Goal: Task Accomplishment & Management: Use online tool/utility

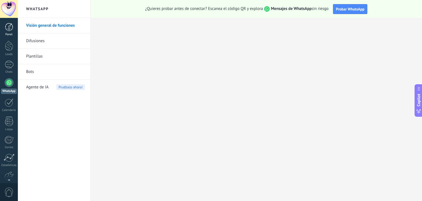
click at [11, 31] on link "Panel" at bounding box center [9, 29] width 18 height 13
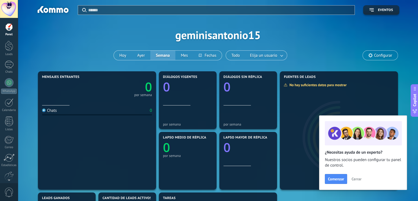
click at [383, 56] on span "Configurar" at bounding box center [383, 55] width 18 height 5
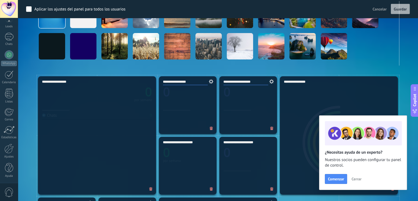
scroll to position [27, 0]
click at [11, 149] on div at bounding box center [8, 149] width 9 height 10
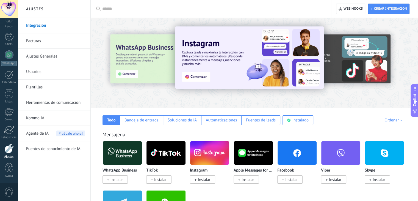
click at [127, 151] on img at bounding box center [122, 152] width 39 height 27
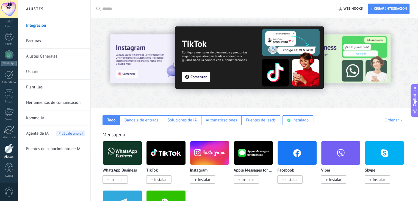
click at [121, 179] on span "Instalar" at bounding box center [116, 179] width 12 height 5
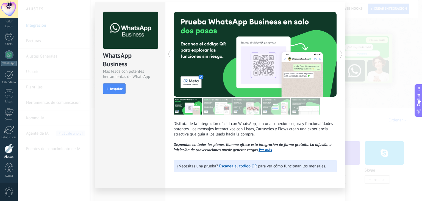
scroll to position [24, 0]
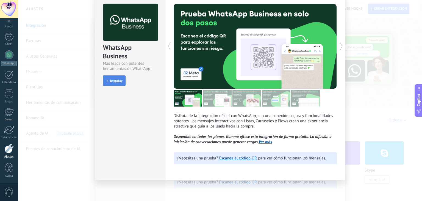
click at [114, 79] on span "Instalar" at bounding box center [116, 81] width 12 height 4
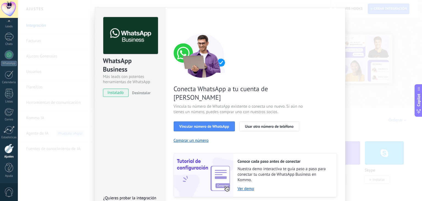
scroll to position [23, 0]
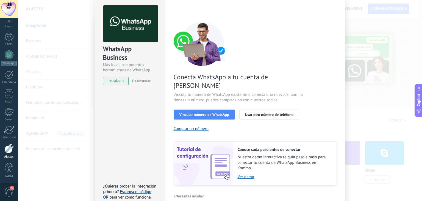
click at [356, 30] on div "WhatsApp Business Más leads con potentes herramientas de WhatsApp instalado Des…" at bounding box center [220, 100] width 404 height 201
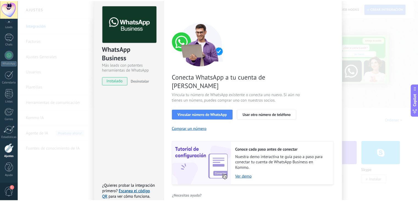
scroll to position [0, 0]
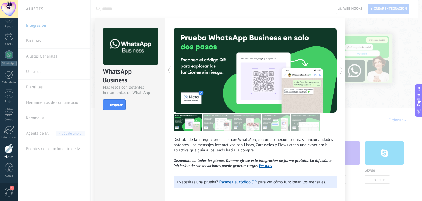
click at [369, 29] on div "WhatsApp Business Más leads con potentes herramientas de WhatsApp install Insta…" at bounding box center [220, 100] width 404 height 201
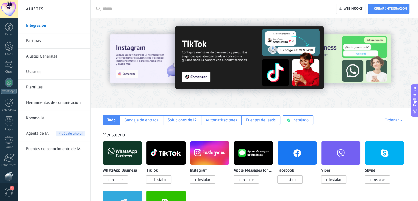
click at [5, 8] on div at bounding box center [9, 9] width 18 height 18
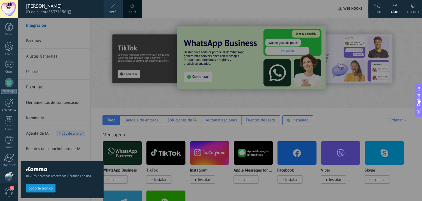
click at [278, 15] on div at bounding box center [229, 100] width 422 height 201
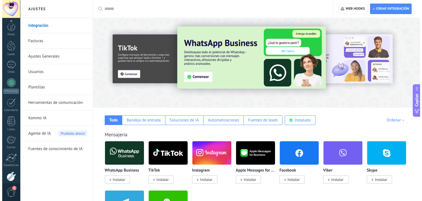
scroll to position [28, 0]
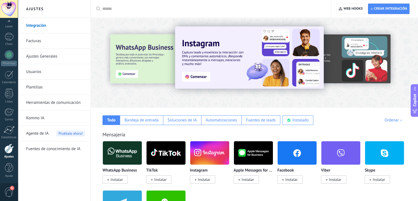
click at [42, 86] on link "Plantillas" at bounding box center [55, 86] width 59 height 15
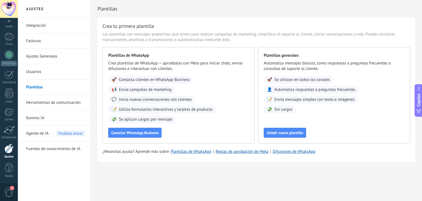
click at [13, 151] on div at bounding box center [8, 148] width 9 height 10
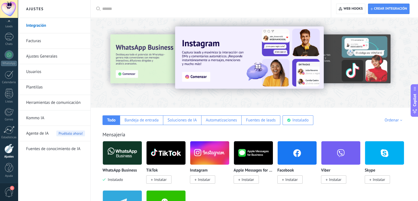
click at [131, 154] on img at bounding box center [122, 152] width 39 height 27
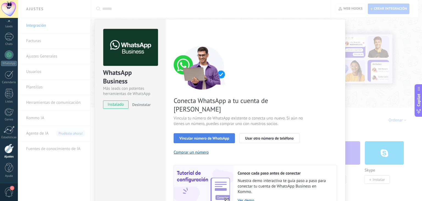
click at [211, 136] on span "Vincular número de WhatsApp" at bounding box center [204, 138] width 50 height 4
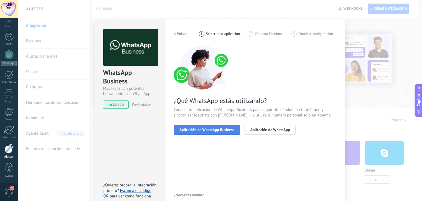
click at [209, 130] on span "Aplicación de WhatsApp Business" at bounding box center [206, 130] width 55 height 4
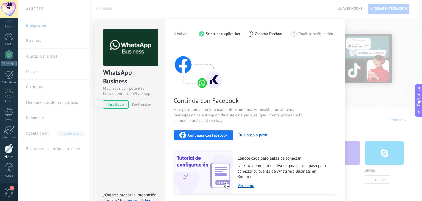
click at [209, 135] on span "Continuar con Facebook" at bounding box center [207, 135] width 39 height 4
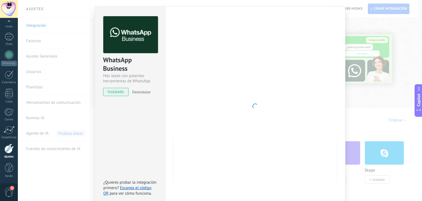
scroll to position [17, 0]
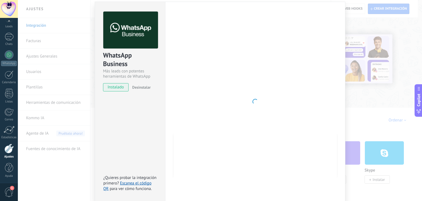
drag, startPoint x: 275, startPoint y: 104, endPoint x: 270, endPoint y: 118, distance: 14.3
click at [274, 107] on div at bounding box center [255, 102] width 163 height 180
drag, startPoint x: 256, startPoint y: 135, endPoint x: 254, endPoint y: 138, distance: 3.7
click at [254, 138] on div at bounding box center [255, 102] width 163 height 180
click at [211, 143] on div at bounding box center [255, 102] width 163 height 180
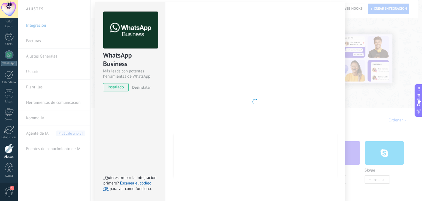
click at [250, 129] on div at bounding box center [255, 102] width 163 height 180
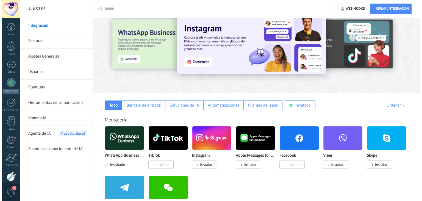
scroll to position [27, 0]
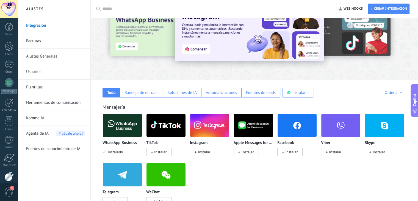
click at [128, 134] on img at bounding box center [122, 125] width 39 height 27
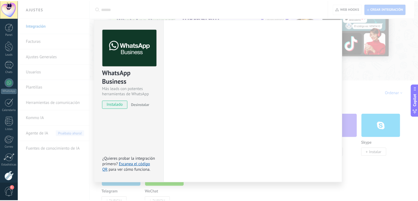
scroll to position [0, 0]
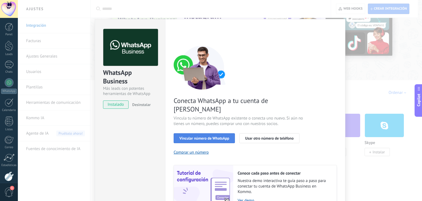
click at [203, 136] on span "Vincular número de WhatsApp" at bounding box center [204, 138] width 50 height 4
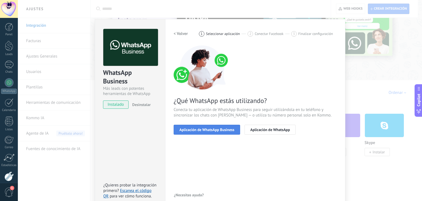
click at [211, 130] on span "Aplicación de WhatsApp Business" at bounding box center [206, 130] width 55 height 4
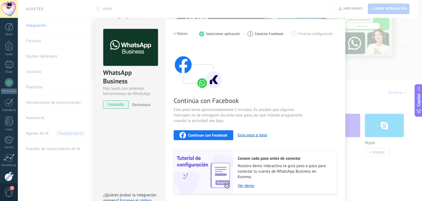
click at [211, 135] on span "Continuar con Facebook" at bounding box center [207, 135] width 39 height 4
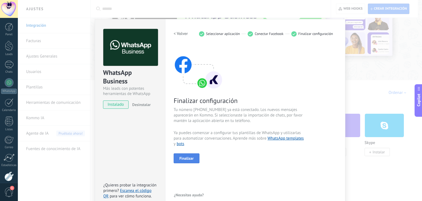
click at [184, 158] on span "Finalizar" at bounding box center [186, 158] width 14 height 4
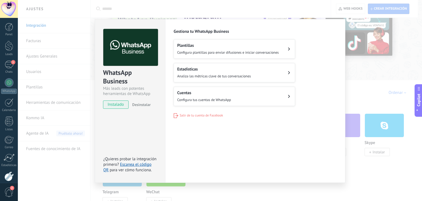
click at [206, 97] on span "Configura tus cuentas de WhatsApp" at bounding box center [204, 99] width 54 height 5
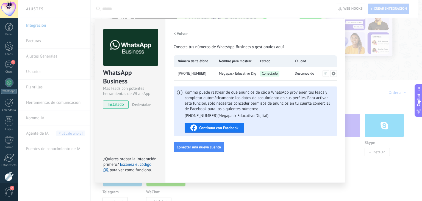
click at [229, 127] on span "Continuar con Facebook" at bounding box center [218, 128] width 39 height 4
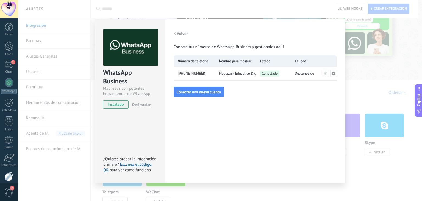
click at [371, 171] on div "WhatsApp Business Más leads con potentes herramientas de WhatsApp instalado Des…" at bounding box center [220, 100] width 404 height 201
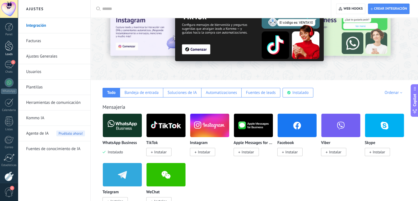
click at [12, 48] on div at bounding box center [9, 46] width 8 height 10
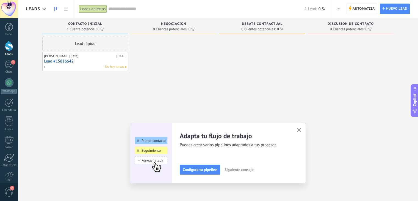
click at [301, 128] on icon "button" at bounding box center [299, 130] width 4 height 4
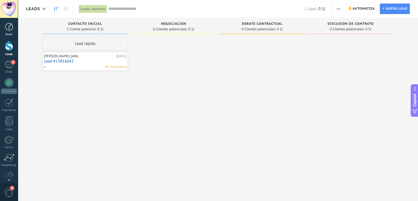
click at [9, 30] on div at bounding box center [9, 27] width 8 height 8
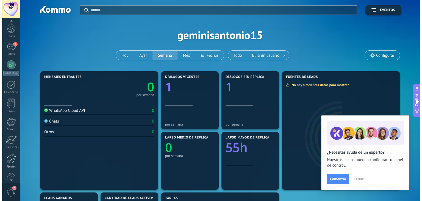
scroll to position [28, 0]
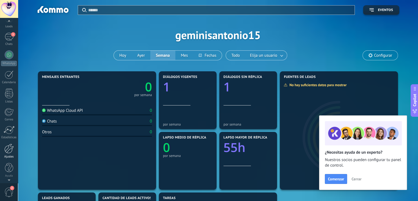
click at [12, 150] on div at bounding box center [8, 148] width 9 height 10
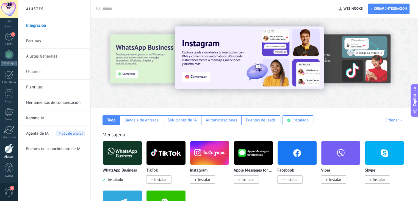
click at [57, 102] on link "Herramientas de comunicación" at bounding box center [55, 102] width 59 height 15
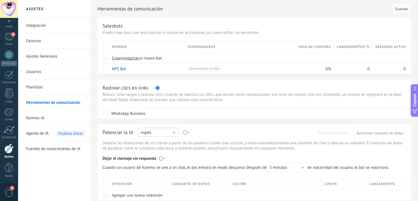
click at [174, 132] on button "Inglés" at bounding box center [158, 132] width 41 height 9
click at [161, 149] on span "Español" at bounding box center [156, 151] width 42 height 5
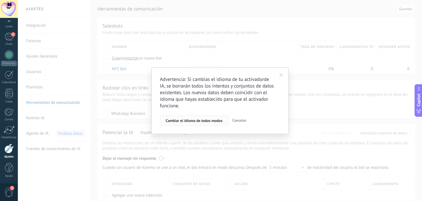
click at [206, 121] on span "Cambiar el idioma de todos modos" at bounding box center [194, 120] width 57 height 4
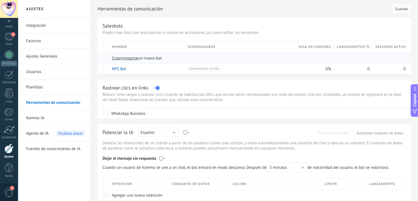
click at [132, 59] on span "importar" at bounding box center [130, 58] width 15 height 5
click at [0, 0] on input "importar un nuevo bot" at bounding box center [0, 0] width 0 height 0
click at [132, 57] on span "importar" at bounding box center [130, 58] width 15 height 5
click at [0, 0] on input "importar un nuevo bot" at bounding box center [0, 0] width 0 height 0
click at [134, 58] on span "importar" at bounding box center [130, 58] width 15 height 5
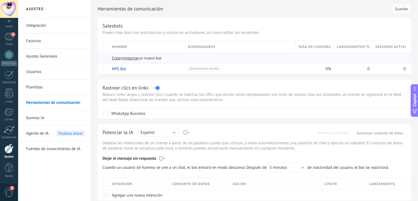
click at [0, 0] on input "importar un nuevo bot" at bounding box center [0, 0] width 0 height 0
click at [132, 58] on span "importar" at bounding box center [130, 58] width 15 height 5
click at [0, 0] on input "importar un nuevo bot" at bounding box center [0, 0] width 0 height 0
click at [138, 59] on span "importar" at bounding box center [130, 58] width 15 height 5
click at [0, 0] on input "importar un nuevo bot" at bounding box center [0, 0] width 0 height 0
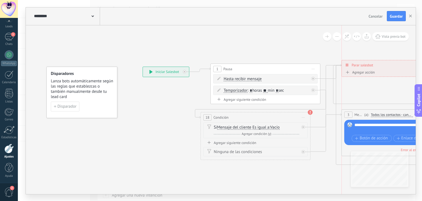
drag, startPoint x: 373, startPoint y: 81, endPoint x: 375, endPoint y: 68, distance: 12.2
click at [375, 68] on div "**********" at bounding box center [393, 65] width 102 height 10
click at [304, 116] on span "Iniciar vista previa aquí Cambiar nombre Duplicar Borrar" at bounding box center [303, 117] width 9 height 8
click at [315, 152] on div "Borrar" at bounding box center [328, 152] width 54 height 9
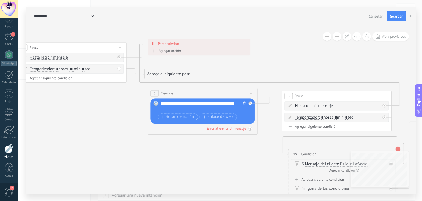
drag, startPoint x: 292, startPoint y: 183, endPoint x: 98, endPoint y: 162, distance: 194.9
drag, startPoint x: 165, startPoint y: 72, endPoint x: 189, endPoint y: 109, distance: 43.5
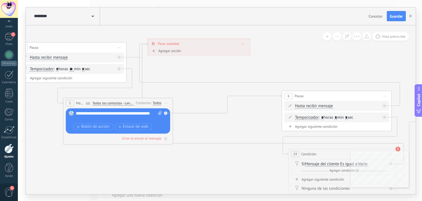
drag, startPoint x: 181, startPoint y: 90, endPoint x: 97, endPoint y: 100, distance: 85.0
click at [97, 100] on div "(a): Todos los contactos - canales seleccionados Todos los contactos - canales …" at bounding box center [109, 102] width 50 height 5
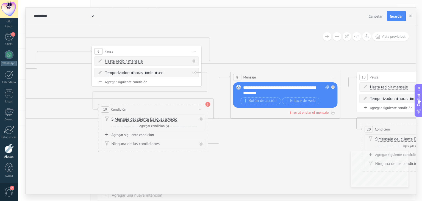
drag, startPoint x: 217, startPoint y: 146, endPoint x: 27, endPoint y: 128, distance: 191.1
click at [27, 128] on icon at bounding box center [360, 104] width 1478 height 494
click at [202, 108] on span "Iniciar vista previa aquí Cambiar nombre Duplicar Borrar" at bounding box center [201, 109] width 9 height 8
click at [219, 145] on div "Borrar" at bounding box center [226, 144] width 54 height 9
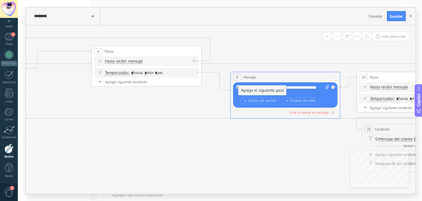
drag, startPoint x: 242, startPoint y: 117, endPoint x: 254, endPoint y: 92, distance: 27.7
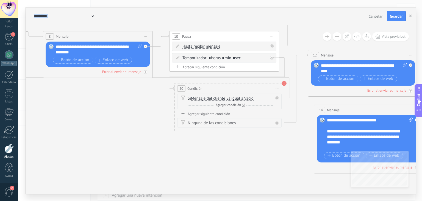
drag, startPoint x: 255, startPoint y: 169, endPoint x: 123, endPoint y: 135, distance: 136.4
click at [67, 128] on icon at bounding box center [173, 63] width 1478 height 494
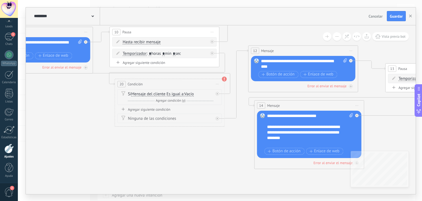
drag, startPoint x: 198, startPoint y: 160, endPoint x: 179, endPoint y: 137, distance: 29.9
click at [158, 157] on icon at bounding box center [113, 58] width 1478 height 494
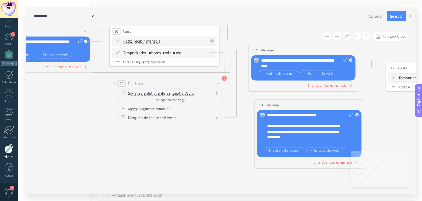
click at [219, 82] on span "Iniciar vista previa aquí Cambiar nombre Duplicar Borrar" at bounding box center [217, 83] width 9 height 8
click at [223, 120] on div "Borrar" at bounding box center [242, 118] width 54 height 9
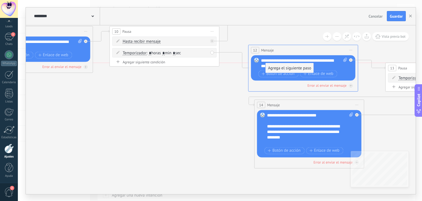
drag, startPoint x: 261, startPoint y: 176, endPoint x: 289, endPoint y: 68, distance: 111.1
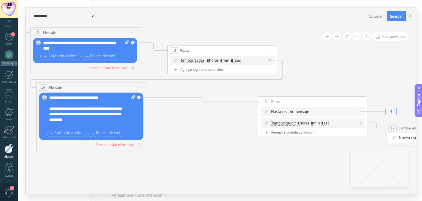
drag, startPoint x: 243, startPoint y: 168, endPoint x: 24, endPoint y: 149, distance: 219.9
click at [25, 151] on div "**********" at bounding box center [220, 100] width 404 height 201
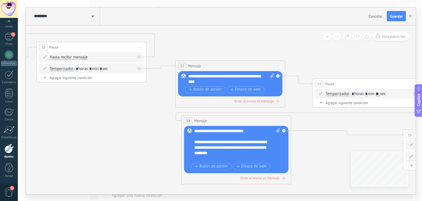
drag, startPoint x: 252, startPoint y: 160, endPoint x: 397, endPoint y: 193, distance: 149.1
click at [397, 193] on icon "4" at bounding box center [63, 74] width 1525 height 495
drag, startPoint x: 189, startPoint y: 74, endPoint x: 211, endPoint y: 81, distance: 22.8
click at [211, 81] on div "**********" at bounding box center [231, 78] width 86 height 11
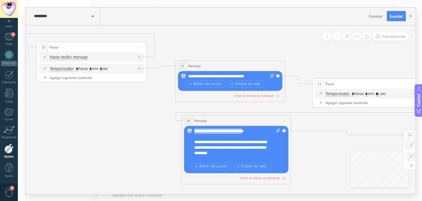
drag, startPoint x: 194, startPoint y: 130, endPoint x: 249, endPoint y: 130, distance: 55.2
click at [249, 130] on div "**********" at bounding box center [237, 144] width 86 height 33
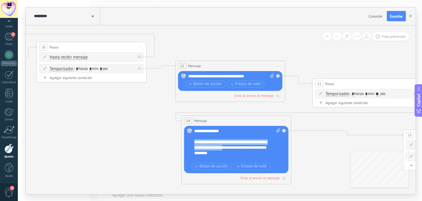
drag, startPoint x: 194, startPoint y: 141, endPoint x: 226, endPoint y: 147, distance: 32.7
click at [226, 147] on div "**********" at bounding box center [237, 144] width 86 height 33
drag, startPoint x: 232, startPoint y: 143, endPoint x: 201, endPoint y: 141, distance: 31.2
click at [232, 143] on div "**********" at bounding box center [237, 144] width 86 height 33
click at [205, 142] on div "**********" at bounding box center [237, 144] width 86 height 33
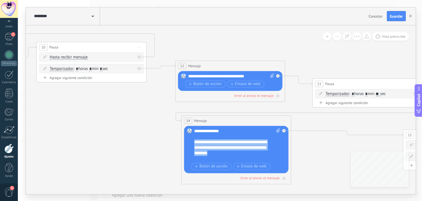
drag, startPoint x: 195, startPoint y: 141, endPoint x: 238, endPoint y: 151, distance: 44.9
click at [238, 151] on div "**********" at bounding box center [237, 144] width 86 height 33
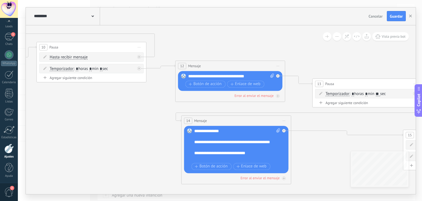
click at [217, 158] on div "**********" at bounding box center [237, 144] width 86 height 33
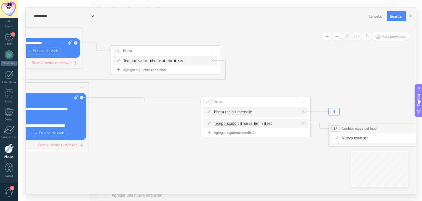
drag, startPoint x: 333, startPoint y: 140, endPoint x: 102, endPoint y: 98, distance: 235.5
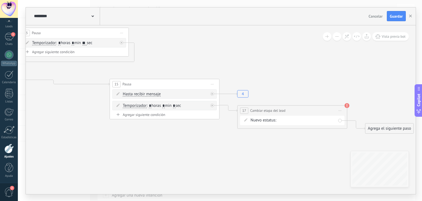
drag, startPoint x: 298, startPoint y: 153, endPoint x: 228, endPoint y: 142, distance: 71.2
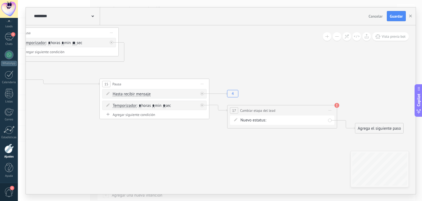
click at [0, 0] on div "Contacto inicial Negociación Debate contractual Discusión de contrato Logrado c…" at bounding box center [0, 0] width 0 height 0
click at [0, 0] on label "Venta Perdido" at bounding box center [0, 0] width 0 height 0
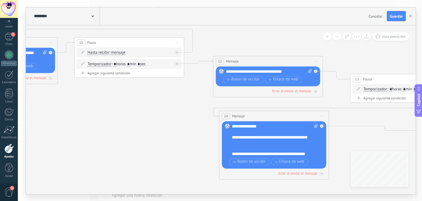
drag, startPoint x: 114, startPoint y: 145, endPoint x: 422, endPoint y: 183, distance: 309.9
click at [418, 183] on div "**********" at bounding box center [220, 100] width 404 height 201
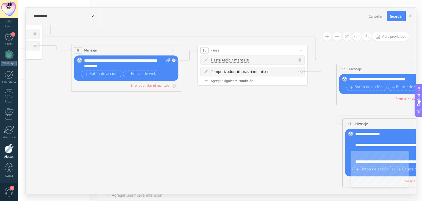
drag, startPoint x: 130, startPoint y: 130, endPoint x: 257, endPoint y: 139, distance: 127.8
click at [258, 138] on icon "4" at bounding box center [224, 77] width 1525 height 495
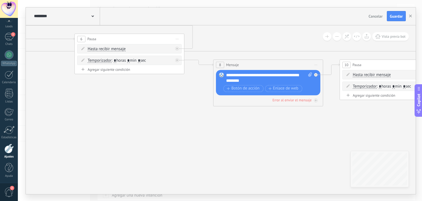
drag, startPoint x: 93, startPoint y: 130, endPoint x: 179, endPoint y: 136, distance: 85.7
click at [242, 146] on icon "4" at bounding box center [366, 91] width 1525 height 495
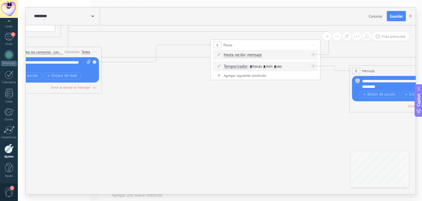
drag, startPoint x: 225, startPoint y: 125, endPoint x: 210, endPoint y: 129, distance: 15.4
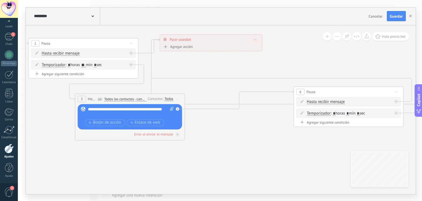
drag, startPoint x: 165, startPoint y: 127, endPoint x: 230, endPoint y: 170, distance: 77.6
click at [98, 109] on div "**********" at bounding box center [131, 111] width 86 height 11
click at [114, 123] on span "Botón de acción" at bounding box center [104, 122] width 33 height 4
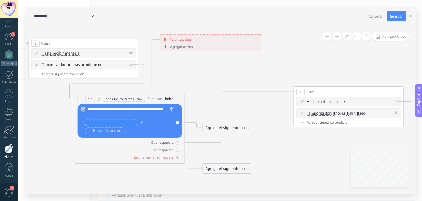
click at [141, 122] on icon "button" at bounding box center [142, 121] width 3 height 3
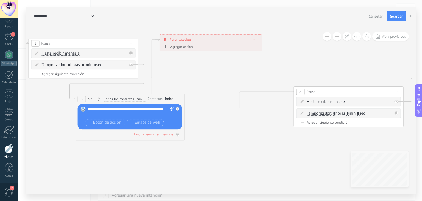
click at [169, 108] on span at bounding box center [170, 111] width 5 height 11
click input "Subir" at bounding box center [0, 0] width 0 height 0
click at [400, 19] on button "Guardar" at bounding box center [396, 16] width 19 height 10
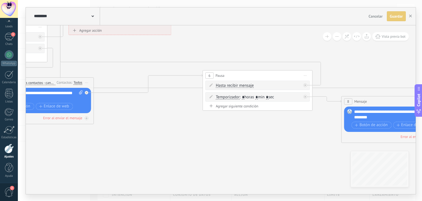
drag, startPoint x: 241, startPoint y: 167, endPoint x: 110, endPoint y: 142, distance: 133.0
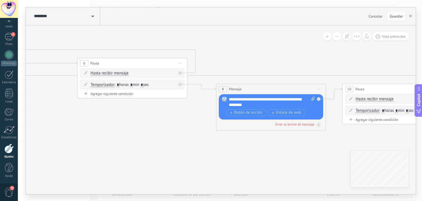
drag, startPoint x: 277, startPoint y: 159, endPoint x: 116, endPoint y: 143, distance: 161.8
click at [117, 146] on icon "4" at bounding box center [369, 110] width 1525 height 485
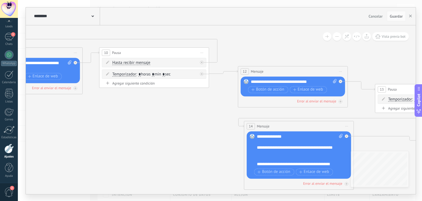
drag, startPoint x: 102, startPoint y: 138, endPoint x: 106, endPoint y: 138, distance: 4.2
click at [98, 138] on icon "4" at bounding box center [125, 74] width 1525 height 485
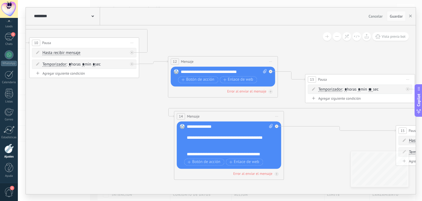
drag, startPoint x: 195, startPoint y: 151, endPoint x: 130, endPoint y: 142, distance: 65.8
click at [130, 142] on icon "4" at bounding box center [55, 64] width 1525 height 485
click at [401, 16] on span "Guardar" at bounding box center [396, 16] width 13 height 4
drag, startPoint x: 390, startPoint y: 15, endPoint x: 397, endPoint y: 15, distance: 7.4
click at [391, 15] on span "Guardar" at bounding box center [396, 16] width 13 height 4
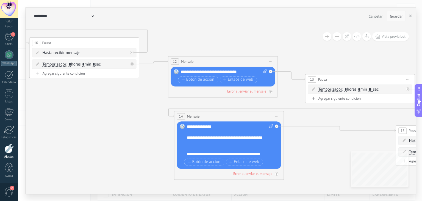
click at [397, 15] on span "Guardar" at bounding box center [396, 16] width 13 height 4
click at [396, 17] on span "Guardar" at bounding box center [396, 16] width 13 height 4
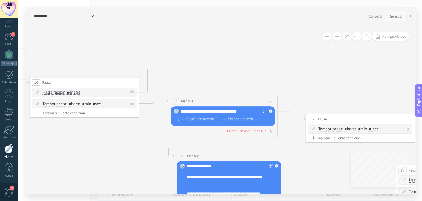
click at [402, 16] on span "Guardar" at bounding box center [396, 16] width 13 height 4
click at [412, 17] on button "button" at bounding box center [410, 16] width 8 height 10
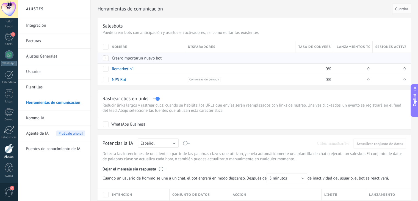
click at [134, 58] on span "importar" at bounding box center [130, 58] width 15 height 5
click at [0, 0] on input "importar un nuevo bot" at bounding box center [0, 0] width 0 height 0
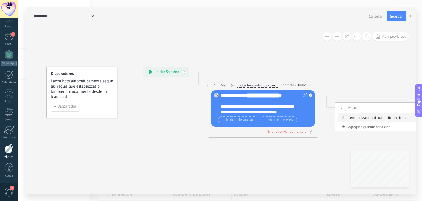
drag, startPoint x: 251, startPoint y: 95, endPoint x: 292, endPoint y: 93, distance: 41.8
click at [292, 93] on div "**********" at bounding box center [264, 104] width 86 height 22
click at [379, 16] on span "Cancelar" at bounding box center [376, 16] width 14 height 5
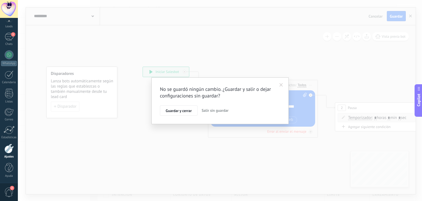
click at [207, 110] on span "Salir sin guardar" at bounding box center [215, 110] width 27 height 5
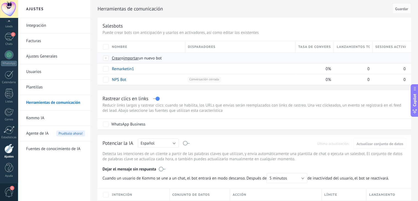
click at [130, 57] on span "importar" at bounding box center [130, 58] width 15 height 5
click at [0, 0] on input "importar un nuevo bot" at bounding box center [0, 0] width 0 height 0
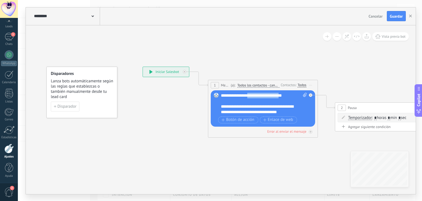
drag, startPoint x: 251, startPoint y: 95, endPoint x: 292, endPoint y: 94, distance: 41.8
click at [292, 94] on div "**********" at bounding box center [264, 104] width 86 height 22
click at [265, 94] on div "**********" at bounding box center [264, 104] width 86 height 22
click at [265, 95] on div "**********" at bounding box center [264, 104] width 86 height 22
click at [267, 96] on div "**********" at bounding box center [264, 104] width 86 height 22
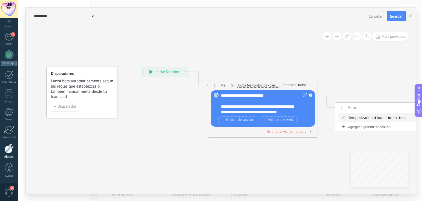
click at [266, 99] on div "**********" at bounding box center [264, 104] width 86 height 22
click at [264, 93] on div "**********" at bounding box center [264, 104] width 86 height 22
click at [265, 96] on div "**********" at bounding box center [264, 104] width 86 height 22
click at [267, 95] on div "**********" at bounding box center [264, 104] width 86 height 22
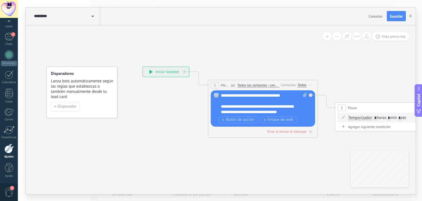
click at [267, 95] on div "**********" at bounding box center [264, 104] width 86 height 22
click at [285, 94] on div "**********" at bounding box center [264, 104] width 86 height 22
click at [284, 95] on div "**********" at bounding box center [264, 104] width 86 height 22
click at [285, 96] on div "**********" at bounding box center [264, 104] width 86 height 22
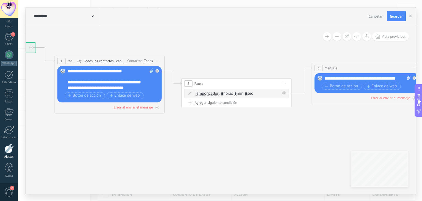
drag, startPoint x: 273, startPoint y: 158, endPoint x: 131, endPoint y: 130, distance: 144.3
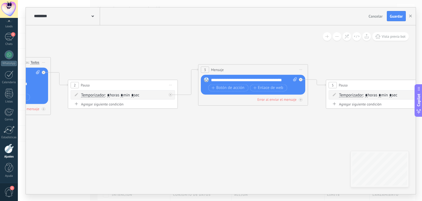
drag, startPoint x: 247, startPoint y: 140, endPoint x: 135, endPoint y: 142, distance: 112.4
drag, startPoint x: 240, startPoint y: 80, endPoint x: 288, endPoint y: 80, distance: 48.4
click at [288, 80] on div "**********" at bounding box center [254, 79] width 86 height 5
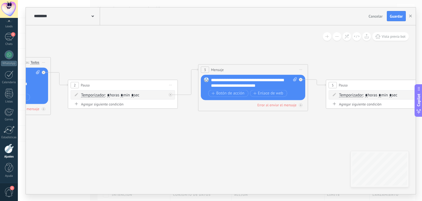
click at [295, 78] on icon at bounding box center [295, 79] width 4 height 4
click input "Subir" at bounding box center [0, 0] width 0 height 0
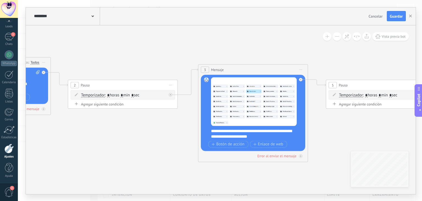
drag, startPoint x: 252, startPoint y: 87, endPoint x: 262, endPoint y: 140, distance: 53.4
click at [262, 140] on div "**********" at bounding box center [254, 113] width 86 height 72
drag, startPoint x: 211, startPoint y: 129, endPoint x: 278, endPoint y: 134, distance: 67.2
click at [278, 134] on div "**********" at bounding box center [257, 133] width 92 height 11
click at [301, 79] on icon at bounding box center [301, 79] width 2 height 2
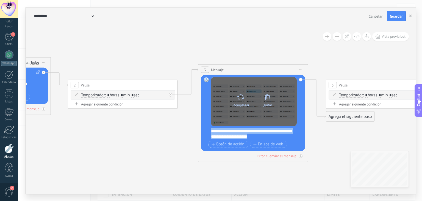
click at [265, 94] on icon at bounding box center [268, 97] width 8 height 8
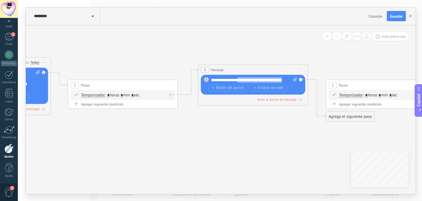
drag, startPoint x: 239, startPoint y: 79, endPoint x: 286, endPoint y: 76, distance: 47.1
click at [286, 77] on div "**********" at bounding box center [254, 79] width 86 height 5
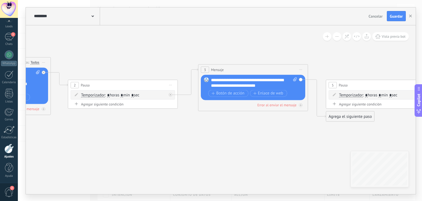
click at [230, 84] on div "**********" at bounding box center [254, 82] width 86 height 11
click at [278, 85] on div "**********" at bounding box center [254, 82] width 86 height 11
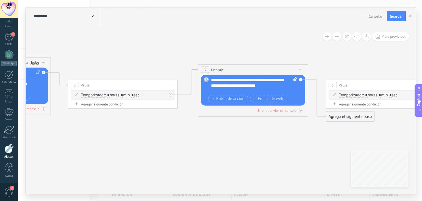
click at [293, 78] on span at bounding box center [294, 85] width 5 height 16
click input "Subir" at bounding box center [0, 0] width 0 height 0
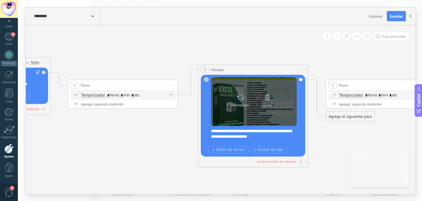
drag, startPoint x: 283, startPoint y: 86, endPoint x: 285, endPoint y: 96, distance: 10.0
click at [285, 96] on div "Reemplazar Quitar Convertir a mensaje de voz" at bounding box center [254, 101] width 86 height 49
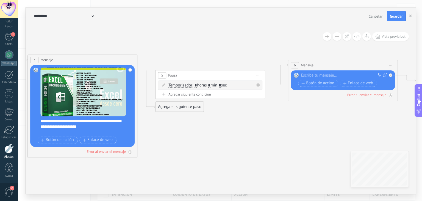
drag, startPoint x: 326, startPoint y: 173, endPoint x: 153, endPoint y: 163, distance: 173.2
click at [153, 163] on icon at bounding box center [326, 93] width 1519 height 392
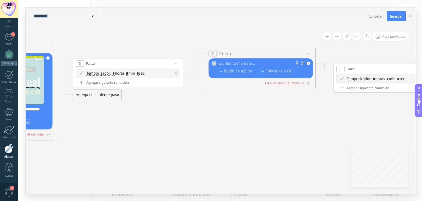
drag, startPoint x: 283, startPoint y: 151, endPoint x: 203, endPoint y: 139, distance: 80.8
click at [203, 139] on icon at bounding box center [244, 81] width 1519 height 392
click at [235, 62] on div at bounding box center [260, 63] width 82 height 5
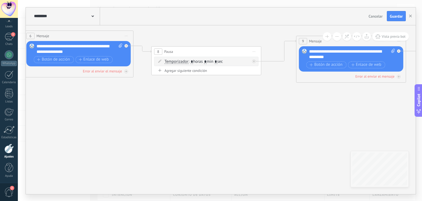
drag, startPoint x: 271, startPoint y: 133, endPoint x: 76, endPoint y: 114, distance: 196.1
click at [75, 114] on icon at bounding box center [62, 64] width 1519 height 392
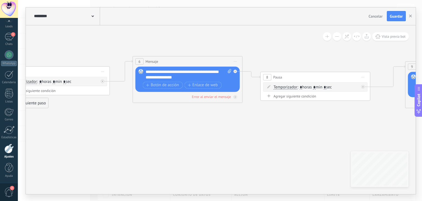
drag, startPoint x: 262, startPoint y: 118, endPoint x: 388, endPoint y: 145, distance: 129.3
click at [388, 145] on icon at bounding box center [195, 69] width 1567 height 352
drag, startPoint x: 195, startPoint y: 78, endPoint x: 145, endPoint y: 70, distance: 50.9
click at [146, 70] on div "**********" at bounding box center [189, 74] width 86 height 11
copy div "**********"
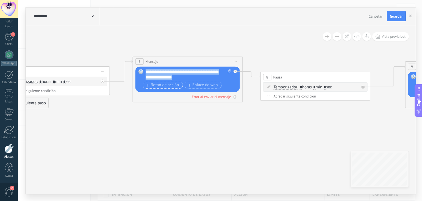
drag, startPoint x: 159, startPoint y: 80, endPoint x: 168, endPoint y: 82, distance: 10.0
click at [168, 82] on div "**********" at bounding box center [189, 79] width 86 height 21
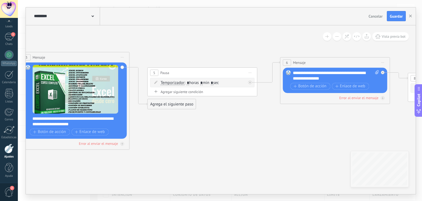
drag, startPoint x: 142, startPoint y: 141, endPoint x: 289, endPoint y: 142, distance: 147.6
click at [289, 142] on icon at bounding box center [342, 70] width 1567 height 352
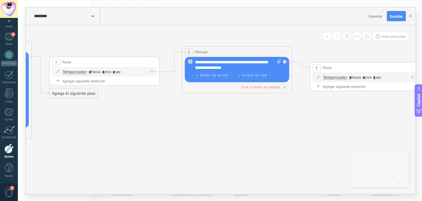
drag, startPoint x: 292, startPoint y: 173, endPoint x: 196, endPoint y: 161, distance: 97.0
click at [194, 162] on icon at bounding box center [245, 59] width 1567 height 352
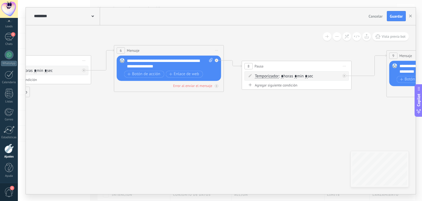
drag, startPoint x: 270, startPoint y: 138, endPoint x: 148, endPoint y: 126, distance: 122.1
click at [148, 126] on icon at bounding box center [176, 58] width 1567 height 352
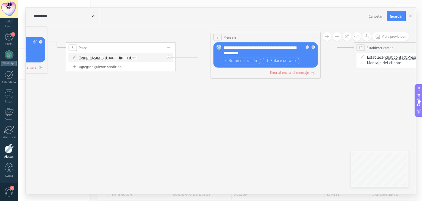
drag, startPoint x: 230, startPoint y: 125, endPoint x: 105, endPoint y: 117, distance: 125.0
click at [105, 117] on icon at bounding box center [1, 39] width 1567 height 352
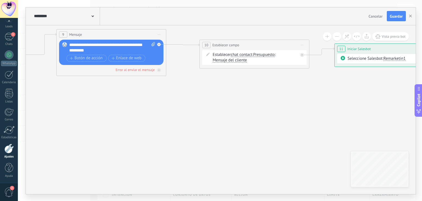
drag, startPoint x: 280, startPoint y: 128, endPoint x: 124, endPoint y: 125, distance: 155.9
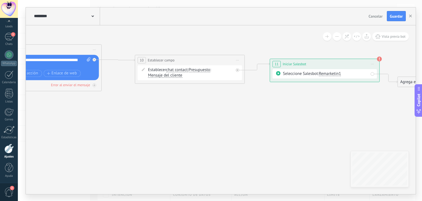
drag, startPoint x: 241, startPoint y: 138, endPoint x: 174, endPoint y: 14, distance: 140.9
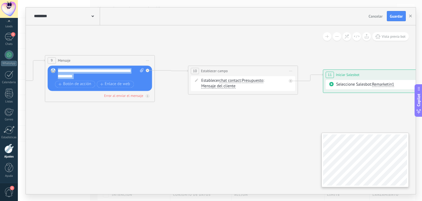
click at [371, 154] on div "**********" at bounding box center [221, 109] width 390 height 168
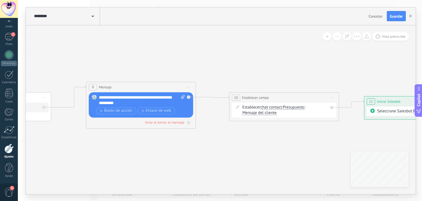
drag, startPoint x: 280, startPoint y: 126, endPoint x: 321, endPoint y: 153, distance: 49.1
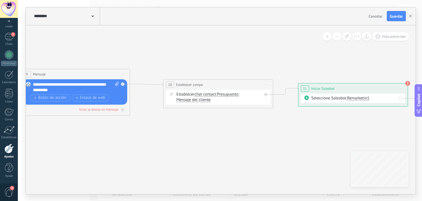
drag, startPoint x: 305, startPoint y: 150, endPoint x: 148, endPoint y: 115, distance: 161.0
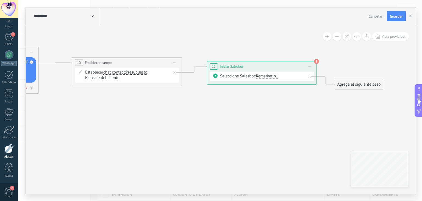
drag, startPoint x: 302, startPoint y: 137, endPoint x: 165, endPoint y: 117, distance: 138.3
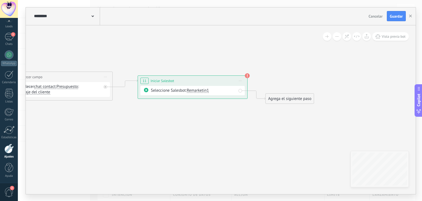
drag, startPoint x: 195, startPoint y: 116, endPoint x: 314, endPoint y: 149, distance: 123.6
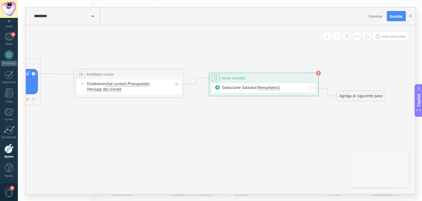
drag, startPoint x: 220, startPoint y: 135, endPoint x: 283, endPoint y: 133, distance: 63.0
drag, startPoint x: 240, startPoint y: 136, endPoint x: 267, endPoint y: 126, distance: 29.5
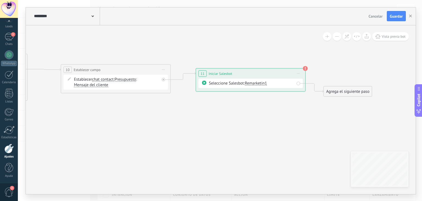
drag, startPoint x: 275, startPoint y: 123, endPoint x: 278, endPoint y: 117, distance: 6.6
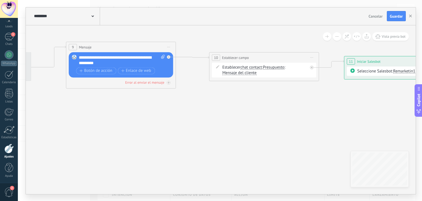
drag, startPoint x: 291, startPoint y: 134, endPoint x: 422, endPoint y: 120, distance: 131.2
click at [418, 120] on div "**********" at bounding box center [220, 100] width 404 height 201
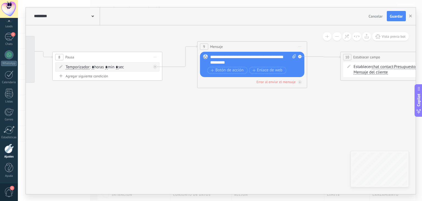
drag, startPoint x: 240, startPoint y: 125, endPoint x: 381, endPoint y: 128, distance: 141.0
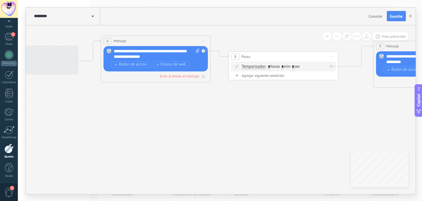
drag, startPoint x: 348, startPoint y: 132, endPoint x: 362, endPoint y: 132, distance: 13.5
click at [362, 132] on icon at bounding box center [163, 48] width 1567 height 352
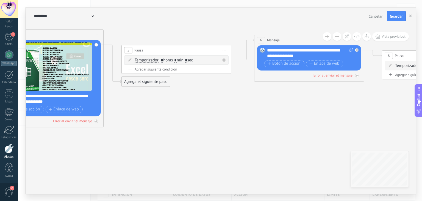
drag, startPoint x: 198, startPoint y: 137, endPoint x: 351, endPoint y: 136, distance: 153.4
click at [351, 136] on icon at bounding box center [317, 48] width 1567 height 352
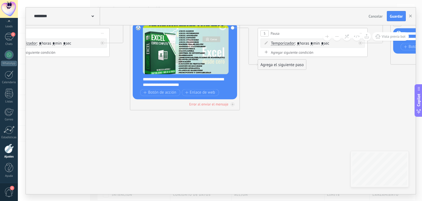
drag, startPoint x: 205, startPoint y: 134, endPoint x: 342, endPoint y: 117, distance: 137.3
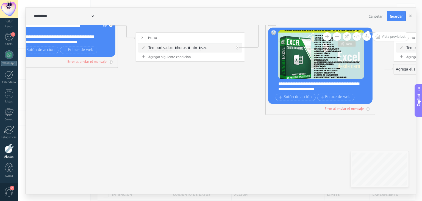
drag, startPoint x: 225, startPoint y: 125, endPoint x: 379, endPoint y: 134, distance: 153.6
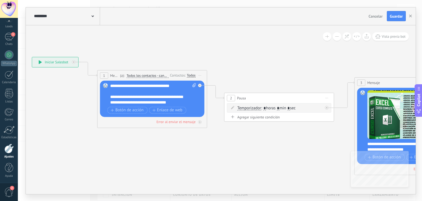
drag, startPoint x: 206, startPoint y: 98, endPoint x: 277, endPoint y: 154, distance: 90.8
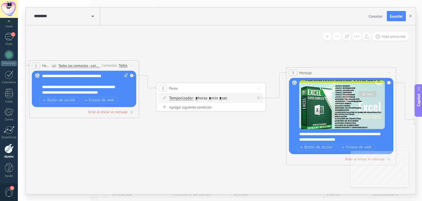
drag, startPoint x: 261, startPoint y: 147, endPoint x: 126, endPoint y: 131, distance: 135.7
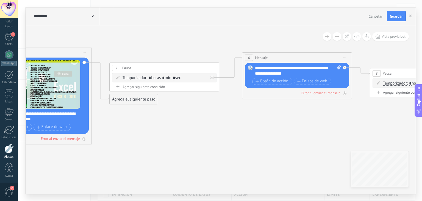
drag, startPoint x: 377, startPoint y: 123, endPoint x: 168, endPoint y: 115, distance: 208.5
click at [168, 115] on icon at bounding box center [305, 65] width 1567 height 352
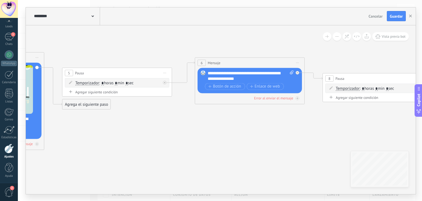
drag, startPoint x: 312, startPoint y: 125, endPoint x: 254, endPoint y: 121, distance: 58.2
click at [264, 131] on icon at bounding box center [257, 70] width 1567 height 352
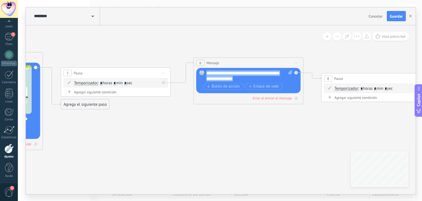
drag, startPoint x: 207, startPoint y: 71, endPoint x: 254, endPoint y: 80, distance: 48.6
click at [254, 80] on div "**********" at bounding box center [249, 75] width 86 height 11
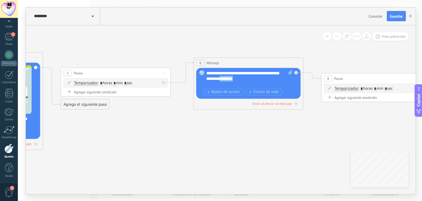
drag, startPoint x: 245, startPoint y: 77, endPoint x: 272, endPoint y: 83, distance: 27.9
click at [262, 79] on div "**********" at bounding box center [249, 78] width 86 height 16
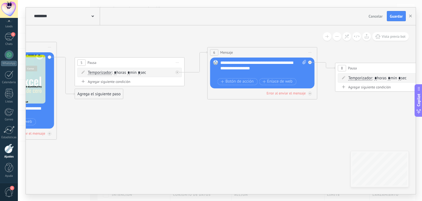
drag, startPoint x: 213, startPoint y: 136, endPoint x: 173, endPoint y: 115, distance: 45.7
click at [173, 115] on icon at bounding box center [270, 60] width 1567 height 352
click at [392, 16] on span "Guardar" at bounding box center [396, 16] width 13 height 4
click at [394, 14] on span "Guardar" at bounding box center [396, 16] width 13 height 4
click at [410, 15] on icon "button" at bounding box center [410, 16] width 3 height 3
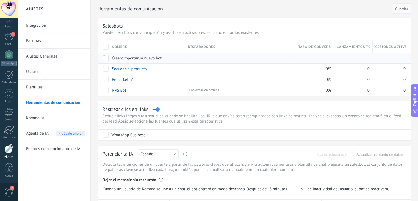
click at [132, 59] on span "importar" at bounding box center [130, 58] width 15 height 5
click at [0, 0] on input "importar un nuevo bot" at bounding box center [0, 0] width 0 height 0
click at [135, 69] on link "Secuencia_producto" at bounding box center [129, 68] width 35 height 5
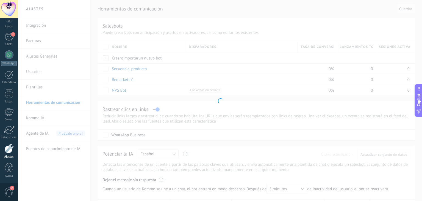
type input "**********"
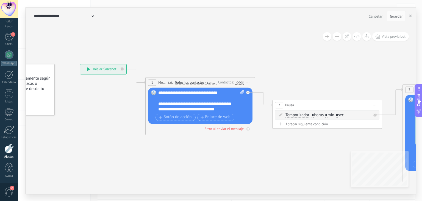
drag, startPoint x: 309, startPoint y: 161, endPoint x: 246, endPoint y: 159, distance: 62.7
drag, startPoint x: 184, startPoint y: 92, endPoint x: 169, endPoint y: 90, distance: 15.7
click at [169, 90] on div "**********" at bounding box center [201, 101] width 86 height 22
click at [222, 93] on div "**********" at bounding box center [201, 101] width 86 height 22
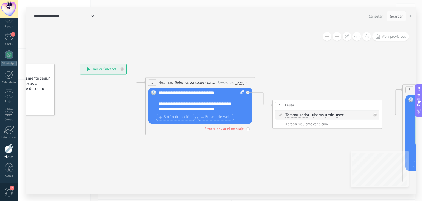
click at [223, 90] on div "**********" at bounding box center [201, 101] width 86 height 22
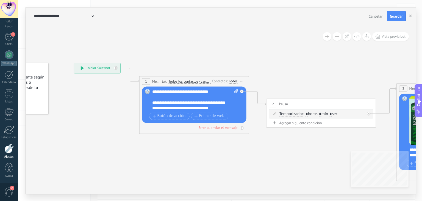
drag, startPoint x: 251, startPoint y: 152, endPoint x: 245, endPoint y: 151, distance: 6.4
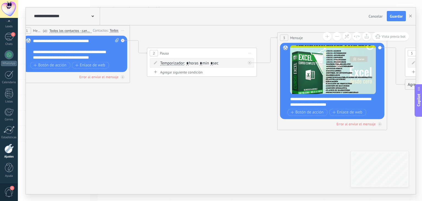
drag, startPoint x: 275, startPoint y: 155, endPoint x: 133, endPoint y: 98, distance: 152.8
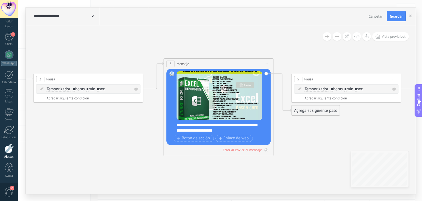
drag, startPoint x: 202, startPoint y: 118, endPoint x: 128, endPoint y: 147, distance: 79.6
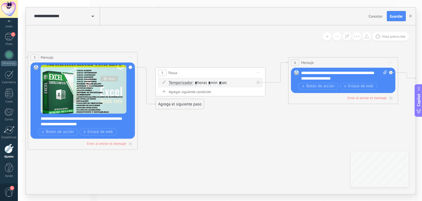
drag, startPoint x: 307, startPoint y: 144, endPoint x: 171, endPoint y: 137, distance: 135.9
click at [171, 137] on icon at bounding box center [327, 90] width 1519 height 392
drag, startPoint x: 301, startPoint y: 71, endPoint x: 376, endPoint y: 78, distance: 75.1
click at [376, 78] on div "**********" at bounding box center [344, 75] width 86 height 11
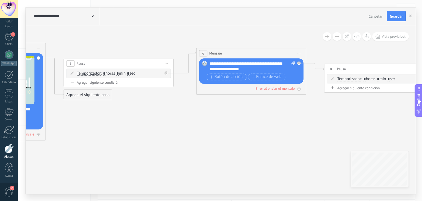
drag, startPoint x: 279, startPoint y: 127, endPoint x: 220, endPoint y: 119, distance: 59.6
click at [220, 119] on icon at bounding box center [235, 81] width 1519 height 392
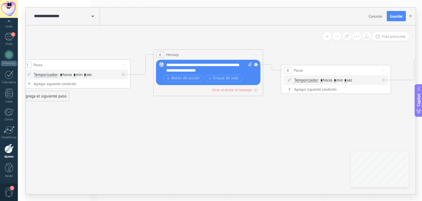
drag, startPoint x: 279, startPoint y: 118, endPoint x: 217, endPoint y: 114, distance: 62.8
click at [217, 114] on icon at bounding box center [192, 82] width 1519 height 392
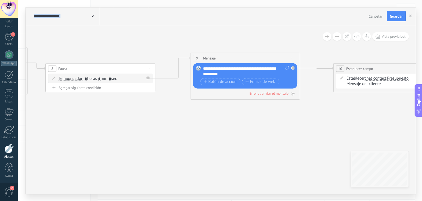
drag, startPoint x: 314, startPoint y: 110, endPoint x: 104, endPoint y: 111, distance: 209.4
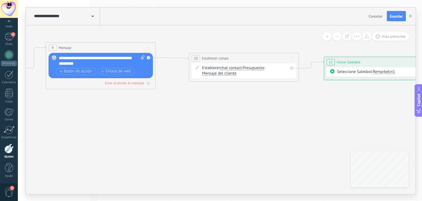
drag, startPoint x: 241, startPoint y: 121, endPoint x: 176, endPoint y: 119, distance: 65.2
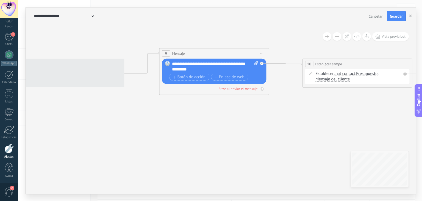
drag, startPoint x: 304, startPoint y: 118, endPoint x: 422, endPoint y: 122, distance: 118.2
click at [418, 122] on div "**********" at bounding box center [220, 100] width 404 height 201
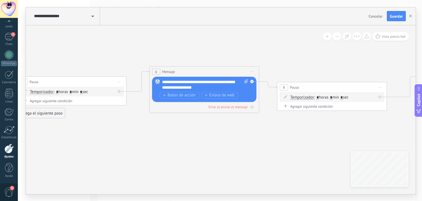
drag, startPoint x: 271, startPoint y: 120, endPoint x: 422, endPoint y: 139, distance: 152.3
click at [418, 139] on div "**********" at bounding box center [220, 100] width 404 height 201
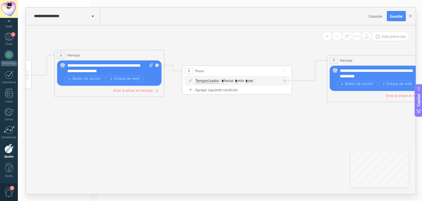
drag, startPoint x: 289, startPoint y: 154, endPoint x: 193, endPoint y: 138, distance: 96.5
click at [193, 138] on icon at bounding box center [117, 63] width 1567 height 352
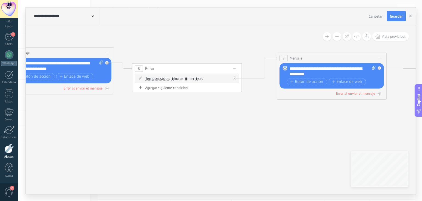
drag, startPoint x: 320, startPoint y: 115, endPoint x: 272, endPoint y: 105, distance: 49.0
click at [269, 113] on icon at bounding box center [67, 60] width 1567 height 352
drag, startPoint x: 321, startPoint y: 72, endPoint x: 289, endPoint y: 66, distance: 32.9
click at [289, 66] on div "Reemplazar Quitar Convertir a mensaje de voz Arrastre la imagen aquí para adjun…" at bounding box center [332, 75] width 104 height 25
click at [370, 66] on span at bounding box center [372, 70] width 5 height 11
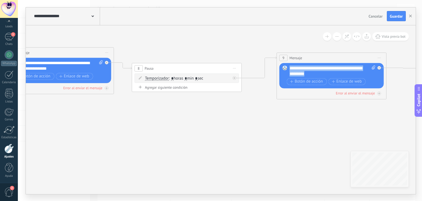
click input "Subir" at bounding box center [0, 0] width 0 height 0
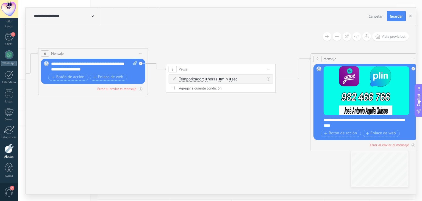
drag, startPoint x: 94, startPoint y: 127, endPoint x: 128, endPoint y: 128, distance: 34.1
click at [128, 128] on icon at bounding box center [101, 61] width 1567 height 352
drag, startPoint x: 51, startPoint y: 62, endPoint x: 119, endPoint y: 68, distance: 68.2
click at [119, 68] on div "**********" at bounding box center [94, 66] width 86 height 11
click at [334, 120] on div "**********" at bounding box center [370, 122] width 92 height 11
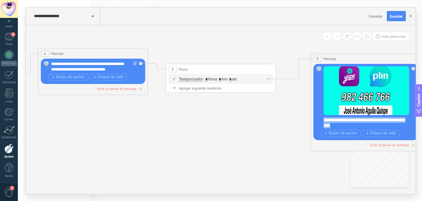
drag, startPoint x: 345, startPoint y: 124, endPoint x: 324, endPoint y: 120, distance: 21.8
click at [324, 120] on div "**********" at bounding box center [370, 122] width 92 height 11
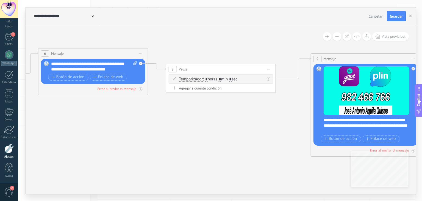
click at [364, 120] on div "**********" at bounding box center [370, 125] width 92 height 16
click at [382, 130] on div "**********" at bounding box center [370, 125] width 92 height 16
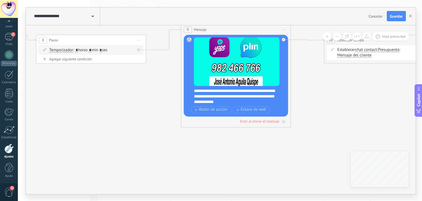
drag, startPoint x: 297, startPoint y: 165, endPoint x: 146, endPoint y: 140, distance: 152.7
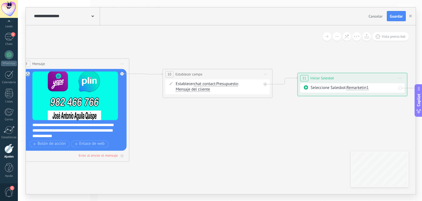
drag, startPoint x: 356, startPoint y: 104, endPoint x: 221, endPoint y: 134, distance: 138.5
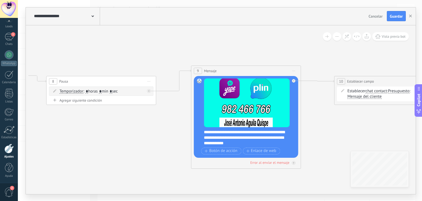
drag, startPoint x: 171, startPoint y: 127, endPoint x: 422, endPoint y: 121, distance: 251.0
click at [418, 121] on div "**********" at bounding box center [220, 100] width 404 height 201
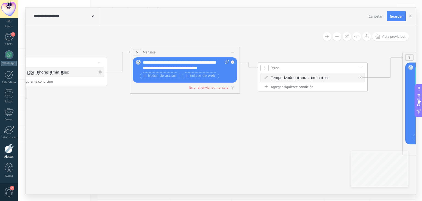
drag, startPoint x: 242, startPoint y: 139, endPoint x: 266, endPoint y: 142, distance: 24.4
click at [365, 131] on icon at bounding box center [192, 60] width 1567 height 352
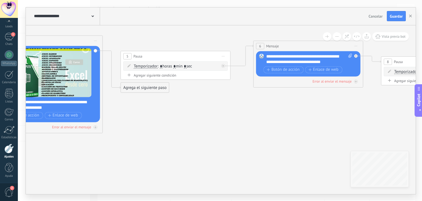
drag, startPoint x: 251, startPoint y: 143, endPoint x: 353, endPoint y: 141, distance: 102.0
click at [353, 141] on icon at bounding box center [316, 53] width 1567 height 352
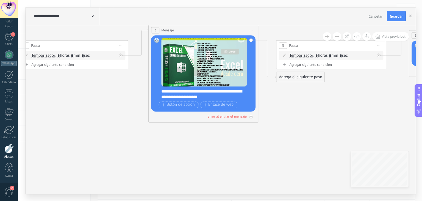
drag, startPoint x: 256, startPoint y: 149, endPoint x: 353, endPoint y: 138, distance: 98.2
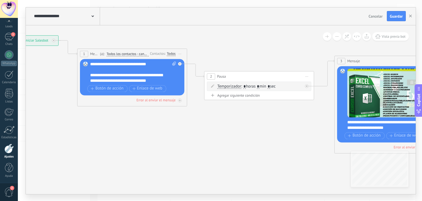
drag, startPoint x: 171, startPoint y: 151, endPoint x: 236, endPoint y: 169, distance: 68.1
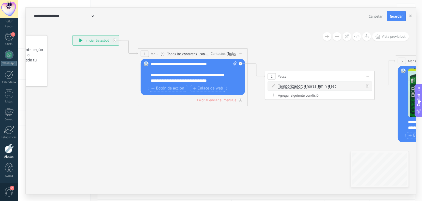
drag, startPoint x: 223, startPoint y: 158, endPoint x: 310, endPoint y: 151, distance: 87.9
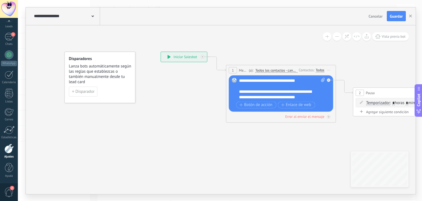
drag, startPoint x: 164, startPoint y: 130, endPoint x: 165, endPoint y: 81, distance: 48.7
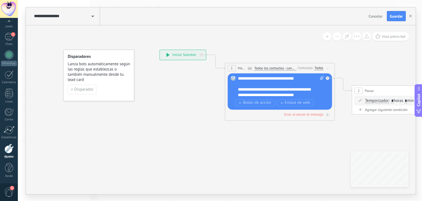
click at [168, 54] on icon at bounding box center [168, 55] width 3 height 4
click at [165, 54] on div "**********" at bounding box center [183, 55] width 46 height 10
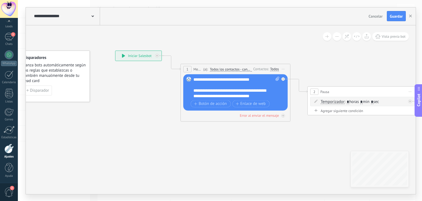
drag, startPoint x: 280, startPoint y: 141, endPoint x: 7, endPoint y: 104, distance: 275.7
click at [7, 104] on body ".abecls-1,.abecls-2{fill-rule:evenodd}.abecls-2{fill:#fff} .abhcls-1{fill:none}…" at bounding box center [211, 100] width 422 height 201
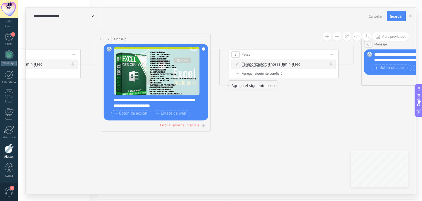
click at [77, 147] on icon at bounding box center [424, 52] width 1567 height 352
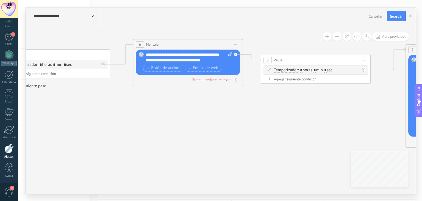
drag, startPoint x: 286, startPoint y: 129, endPoint x: 100, endPoint y: 124, distance: 186.1
click at [90, 126] on icon at bounding box center [195, 52] width 1567 height 352
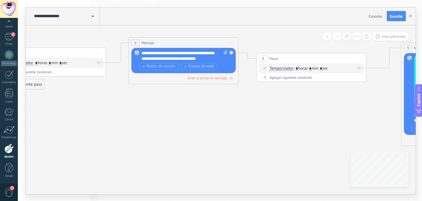
drag, startPoint x: 269, startPoint y: 115, endPoint x: 118, endPoint y: 119, distance: 151.0
click at [118, 119] on icon at bounding box center [191, 50] width 1567 height 352
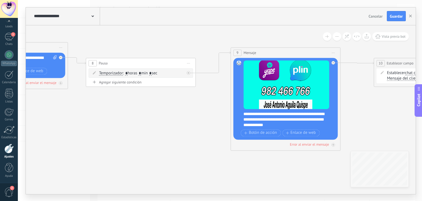
drag, startPoint x: 203, startPoint y: 128, endPoint x: 184, endPoint y: 128, distance: 19.8
click at [184, 128] on icon at bounding box center [20, 55] width 1567 height 352
click at [305, 124] on div "**********" at bounding box center [290, 119] width 92 height 16
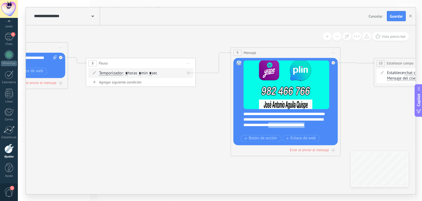
drag, startPoint x: 308, startPoint y: 123, endPoint x: 325, endPoint y: 133, distance: 20.1
click at [325, 133] on div "Reemplazar Quitar Convertir a mensaje de voz Arrastre la imagen aquí para adjun…" at bounding box center [287, 101] width 86 height 83
click at [272, 120] on div "**********" at bounding box center [290, 122] width 92 height 22
drag, startPoint x: 297, startPoint y: 118, endPoint x: 321, endPoint y: 119, distance: 23.9
click at [321, 119] on div "**********" at bounding box center [290, 122] width 92 height 22
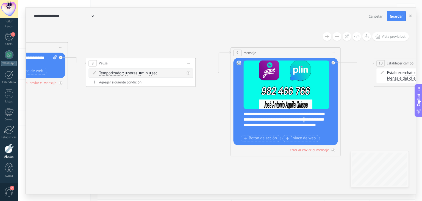
drag, startPoint x: 247, startPoint y: 123, endPoint x: 245, endPoint y: 123, distance: 2.9
click at [244, 123] on div "**********" at bounding box center [290, 122] width 92 height 22
drag, startPoint x: 270, startPoint y: 129, endPoint x: 258, endPoint y: 129, distance: 12.1
click at [258, 129] on div "**********" at bounding box center [290, 122] width 92 height 22
drag, startPoint x: 244, startPoint y: 112, endPoint x: 269, endPoint y: 113, distance: 24.5
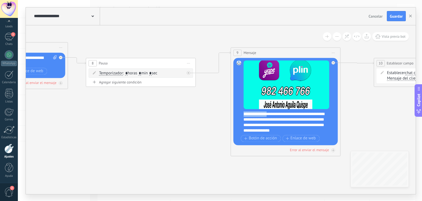
click at [269, 113] on div "**********" at bounding box center [290, 122] width 92 height 22
drag, startPoint x: 246, startPoint y: 114, endPoint x: 240, endPoint y: 114, distance: 5.5
click at [240, 114] on div "Reemplazar Quitar Convertir a mensaje de voz Arrastre la imagen aquí para adjun…" at bounding box center [285, 101] width 104 height 87
click at [298, 118] on div "**********" at bounding box center [290, 122] width 92 height 22
drag, startPoint x: 248, startPoint y: 130, endPoint x: 255, endPoint y: 131, distance: 6.9
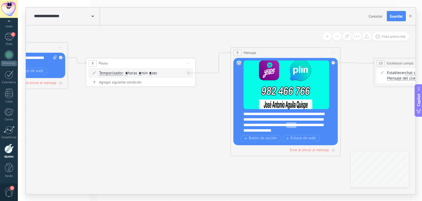
click at [255, 131] on div "**********" at bounding box center [290, 122] width 92 height 22
click at [278, 120] on div "**********" at bounding box center [290, 122] width 92 height 22
click at [318, 129] on div "**********" at bounding box center [290, 122] width 92 height 22
click at [401, 17] on span "Guardar" at bounding box center [396, 16] width 13 height 4
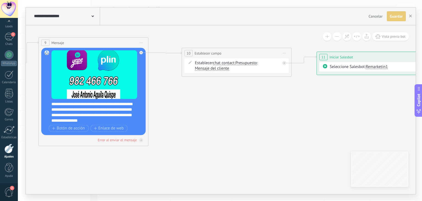
drag, startPoint x: 378, startPoint y: 118, endPoint x: 186, endPoint y: 103, distance: 192.7
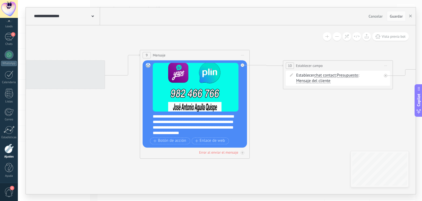
drag, startPoint x: 320, startPoint y: 114, endPoint x: 422, endPoint y: 126, distance: 102.4
click at [422, 126] on div "**********" at bounding box center [220, 100] width 404 height 201
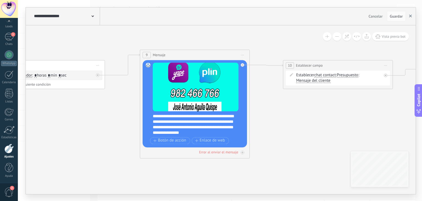
click at [411, 18] on button "button" at bounding box center [410, 16] width 8 height 10
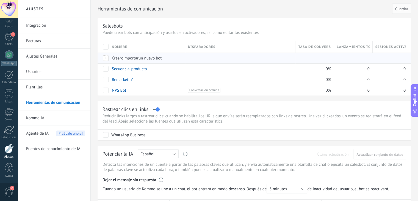
click at [134, 59] on span "importar" at bounding box center [130, 58] width 15 height 5
click at [0, 0] on input "importar un nuevo bot" at bounding box center [0, 0] width 0 height 0
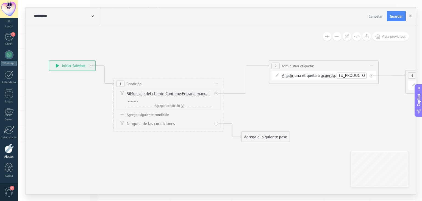
drag, startPoint x: 244, startPoint y: 173, endPoint x: 175, endPoint y: 167, distance: 69.5
click at [175, 167] on icon at bounding box center [306, 101] width 789 height 356
click at [132, 99] on div at bounding box center [133, 99] width 10 height 4
drag, startPoint x: 159, startPoint y: 98, endPoint x: 131, endPoint y: 98, distance: 27.5
click at [131, 98] on div "**********" at bounding box center [144, 99] width 32 height 4
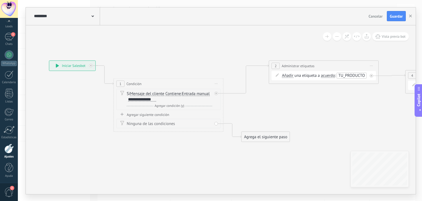
click at [342, 75] on span "TU_PRODUCTO" at bounding box center [351, 75] width 27 height 5
click at [300, 81] on span "TU_PRODUCTO" at bounding box center [297, 81] width 27 height 5
click at [300, 81] on div "**********" at bounding box center [324, 71] width 110 height 23
click at [309, 80] on span "#agregar etiquetas" at bounding box center [299, 80] width 33 height 5
click at [340, 75] on input "text" at bounding box center [350, 75] width 27 height 4
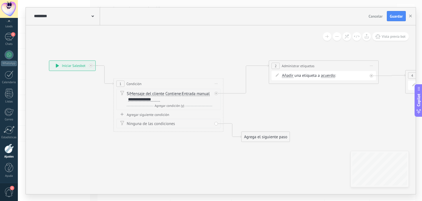
click at [369, 17] on span "Cancelar" at bounding box center [376, 16] width 14 height 5
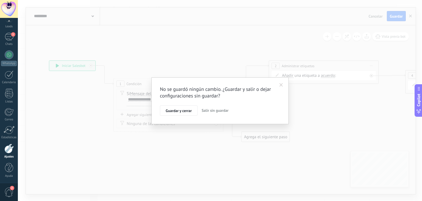
click at [204, 111] on span "Salir sin guardar" at bounding box center [215, 110] width 27 height 5
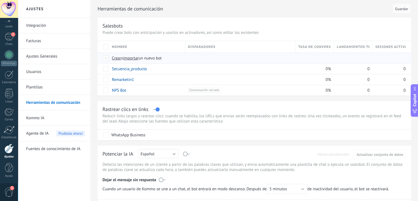
click at [132, 59] on span "importar" at bounding box center [130, 58] width 15 height 5
click at [0, 0] on input "importar un nuevo bot" at bounding box center [0, 0] width 0 height 0
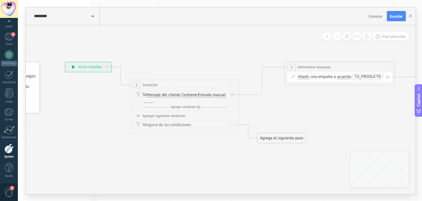
drag, startPoint x: 312, startPoint y: 162, endPoint x: 225, endPoint y: 116, distance: 98.4
click at [233, 155] on icon at bounding box center [322, 102] width 789 height 356
click at [145, 98] on div at bounding box center [148, 98] width 10 height 4
click at [373, 74] on span "TU_PRODUCTO" at bounding box center [366, 74] width 27 height 5
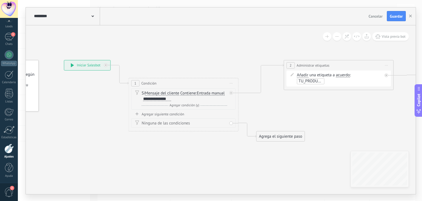
click at [312, 80] on span "TU_PRODUCTO" at bounding box center [312, 80] width 27 height 5
click at [358, 76] on input "text" at bounding box center [365, 75] width 27 height 4
click at [358, 73] on input "text" at bounding box center [365, 75] width 27 height 4
click at [388, 74] on div at bounding box center [387, 75] width 4 height 4
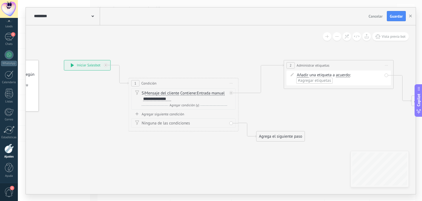
click at [321, 81] on span "#agregar etiquetas" at bounding box center [314, 80] width 33 height 5
click at [355, 74] on input "text" at bounding box center [365, 75] width 27 height 4
click at [360, 75] on input "text" at bounding box center [365, 75] width 27 height 4
click at [354, 75] on input "text" at bounding box center [365, 75] width 27 height 4
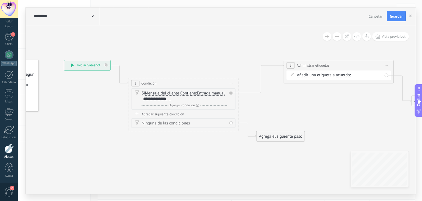
click at [354, 75] on input "text" at bounding box center [365, 75] width 27 height 4
click at [386, 74] on div "Añadir Añadir Eliminar Añadir Añadir Eliminar una etiqueta a acuerdo main conta…" at bounding box center [339, 74] width 104 height 9
click at [387, 75] on div "Añadir Añadir Eliminar Añadir Añadir Eliminar una etiqueta a acuerdo main conta…" at bounding box center [339, 77] width 104 height 15
drag, startPoint x: 301, startPoint y: 80, endPoint x: 357, endPoint y: 78, distance: 55.5
click at [357, 78] on div "Añadir Añadir Eliminar Añadir Añadir Eliminar una etiqueta a acuerdo main conta…" at bounding box center [339, 77] width 85 height 11
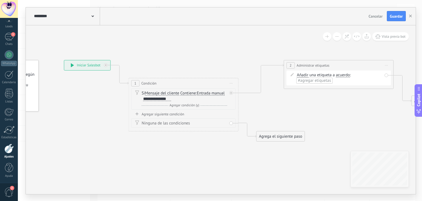
drag, startPoint x: 322, startPoint y: 81, endPoint x: 173, endPoint y: 16, distance: 162.2
click at [361, 72] on div "Añadir Añadir Eliminar Añadir Añadir Eliminar una etiqueta a acuerdo main conta…" at bounding box center [339, 77] width 85 height 11
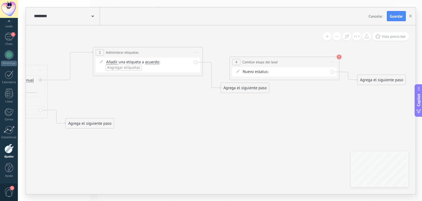
drag, startPoint x: 242, startPoint y: 109, endPoint x: 164, endPoint y: 99, distance: 78.4
click at [164, 99] on icon at bounding box center [130, 87] width 789 height 356
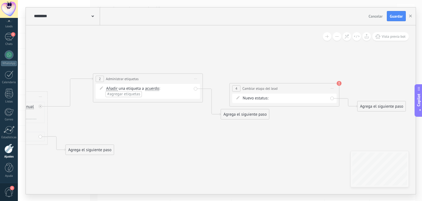
click at [0, 0] on div "Contacto inicial Negociación Debate contractual Discusión de contrato Logrado c…" at bounding box center [0, 0] width 0 height 0
click at [181, 161] on div at bounding box center [220, 100] width 404 height 201
click at [0, 0] on div "Contacto inicial Negociación Debate contractual Discusión de contrato Logrado c…" at bounding box center [0, 0] width 0 height 0
click at [261, 141] on div at bounding box center [220, 100] width 404 height 201
drag, startPoint x: 255, startPoint y: 116, endPoint x: 289, endPoint y: 97, distance: 38.1
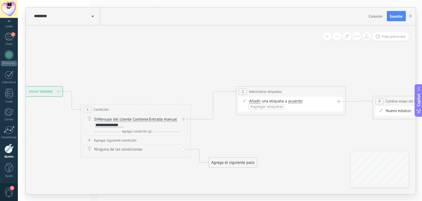
drag, startPoint x: 174, startPoint y: 137, endPoint x: 328, endPoint y: 149, distance: 154.6
click at [328, 149] on icon at bounding box center [273, 127] width 789 height 356
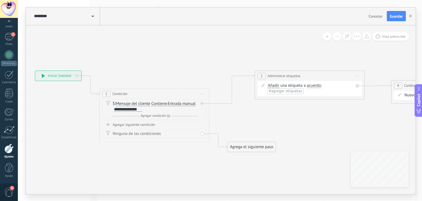
drag, startPoint x: 156, startPoint y: 71, endPoint x: 161, endPoint y: 61, distance: 11.1
click at [161, 61] on icon at bounding box center [291, 111] width 789 height 356
click at [135, 124] on div "Agregar siguiente condición" at bounding box center [154, 124] width 104 height 5
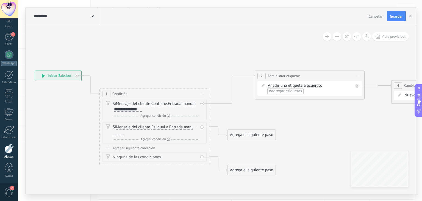
click at [168, 126] on span "Es igual a" at bounding box center [159, 127] width 17 height 4
click at [168, 126] on button "Es igual a" at bounding box center [183, 127] width 69 height 10
click at [169, 145] on span "Contiene" at bounding box center [178, 146] width 67 height 5
click at [119, 133] on div at bounding box center [119, 132] width 10 height 4
drag, startPoint x: 240, startPoint y: 135, endPoint x: 277, endPoint y: 85, distance: 62.4
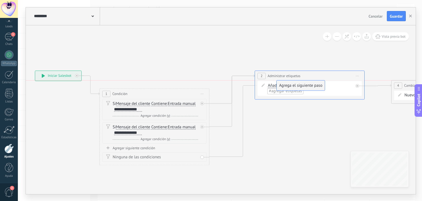
drag, startPoint x: 238, startPoint y: 170, endPoint x: 287, endPoint y: 85, distance: 98.1
click at [140, 148] on div "Agregar siguiente condición" at bounding box center [154, 147] width 104 height 5
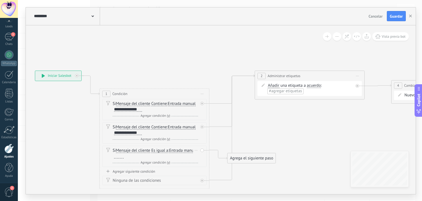
click at [162, 150] on span "Es igual a" at bounding box center [159, 150] width 17 height 4
click at [162, 150] on button "Es igual a" at bounding box center [183, 150] width 69 height 10
drag, startPoint x: 167, startPoint y: 170, endPoint x: 162, endPoint y: 166, distance: 5.5
click at [166, 170] on span "Contiene" at bounding box center [178, 169] width 67 height 5
click at [121, 156] on div at bounding box center [119, 156] width 10 height 4
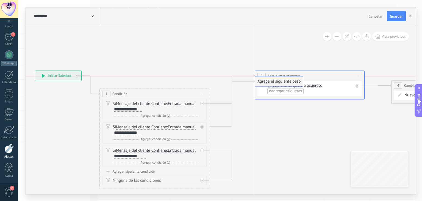
drag, startPoint x: 250, startPoint y: 157, endPoint x: 278, endPoint y: 81, distance: 81.2
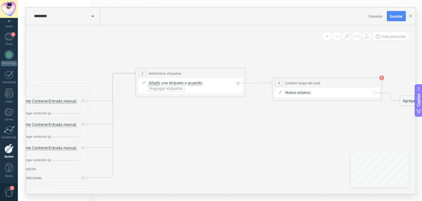
drag, startPoint x: 306, startPoint y: 152, endPoint x: 187, endPoint y: 149, distance: 119.3
click at [187, 149] on icon at bounding box center [172, 126] width 789 height 392
click at [394, 16] on span "Guardar" at bounding box center [396, 16] width 13 height 4
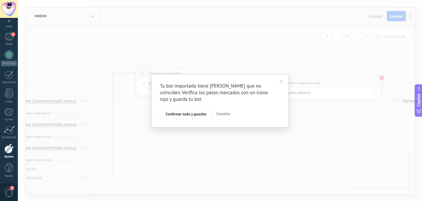
click at [279, 79] on span at bounding box center [281, 81] width 9 height 9
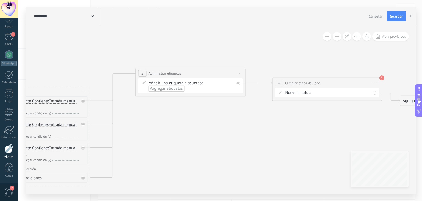
click at [0, 0] on div "Contacto inicial Negociación Debate contractual Discusión de contrato Logrado c…" at bounding box center [0, 0] width 0 height 0
click at [250, 136] on div at bounding box center [220, 100] width 404 height 201
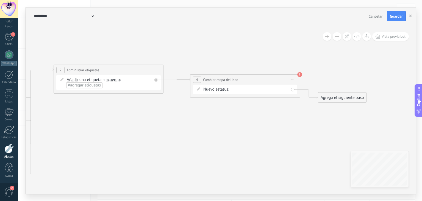
drag, startPoint x: 259, startPoint y: 139, endPoint x: 193, endPoint y: 132, distance: 66.3
click at [189, 134] on icon at bounding box center [90, 123] width 789 height 392
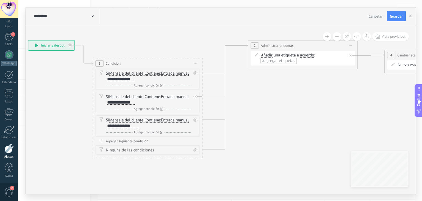
drag, startPoint x: 192, startPoint y: 142, endPoint x: 308, endPoint y: 124, distance: 117.3
click at [308, 124] on icon at bounding box center [285, 99] width 789 height 392
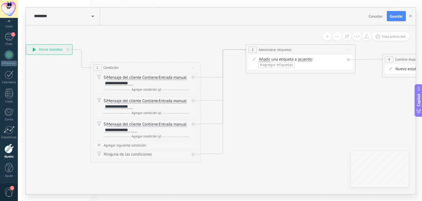
click at [252, 50] on span "2" at bounding box center [253, 49] width 2 height 5
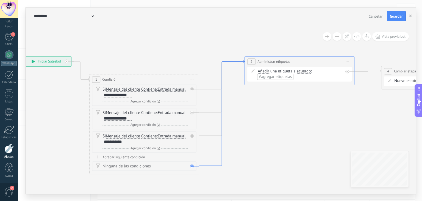
drag, startPoint x: 204, startPoint y: 154, endPoint x: 203, endPoint y: 166, distance: 11.9
click at [203, 165] on icon at bounding box center [221, 112] width 45 height 105
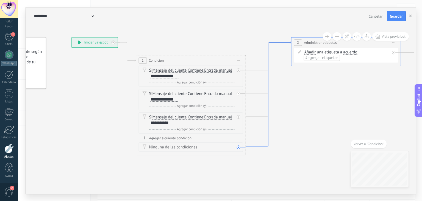
drag, startPoint x: 162, startPoint y: 101, endPoint x: 288, endPoint y: 40, distance: 139.8
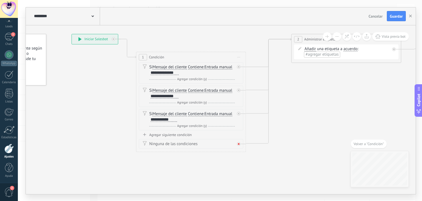
click at [239, 143] on icon at bounding box center [239, 144] width 2 height 2
drag, startPoint x: 286, startPoint y: 157, endPoint x: 178, endPoint y: 160, distance: 107.8
click at [178, 160] on div "Agrega el siguiente paso" at bounding box center [180, 158] width 48 height 9
click at [181, 117] on div "Si Mensaje del cliente Mensaje del cliente Comentario del cliente El cliente Có…" at bounding box center [191, 116] width 85 height 11
click at [176, 119] on div "**********" at bounding box center [164, 119] width 26 height 4
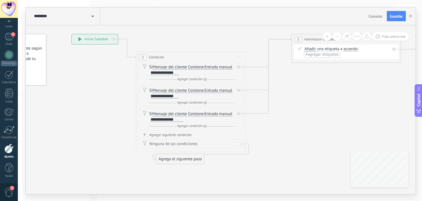
click at [287, 128] on icon at bounding box center [328, 98] width 789 height 405
click at [185, 160] on div "Agrega el siguiente paso" at bounding box center [180, 158] width 48 height 9
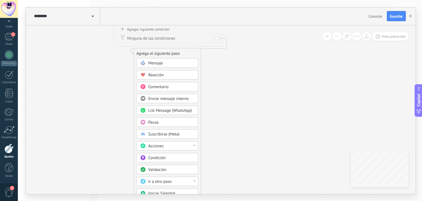
drag, startPoint x: 330, startPoint y: 124, endPoint x: 300, endPoint y: 36, distance: 92.9
click at [196, 180] on div "Ir a otro paso" at bounding box center [167, 180] width 62 height 9
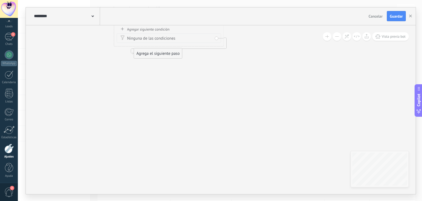
click at [154, 54] on div "Agrega el siguiente paso" at bounding box center [158, 53] width 48 height 9
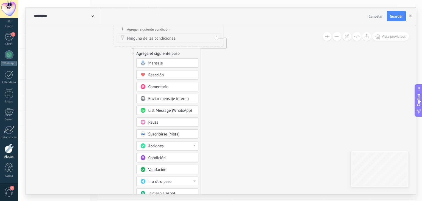
click at [168, 181] on span "Ir a otro paso" at bounding box center [159, 180] width 23 height 5
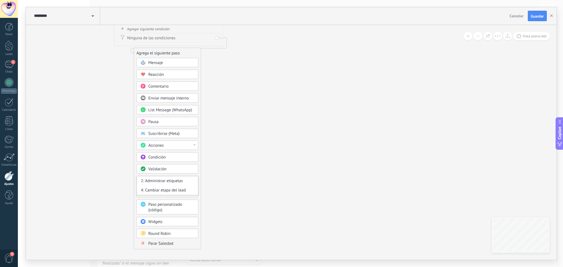
drag, startPoint x: 418, startPoint y: 1, endPoint x: 157, endPoint y: 244, distance: 356.6
click at [157, 200] on span "Parar Salesbot" at bounding box center [160, 243] width 25 height 5
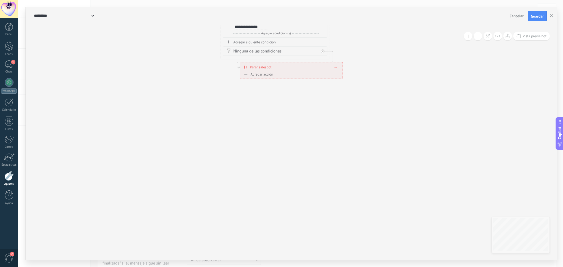
click at [267, 67] on span "Parar salesbot" at bounding box center [260, 67] width 21 height 5
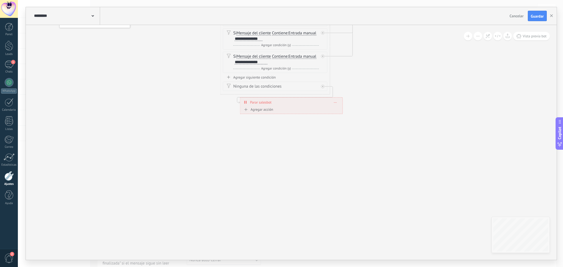
click at [246, 101] on icon at bounding box center [246, 102] width 1 height 3
click at [323, 130] on icon at bounding box center [412, 41] width 789 height 405
drag, startPoint x: 324, startPoint y: 146, endPoint x: 313, endPoint y: 143, distance: 11.4
click at [323, 146] on icon at bounding box center [412, 41] width 789 height 405
click at [244, 102] on icon at bounding box center [244, 102] width 1 height 3
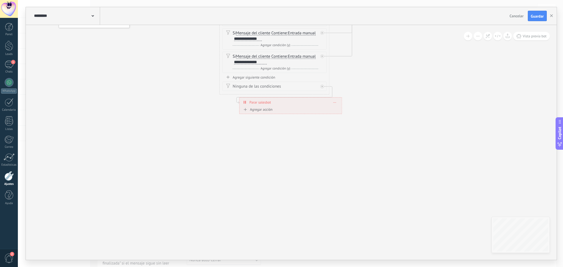
click at [262, 104] on span "Parar salesbot" at bounding box center [259, 102] width 21 height 5
click at [264, 102] on span "Parar salesbot" at bounding box center [259, 102] width 21 height 5
click at [370, 93] on icon at bounding box center [411, 41] width 789 height 405
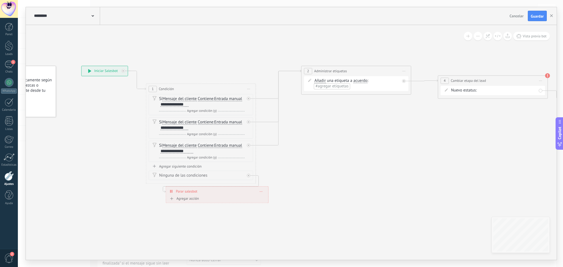
drag, startPoint x: 394, startPoint y: 80, endPoint x: 320, endPoint y: 169, distance: 115.6
click at [320, 169] on icon at bounding box center [338, 130] width 789 height 405
click at [422, 15] on span "Guardar" at bounding box center [537, 16] width 13 height 4
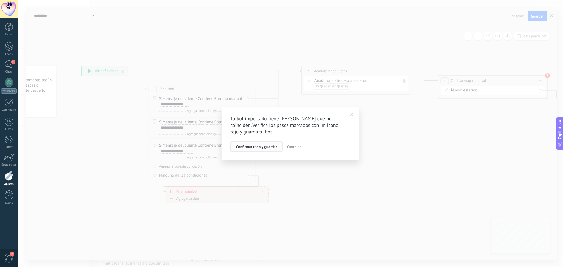
click at [260, 148] on span "Confirmar todo y guardar" at bounding box center [256, 147] width 41 height 4
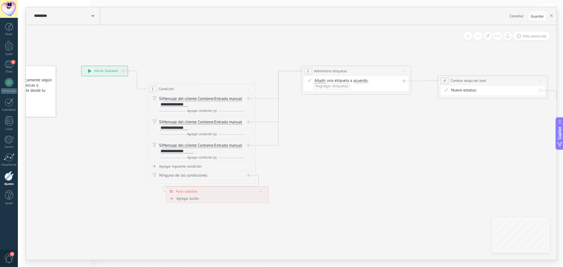
click at [172, 192] on icon at bounding box center [171, 191] width 1 height 3
drag, startPoint x: 175, startPoint y: 190, endPoint x: 163, endPoint y: 190, distance: 12.4
click at [163, 190] on div "**********" at bounding box center [204, 191] width 102 height 10
click at [159, 190] on icon at bounding box center [158, 191] width 2 height 4
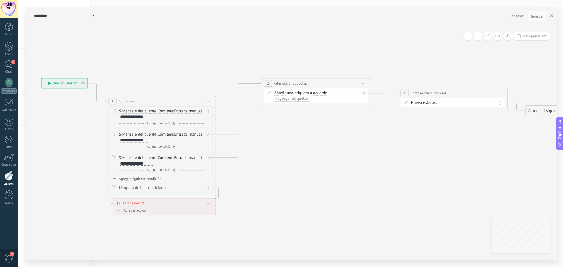
drag, startPoint x: 400, startPoint y: 159, endPoint x: 360, endPoint y: 172, distance: 42.3
click at [360, 172] on icon at bounding box center [298, 147] width 789 height 413
drag, startPoint x: 367, startPoint y: 199, endPoint x: 208, endPoint y: 195, distance: 158.6
click at [208, 195] on icon at bounding box center [298, 147] width 789 height 413
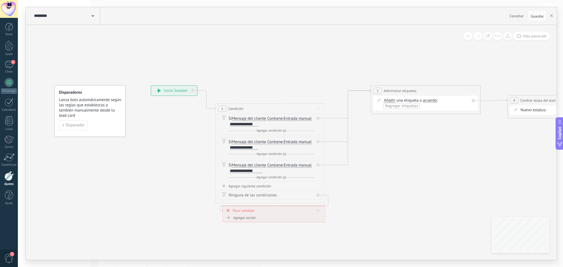
drag, startPoint x: 425, startPoint y: 180, endPoint x: 555, endPoint y: 181, distance: 130.3
click at [422, 182] on icon at bounding box center [407, 154] width 789 height 413
click at [422, 16] on icon "button" at bounding box center [551, 15] width 3 height 3
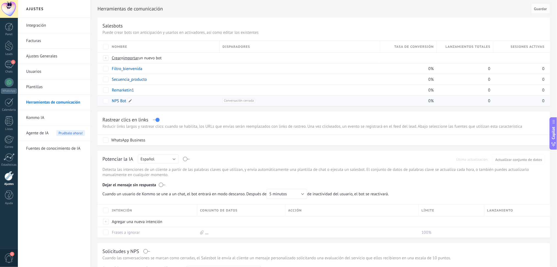
click at [120, 102] on link "NPS Bot" at bounding box center [119, 100] width 14 height 5
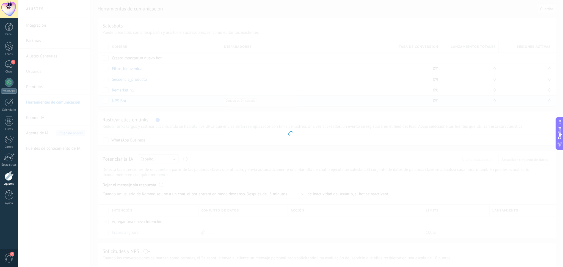
type input "*******"
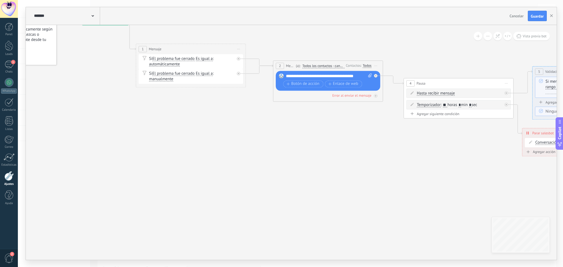
drag, startPoint x: 381, startPoint y: 203, endPoint x: 562, endPoint y: 164, distance: 184.8
click at [422, 164] on div "**********" at bounding box center [290, 133] width 545 height 267
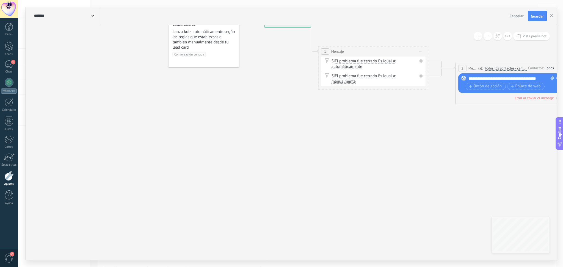
click at [422, 15] on button "Cancelar" at bounding box center [516, 16] width 18 height 8
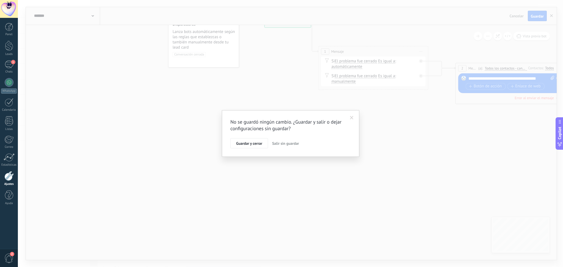
click at [281, 145] on span "Salir sin guardar" at bounding box center [285, 143] width 27 height 5
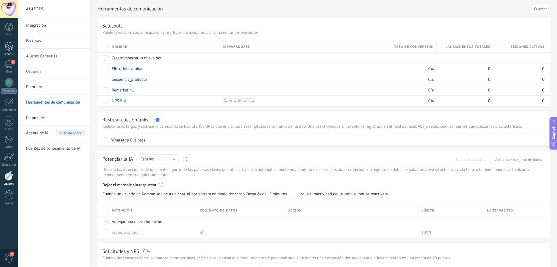
click at [10, 45] on div at bounding box center [9, 46] width 8 height 10
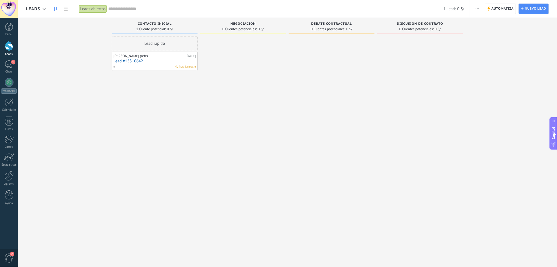
click at [152, 59] on link "Lead #15816642" at bounding box center [155, 61] width 82 height 5
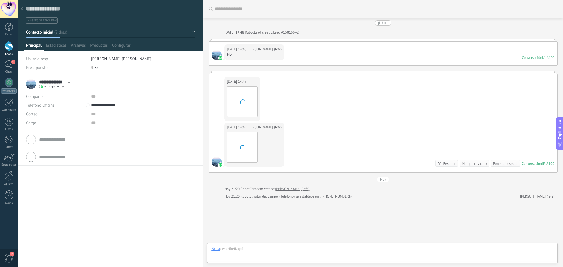
scroll to position [27, 0]
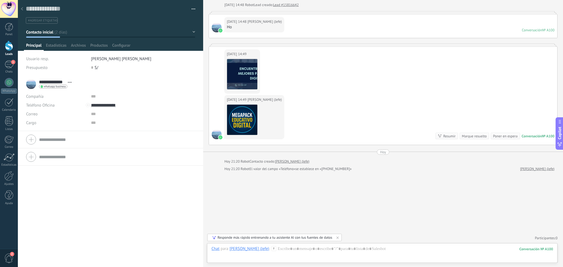
click at [14, 50] on link "Leads" at bounding box center [9, 48] width 18 height 15
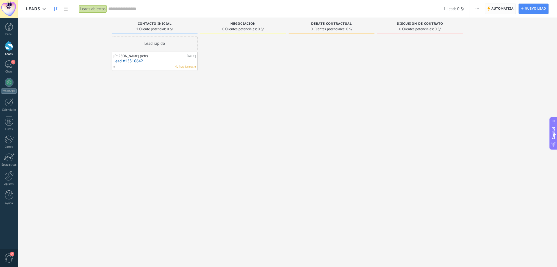
click at [422, 8] on span "Automatiza" at bounding box center [503, 9] width 22 height 10
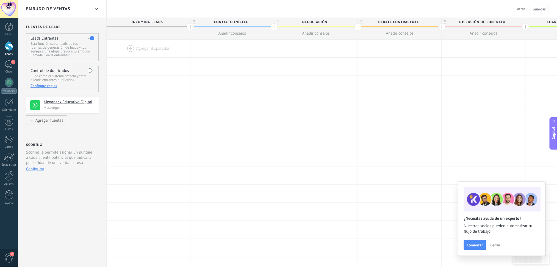
click at [159, 46] on div at bounding box center [149, 49] width 84 height 18
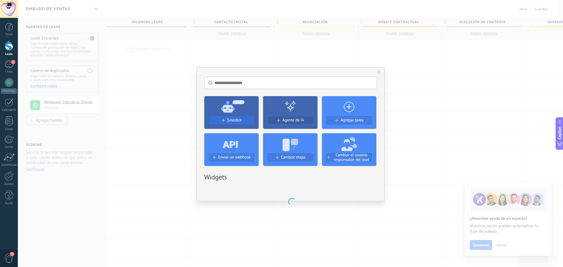
click at [235, 118] on div "No hay resultados Salesbot Agente de IA Agregar tarea Enviar un webhook Cambiar…" at bounding box center [291, 134] width 188 height 134
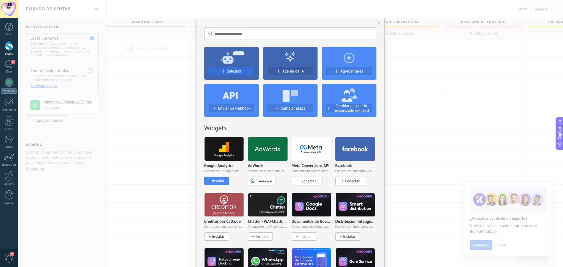
click at [240, 71] on span "Salesbot" at bounding box center [234, 71] width 15 height 5
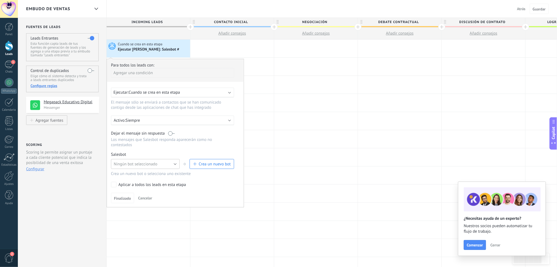
click at [173, 164] on button "Ningún bot seleccionado" at bounding box center [145, 164] width 69 height 10
click at [152, 175] on span "Filtro_bienvenida" at bounding box center [143, 173] width 70 height 5
click at [243, 46] on div at bounding box center [232, 49] width 84 height 18
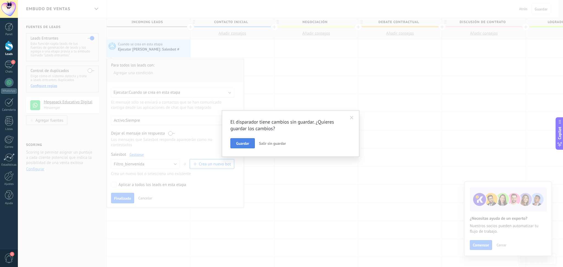
click at [250, 142] on button "Guardar" at bounding box center [242, 143] width 24 height 10
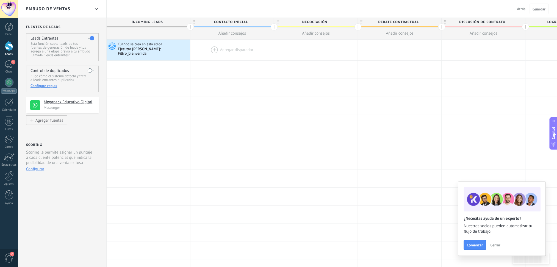
click at [225, 47] on div at bounding box center [232, 50] width 84 height 21
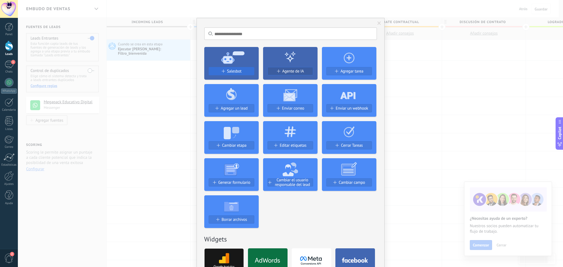
click at [239, 72] on span "Salesbot" at bounding box center [234, 71] width 15 height 5
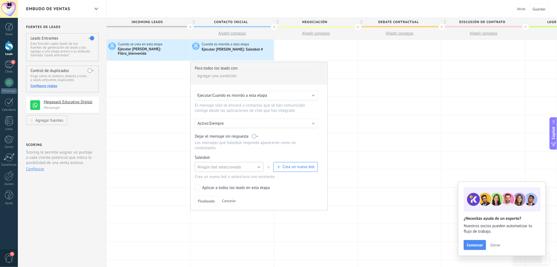
click at [251, 163] on button "Ningún bot seleccionado" at bounding box center [229, 167] width 69 height 10
click at [251, 165] on span "Ningún bot seleccionado" at bounding box center [227, 167] width 70 height 5
click at [258, 164] on button "Ningún bot seleccionado" at bounding box center [229, 167] width 69 height 10
click at [239, 183] on span "Secuencia_producto" at bounding box center [227, 185] width 70 height 5
click at [233, 93] on span "Cuando es movido a esta etapa" at bounding box center [239, 95] width 55 height 5
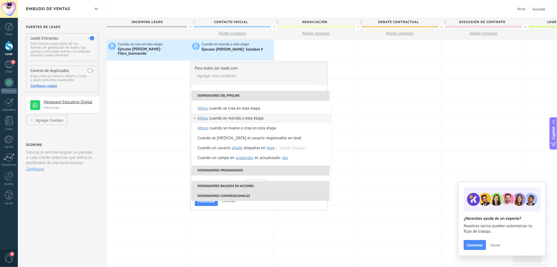
click at [241, 92] on li "Disparadores del pipeline" at bounding box center [261, 96] width 138 height 10
click at [256, 83] on div "**********" at bounding box center [258, 136] width 137 height 149
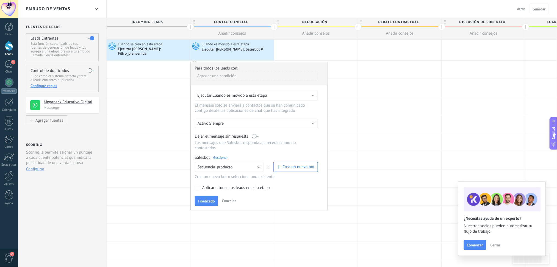
click at [235, 198] on span "Cancelar" at bounding box center [229, 200] width 14 height 5
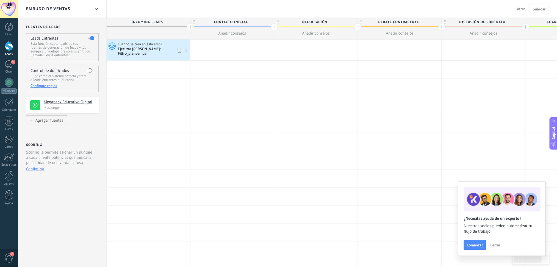
click at [148, 51] on div "Ejecutar [PERSON_NAME]: Filtro_bienvenida" at bounding box center [153, 51] width 71 height 9
click at [149, 50] on div "Ejecutar [PERSON_NAME]: Filtro_bienvenida" at bounding box center [153, 51] width 71 height 9
click at [133, 44] on span "Cuando se crea en esta etapa" at bounding box center [140, 44] width 45 height 5
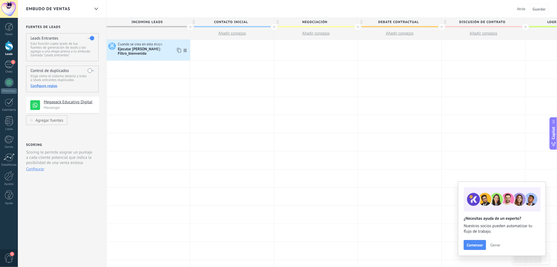
click at [117, 46] on div "Cuando se crea en esta etapa Ejecutar Salesbot: Filtro_bienvenida" at bounding box center [149, 49] width 84 height 15
click at [133, 48] on div "Ejecutar [PERSON_NAME]: Filtro_bienvenida" at bounding box center [153, 51] width 71 height 9
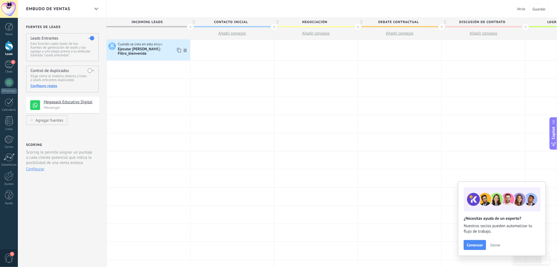
click at [133, 48] on div "Ejecutar [PERSON_NAME]: Filtro_bienvenida" at bounding box center [153, 51] width 71 height 9
click at [78, 103] on h4 "Megapack Educativo Digital" at bounding box center [67, 101] width 46 height 5
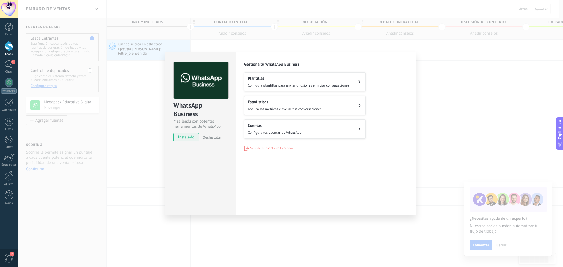
click at [283, 84] on span "Configura plantillas para enviar difusiones e iniciar conversaciones" at bounding box center [299, 85] width 102 height 5
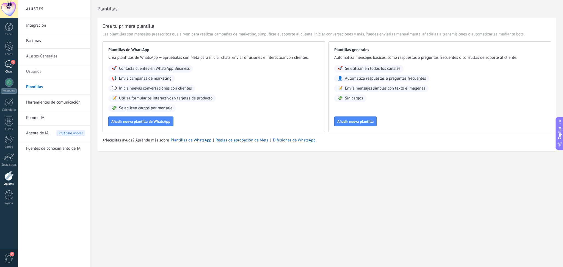
click at [9, 64] on div "1" at bounding box center [9, 64] width 9 height 8
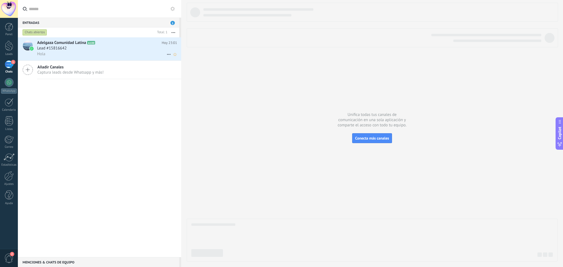
click at [121, 51] on div "Lead #15816642" at bounding box center [107, 48] width 140 height 5
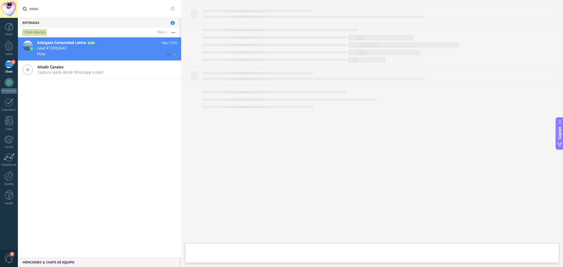
type textarea "**********"
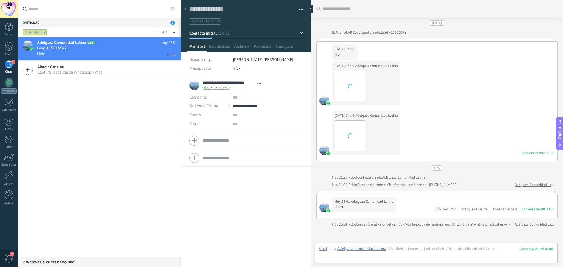
scroll to position [55, 0]
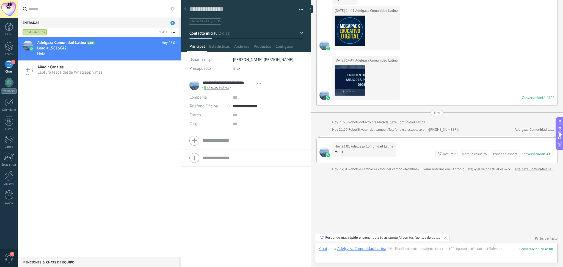
drag, startPoint x: 487, startPoint y: 206, endPoint x: 405, endPoint y: 194, distance: 82.5
click at [405, 194] on div "Buscar Carga más 12.10.2025 12.10.2025 14:48 Robot Lead creado: Lead #15816642 …" at bounding box center [437, 106] width 252 height 323
click at [422, 200] on div at bounding box center [436, 254] width 234 height 16
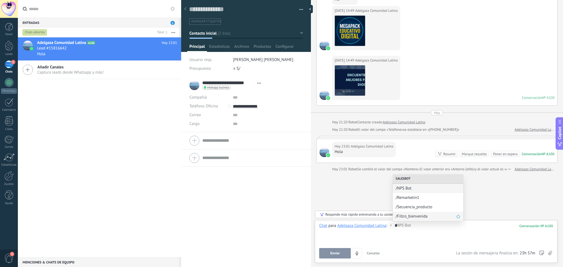
click at [422, 200] on span "/Filtro_bienvenida" at bounding box center [425, 216] width 60 height 5
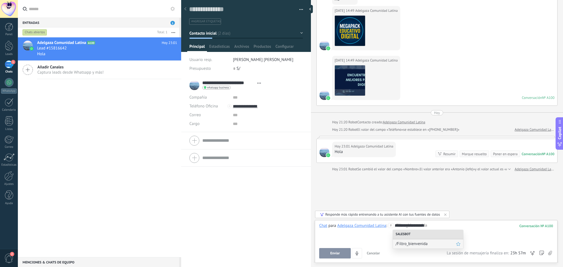
click at [422, 200] on span "/Filtro_bienvenida" at bounding box center [425, 243] width 60 height 5
click at [342, 200] on button "Enviar" at bounding box center [335, 253] width 32 height 10
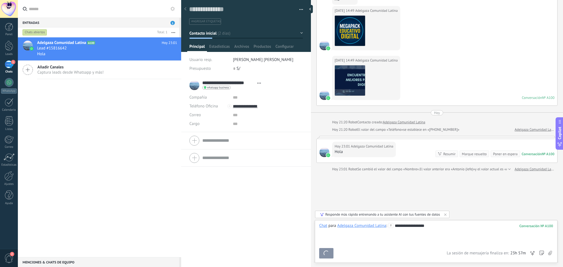
scroll to position [56, 0]
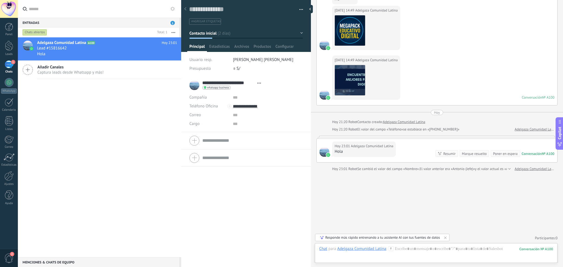
click at [422, 200] on div "Responde más rápido entrenando a tu asistente AI con tus fuentes de datos" at bounding box center [382, 237] width 115 height 5
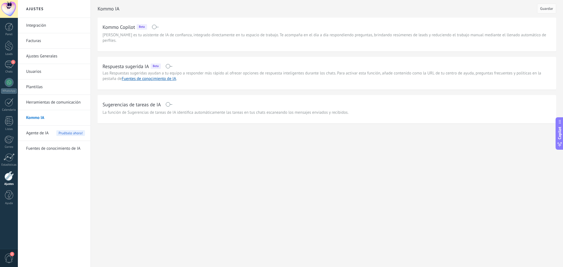
drag, startPoint x: 185, startPoint y: 31, endPoint x: 182, endPoint y: 38, distance: 8.0
click at [185, 32] on div "Kommo Copilot Beta Kommo Copilot es tu asistente de IA de confianza, integrado …" at bounding box center [327, 33] width 449 height 21
drag, startPoint x: 182, startPoint y: 38, endPoint x: 167, endPoint y: 31, distance: 16.0
click at [178, 37] on span "Kommo Copilot es tu asistente de IA de confianza, integrado directamente en tu …" at bounding box center [327, 37] width 449 height 11
click at [157, 26] on span at bounding box center [155, 27] width 7 height 4
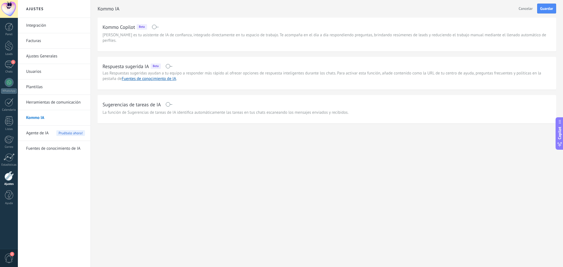
click at [157, 26] on span at bounding box center [155, 27] width 7 height 4
click at [37, 115] on link "Kommo IA" at bounding box center [55, 117] width 59 height 15
click at [12, 63] on span "1" at bounding box center [13, 62] width 4 height 4
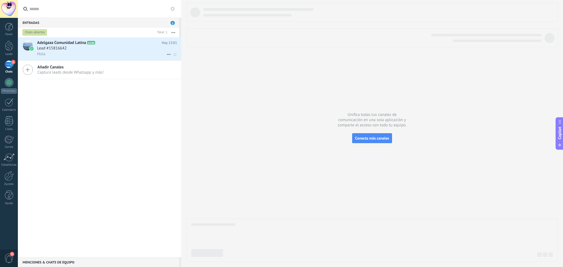
click at [73, 49] on div "Lead #15816642" at bounding box center [107, 48] width 140 height 5
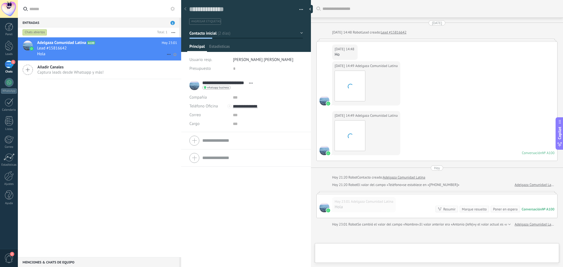
type textarea "**********"
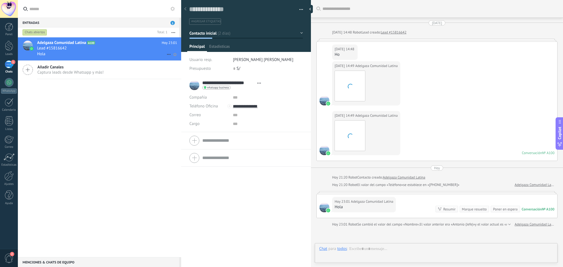
scroll to position [56, 0]
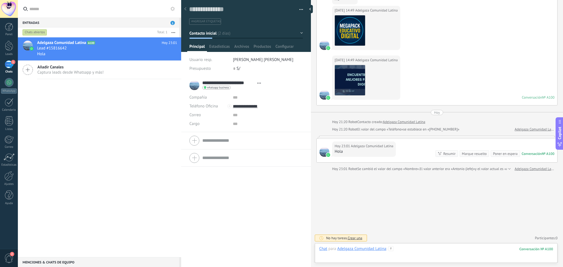
click at [407, 200] on div at bounding box center [436, 254] width 234 height 16
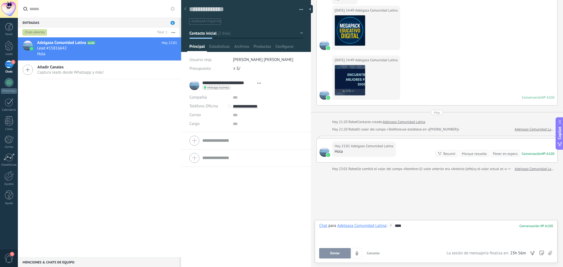
click at [344, 200] on button "Enviar" at bounding box center [335, 253] width 32 height 10
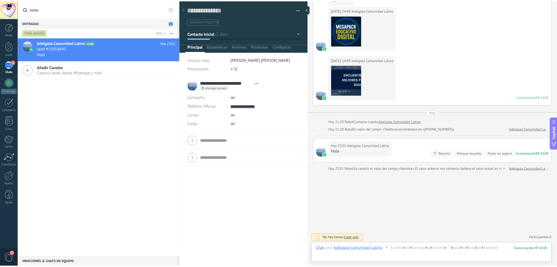
scroll to position [52, 0]
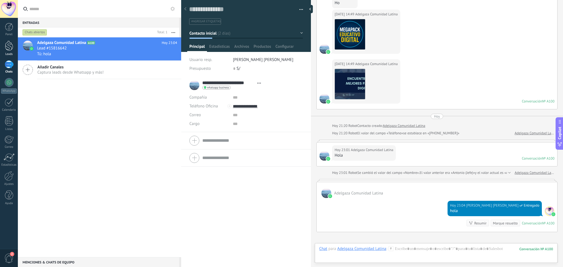
click at [12, 50] on div at bounding box center [9, 46] width 8 height 10
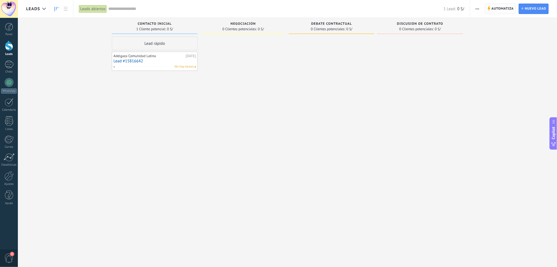
click at [422, 12] on span "Automatiza" at bounding box center [503, 9] width 22 height 10
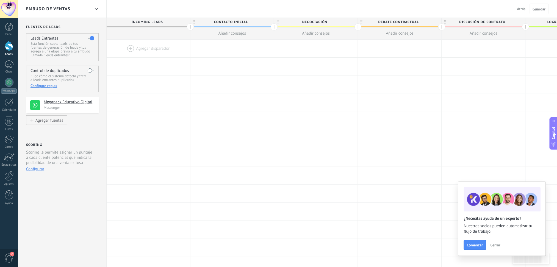
click at [150, 48] on div at bounding box center [149, 49] width 84 height 18
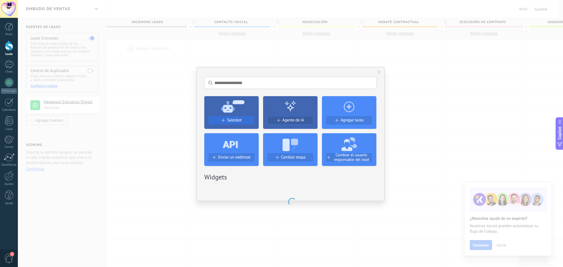
click at [233, 120] on span "Salesbot" at bounding box center [234, 120] width 15 height 5
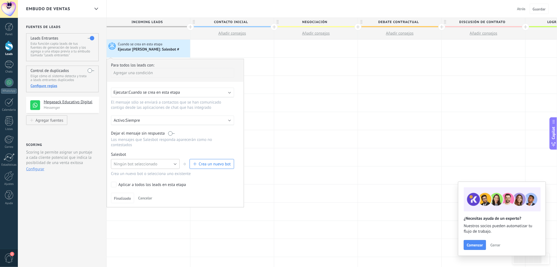
click at [170, 163] on button "Ningún bot seleccionado" at bounding box center [145, 164] width 69 height 10
click at [160, 177] on li "Filtro_bienvenida" at bounding box center [144, 173] width 72 height 9
click at [129, 186] on div "Aplicar a todos los leads en esta etapa" at bounding box center [152, 184] width 68 height 5
click at [128, 196] on button "Finalizado" at bounding box center [122, 198] width 23 height 10
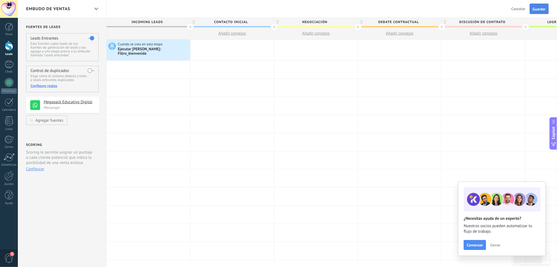
click at [422, 13] on button "Guardar" at bounding box center [539, 9] width 19 height 10
click at [422, 200] on span "Cerrar" at bounding box center [496, 245] width 10 height 4
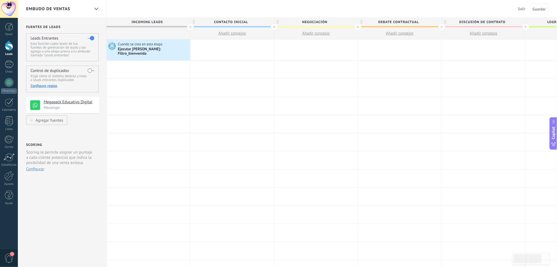
click at [422, 6] on button "Salir" at bounding box center [522, 9] width 12 height 8
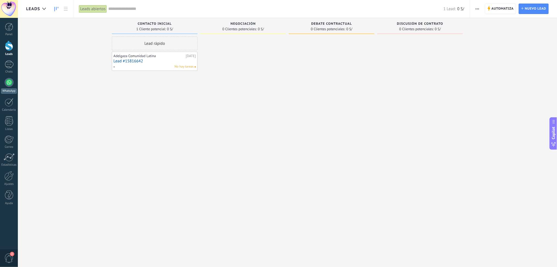
click at [3, 88] on link "WhatsApp" at bounding box center [9, 86] width 18 height 16
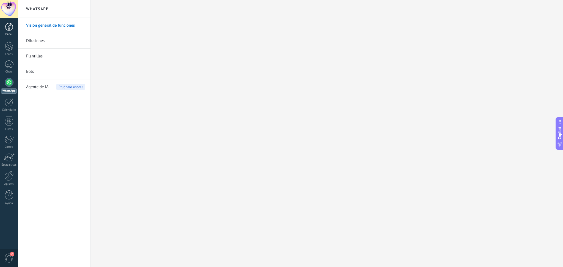
click at [11, 30] on div at bounding box center [9, 27] width 8 height 8
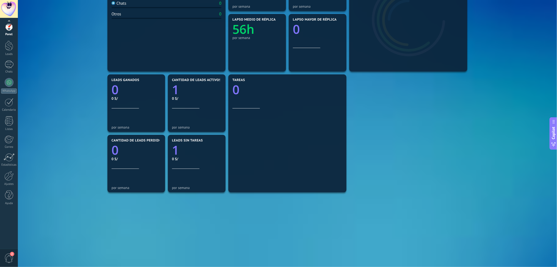
scroll to position [121, 0]
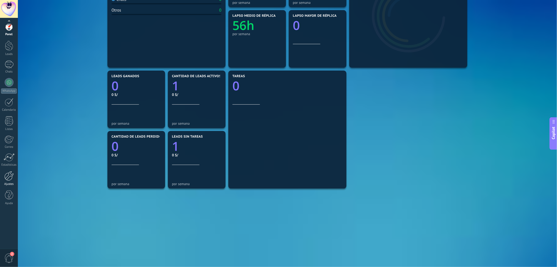
click at [8, 181] on link "Ajustes" at bounding box center [9, 178] width 18 height 15
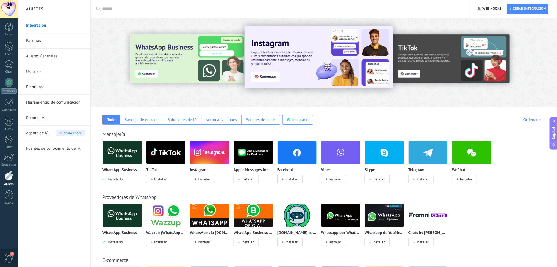
click at [126, 148] on img at bounding box center [122, 152] width 39 height 27
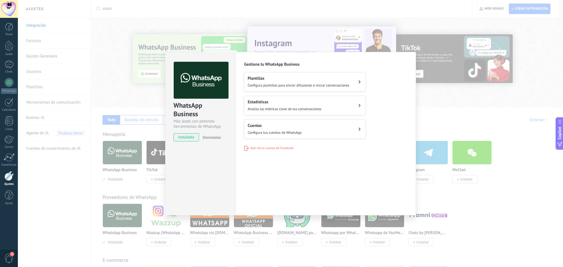
click at [305, 84] on span "Configura plantillas para enviar difusiones e iniciar conversaciones" at bounding box center [299, 85] width 102 height 5
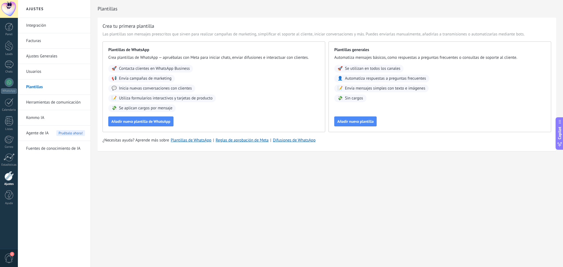
click at [56, 55] on link "Ajustes Generales" at bounding box center [55, 56] width 59 height 15
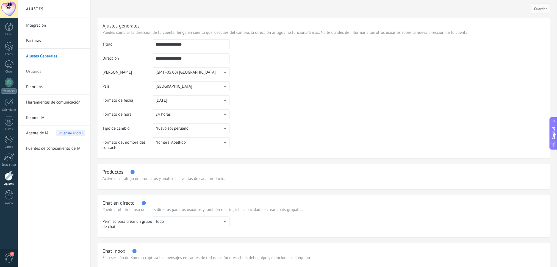
click at [56, 48] on link "Facturas" at bounding box center [55, 40] width 59 height 15
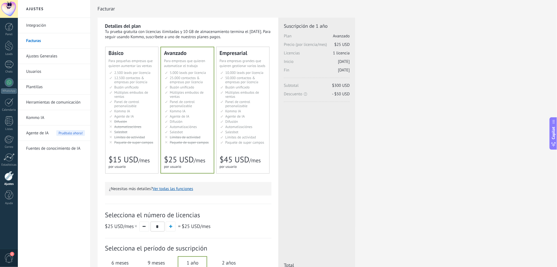
click at [9, 179] on div at bounding box center [8, 176] width 9 height 10
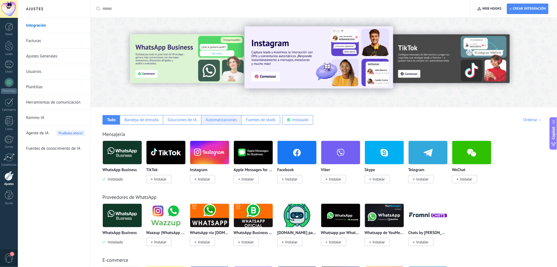
click at [229, 120] on div "Automatizaciones" at bounding box center [221, 119] width 31 height 5
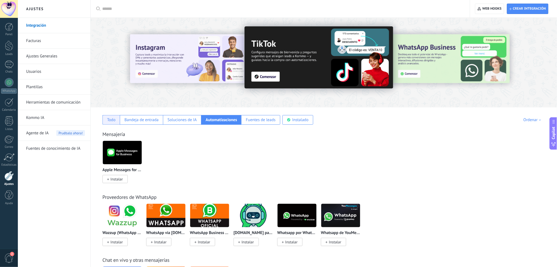
click at [116, 121] on div "Todo" at bounding box center [111, 120] width 17 height 10
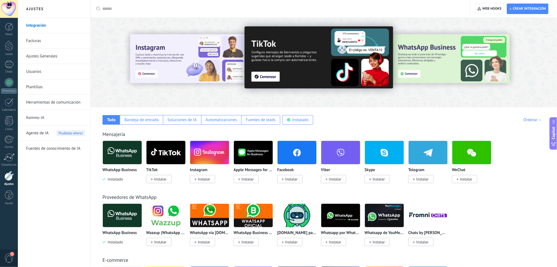
click at [126, 153] on img at bounding box center [122, 152] width 39 height 27
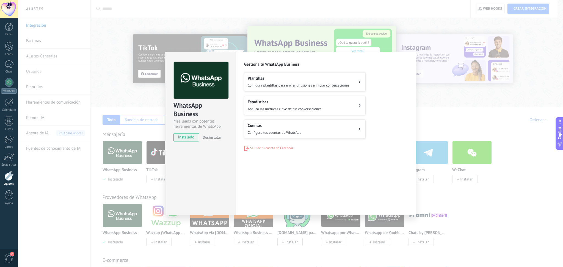
click at [307, 105] on div "Estadísticas Analiza las métricas clave de tus conversaciones" at bounding box center [285, 105] width 74 height 12
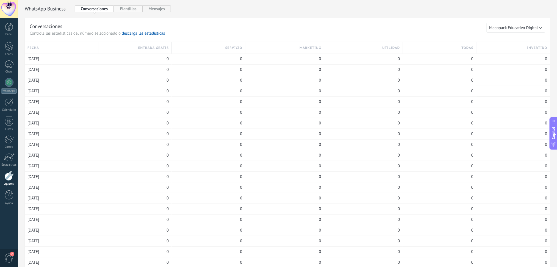
click at [128, 11] on button "Plantillas" at bounding box center [128, 8] width 29 height 7
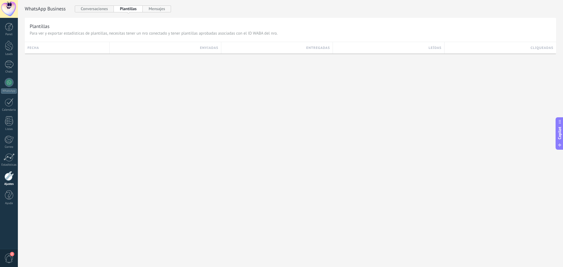
click at [151, 8] on button "Mensajes" at bounding box center [157, 8] width 29 height 7
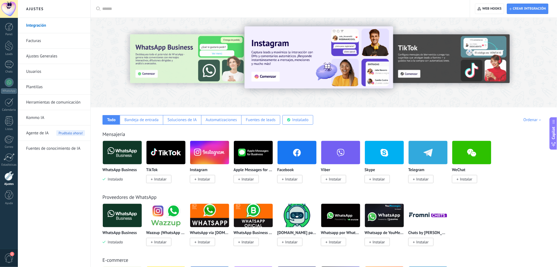
click at [123, 151] on img at bounding box center [122, 152] width 39 height 27
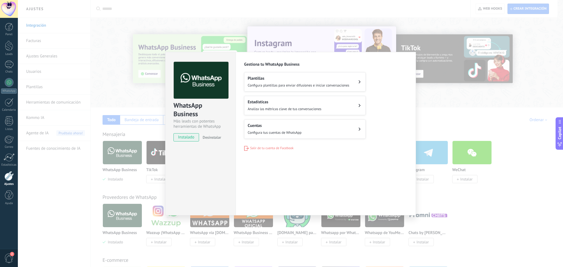
click at [191, 84] on img at bounding box center [201, 80] width 55 height 37
click at [260, 81] on div "Plantillas Configura plantillas para enviar difusiones e iniciar conversaciones" at bounding box center [299, 82] width 102 height 12
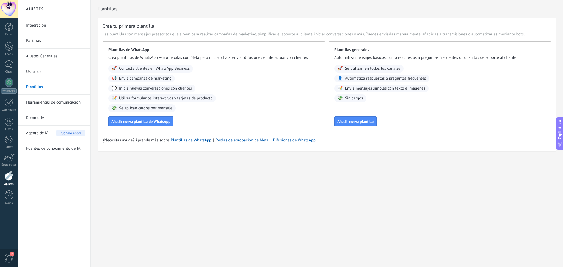
click at [42, 24] on link "Integración" at bounding box center [55, 25] width 59 height 15
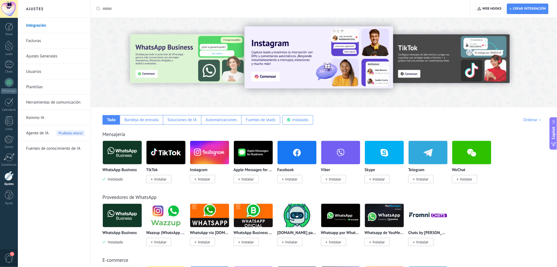
click at [48, 86] on link "Plantillas" at bounding box center [55, 86] width 59 height 15
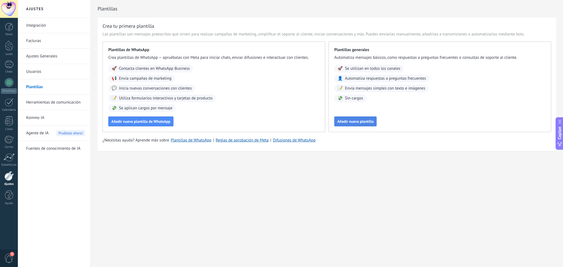
click at [345, 123] on span "Añadir nueva plantilla" at bounding box center [355, 122] width 36 height 4
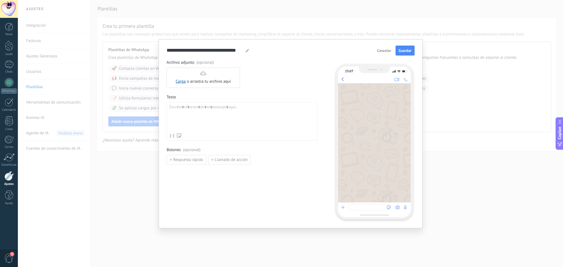
click at [382, 51] on span "Cancelar" at bounding box center [384, 51] width 14 height 4
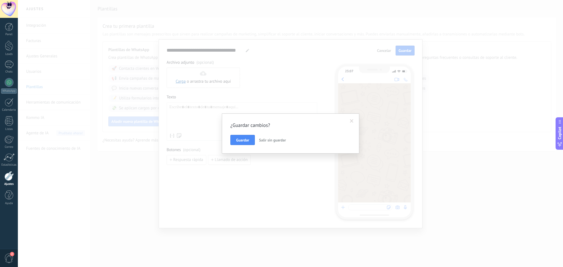
click at [267, 139] on span "Salir sin guardar" at bounding box center [272, 140] width 27 height 5
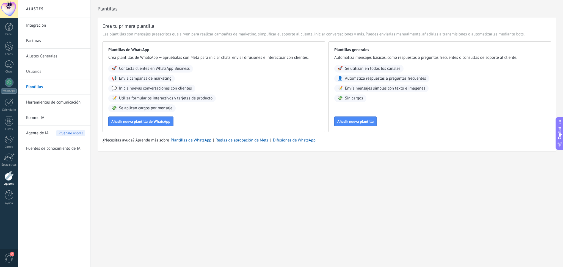
click at [46, 102] on link "Herramientas de comunicación" at bounding box center [55, 102] width 59 height 15
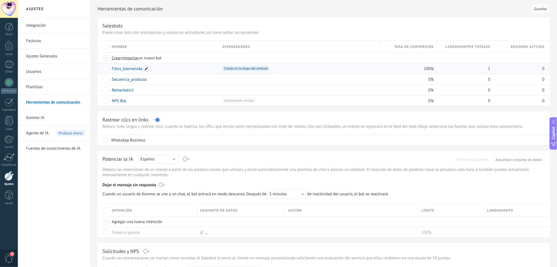
click at [146, 69] on span at bounding box center [146, 68] width 5 height 5
click at [148, 79] on span "Cancelar" at bounding box center [148, 81] width 14 height 5
click at [132, 70] on link "Filtro_bienvenida" at bounding box center [127, 68] width 31 height 5
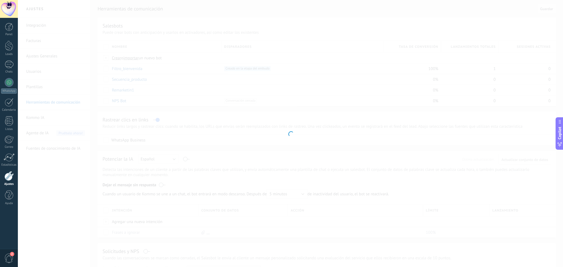
type input "**********"
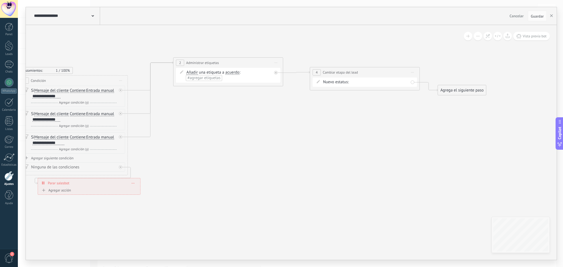
drag, startPoint x: 454, startPoint y: 171, endPoint x: 262, endPoint y: 160, distance: 192.7
click at [263, 161] on icon at bounding box center [210, 126] width 789 height 413
drag, startPoint x: 367, startPoint y: 127, endPoint x: 331, endPoint y: 133, distance: 36.4
click at [331, 133] on icon at bounding box center [208, 125] width 789 height 413
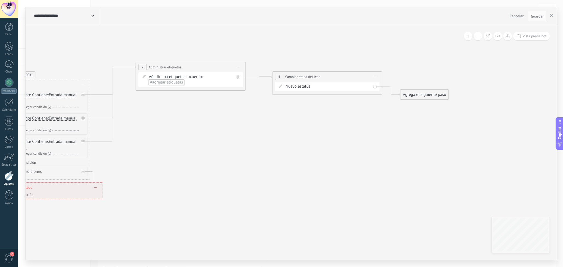
click at [0, 0] on div "Contacto inicial Negociación Debate contractual Discusión de contrato Logrado c…" at bounding box center [0, 0] width 0 height 0
click at [350, 86] on label at bounding box center [342, 88] width 58 height 9
click at [427, 153] on div at bounding box center [290, 133] width 545 height 267
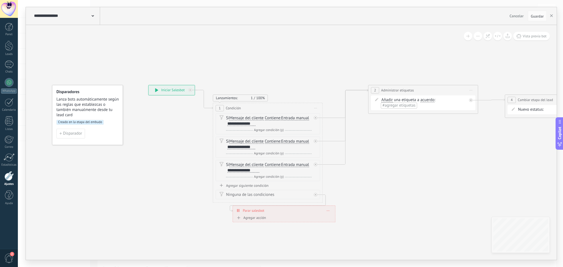
drag, startPoint x: 261, startPoint y: 165, endPoint x: 493, endPoint y: 189, distance: 233.5
click at [493, 190] on icon at bounding box center [405, 154] width 789 height 413
click at [550, 19] on button "button" at bounding box center [551, 16] width 8 height 10
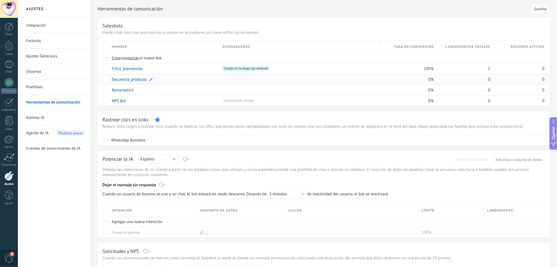
click at [135, 78] on link "Secuencia_producto" at bounding box center [129, 79] width 35 height 5
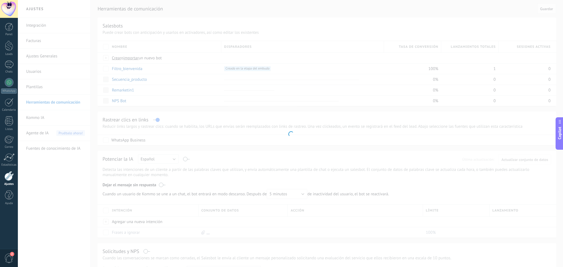
type input "**********"
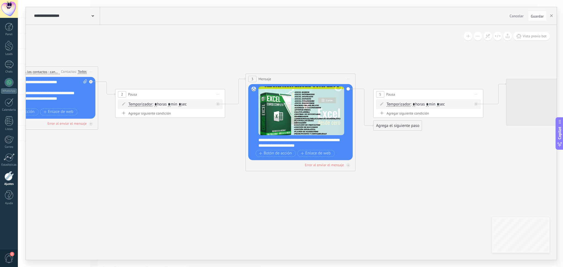
drag, startPoint x: 364, startPoint y: 181, endPoint x: 141, endPoint y: 167, distance: 223.0
click at [141, 167] on icon at bounding box center [544, 123] width 1519 height 414
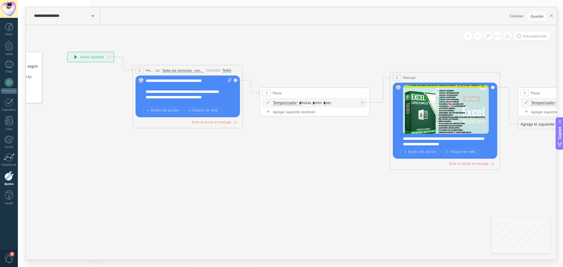
drag, startPoint x: 415, startPoint y: 179, endPoint x: 562, endPoint y: 178, distance: 147.6
click at [557, 178] on div "**********" at bounding box center [290, 133] width 545 height 267
click at [196, 70] on span "Todos los contactos - canales seleccionados" at bounding box center [183, 70] width 42 height 4
click at [196, 70] on button "Todos los contactos - canales seleccionados" at bounding box center [193, 71] width 69 height 10
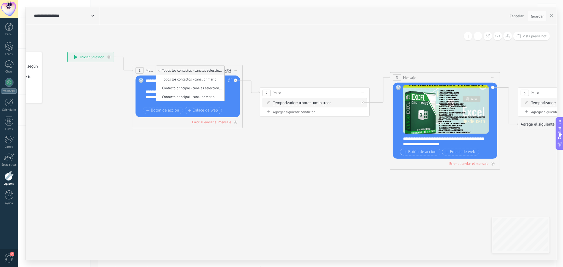
click at [196, 70] on span "Todos los contactos - canales seleccionados" at bounding box center [189, 70] width 67 height 5
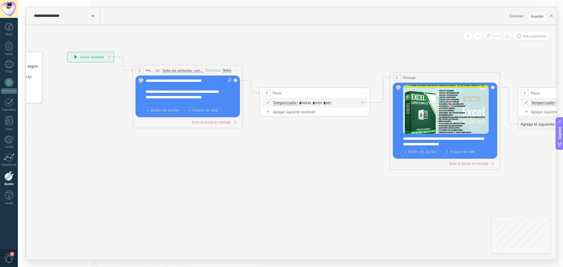
click at [226, 70] on div "Todos" at bounding box center [226, 70] width 9 height 4
click at [96, 56] on div "**********" at bounding box center [91, 57] width 46 height 10
click at [77, 57] on icon at bounding box center [75, 57] width 3 height 4
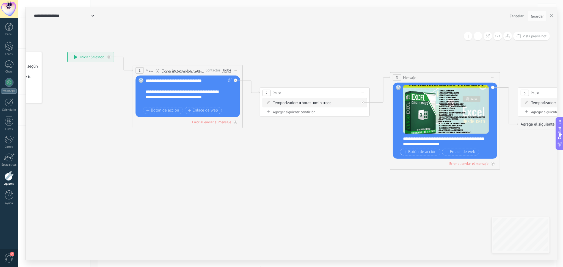
click at [83, 58] on div "**********" at bounding box center [91, 57] width 46 height 10
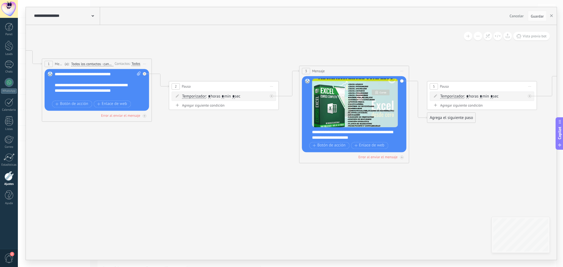
drag, startPoint x: 337, startPoint y: 189, endPoint x: 246, endPoint y: 182, distance: 91.2
click at [87, 91] on div "**********" at bounding box center [98, 84] width 86 height 27
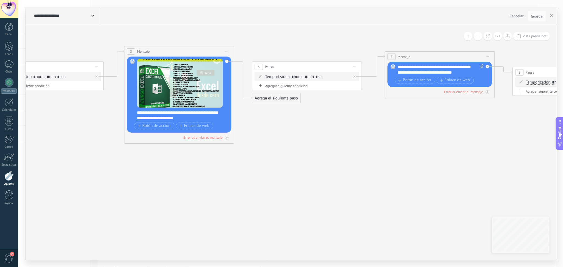
drag, startPoint x: 487, startPoint y: 169, endPoint x: 350, endPoint y: 138, distance: 140.6
click at [350, 145] on icon at bounding box center [423, 95] width 1519 height 414
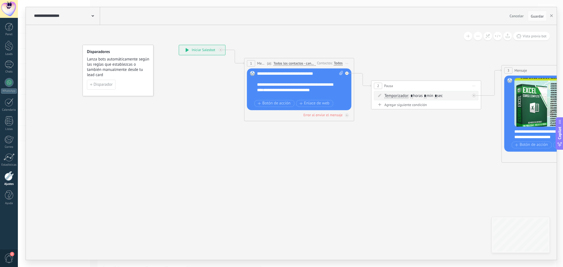
drag, startPoint x: 122, startPoint y: 160, endPoint x: 462, endPoint y: 183, distance: 341.0
click at [550, 19] on button "button" at bounding box center [551, 16] width 8 height 10
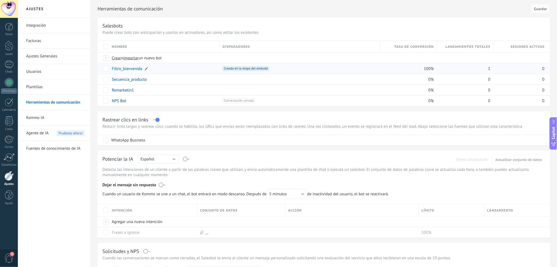
click at [125, 68] on link "Filtro_bienvenida" at bounding box center [127, 68] width 31 height 5
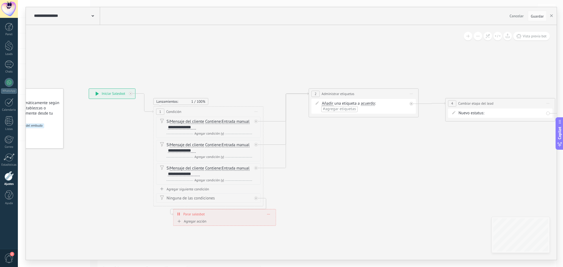
drag, startPoint x: 385, startPoint y: 155, endPoint x: 331, endPoint y: 177, distance: 58.3
click at [331, 177] on icon at bounding box center [345, 157] width 789 height 413
click at [554, 17] on button "button" at bounding box center [551, 16] width 8 height 10
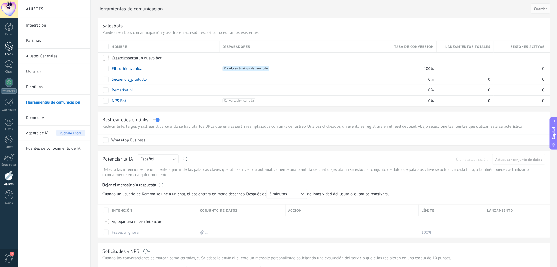
click at [12, 43] on div at bounding box center [9, 46] width 8 height 10
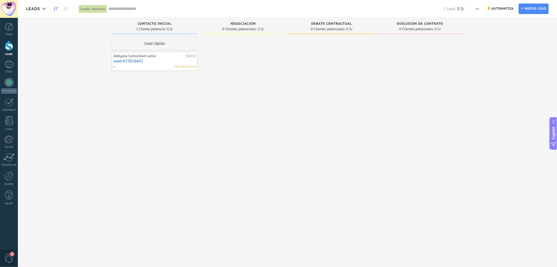
click at [141, 62] on link "Lead #15816642" at bounding box center [155, 61] width 82 height 5
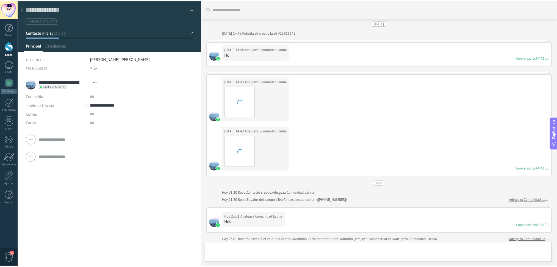
scroll to position [128, 0]
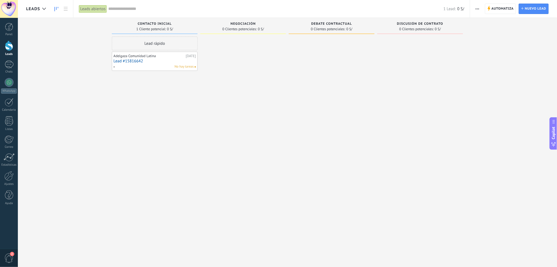
click at [9, 49] on div at bounding box center [9, 46] width 8 height 10
click at [497, 9] on span "Automatiza" at bounding box center [503, 9] width 22 height 10
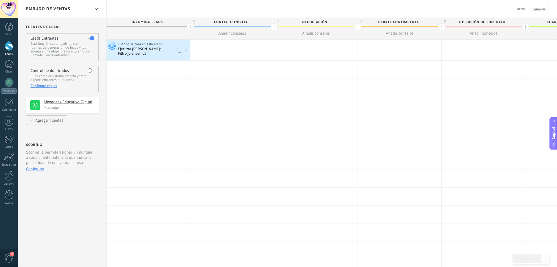
click at [163, 50] on div "Ejecutar [PERSON_NAME]: Filtro_bienvenida" at bounding box center [153, 51] width 71 height 9
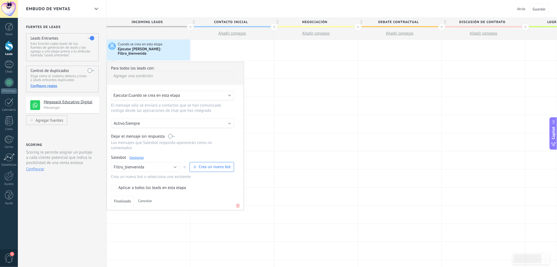
click at [212, 165] on span "Crea un nuevo bot" at bounding box center [215, 166] width 32 height 5
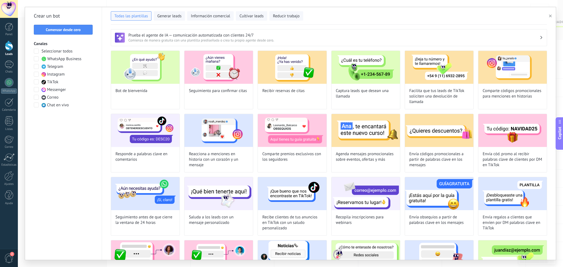
click at [550, 15] on icon "button" at bounding box center [550, 16] width 3 height 3
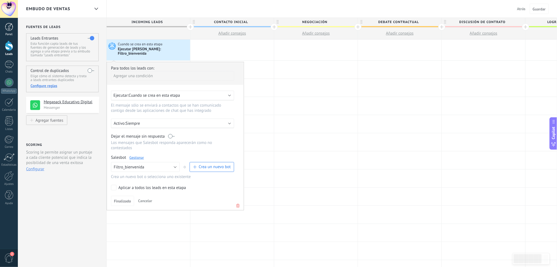
click at [12, 25] on div at bounding box center [9, 27] width 8 height 8
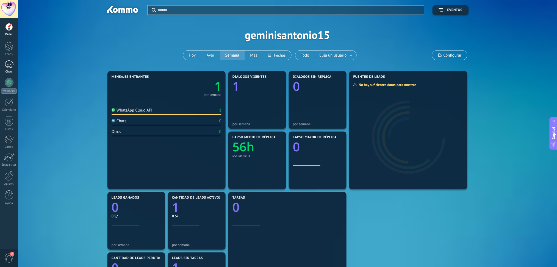
click at [10, 67] on div at bounding box center [9, 64] width 9 height 8
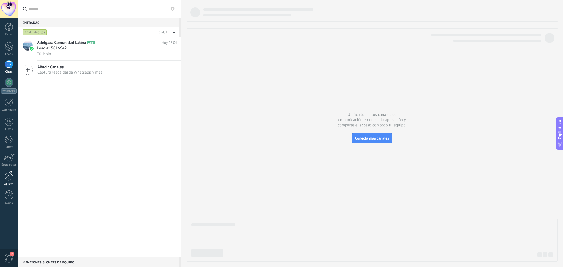
click at [9, 176] on div at bounding box center [8, 176] width 9 height 10
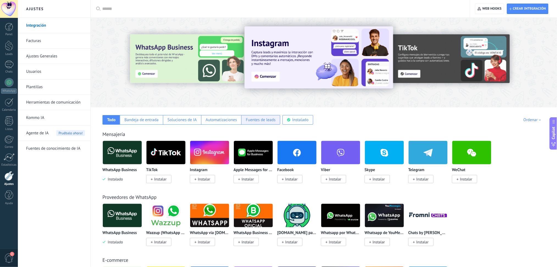
click at [269, 123] on div "Fuentes de leads" at bounding box center [260, 120] width 39 height 10
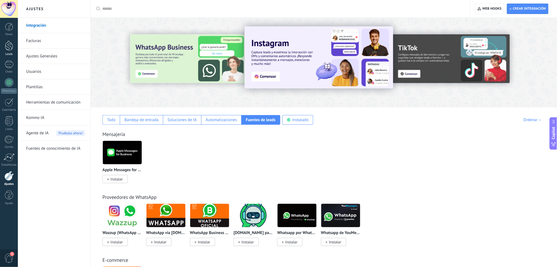
click at [11, 45] on div at bounding box center [9, 46] width 8 height 10
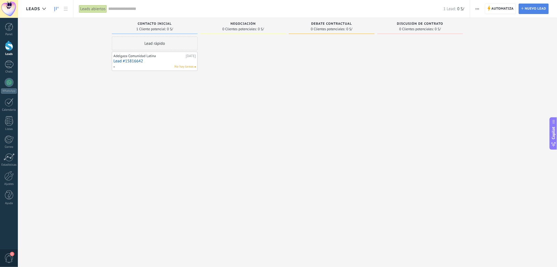
click at [540, 10] on span "Nuevo lead" at bounding box center [535, 9] width 21 height 10
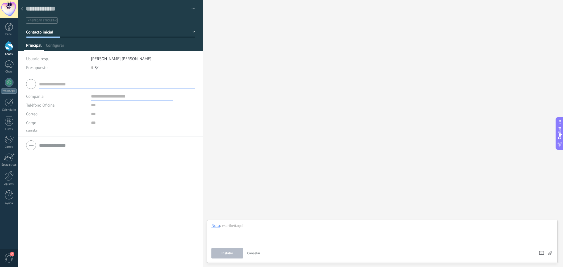
click at [24, 8] on div at bounding box center [22, 9] width 8 height 11
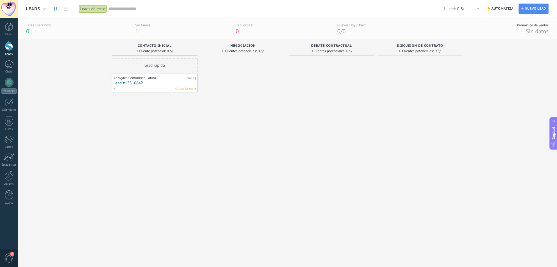
click at [43, 8] on icon at bounding box center [44, 9] width 4 height 2
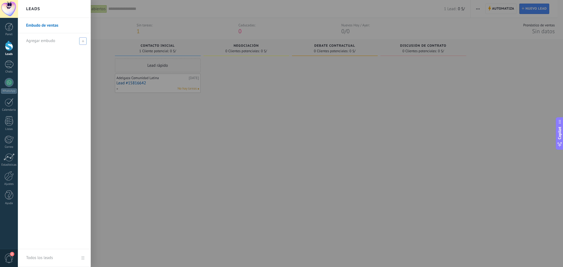
click at [54, 39] on span "Agregar embudo" at bounding box center [40, 40] width 29 height 5
click at [85, 42] on span at bounding box center [82, 40] width 7 height 7
click at [40, 38] on span "Agregar embudo" at bounding box center [40, 40] width 29 height 5
click at [43, 18] on link "Embudo de ventas" at bounding box center [55, 25] width 59 height 15
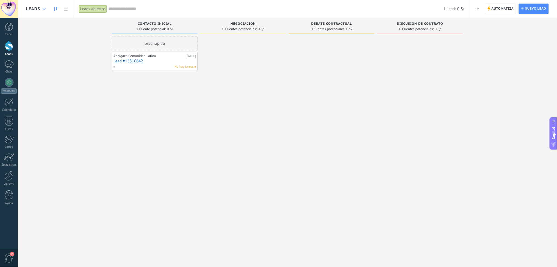
click at [40, 9] on div at bounding box center [44, 9] width 9 height 11
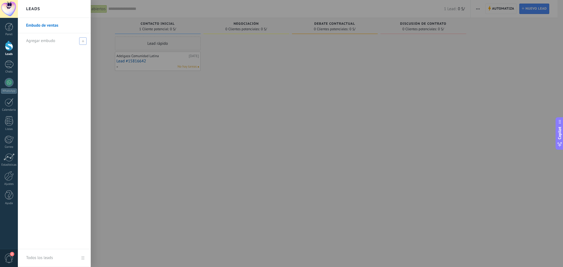
click at [37, 40] on span "Agregar embudo" at bounding box center [40, 40] width 29 height 5
click at [80, 40] on span at bounding box center [82, 40] width 7 height 7
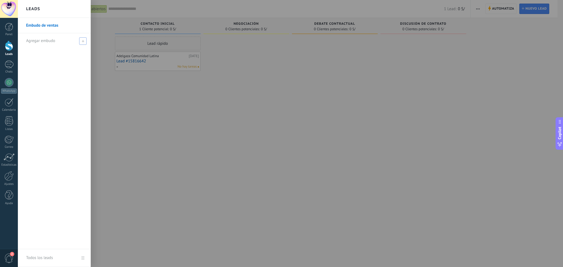
click at [80, 40] on span at bounding box center [82, 40] width 7 height 7
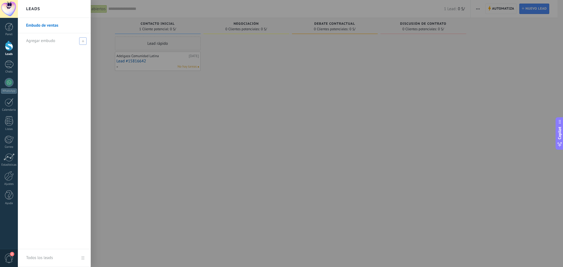
click at [83, 41] on use at bounding box center [83, 41] width 2 height 2
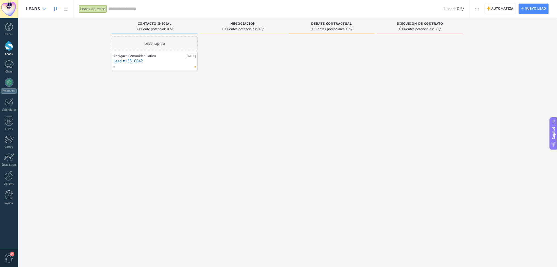
click at [46, 10] on div at bounding box center [44, 9] width 9 height 11
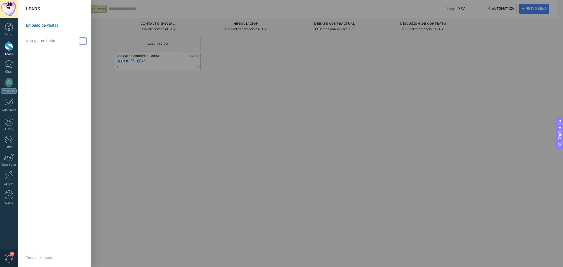
drag, startPoint x: 77, startPoint y: 40, endPoint x: 82, endPoint y: 40, distance: 4.4
click at [82, 40] on div "Agregar embudo" at bounding box center [55, 40] width 59 height 15
click at [83, 40] on span at bounding box center [83, 41] width 5 height 4
click at [69, 40] on input "text" at bounding box center [52, 41] width 52 height 9
click at [67, 65] on div "Embudo de ventas" at bounding box center [54, 133] width 73 height 231
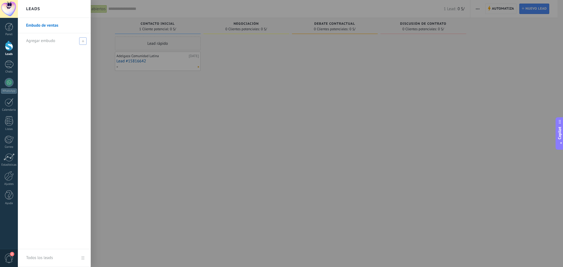
click at [104, 77] on div at bounding box center [299, 133] width 563 height 267
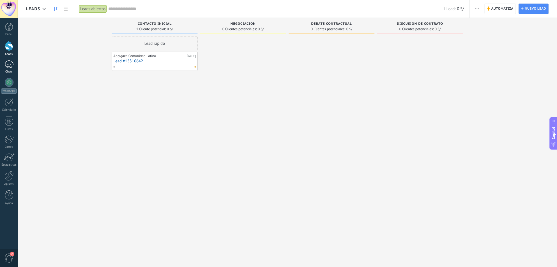
click at [11, 65] on div at bounding box center [9, 64] width 9 height 8
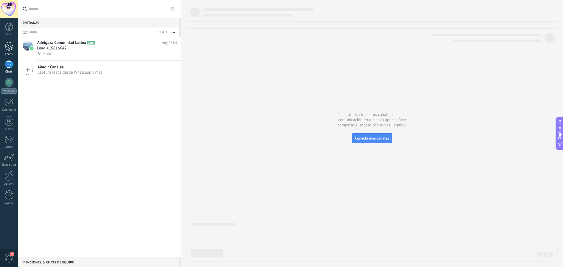
click at [10, 43] on div at bounding box center [9, 46] width 8 height 10
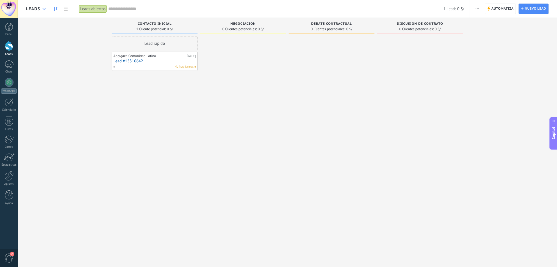
click at [42, 10] on div at bounding box center [44, 9] width 9 height 11
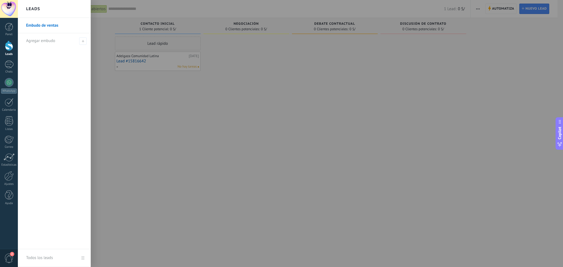
click at [45, 24] on link "Embudo de ventas" at bounding box center [55, 25] width 59 height 15
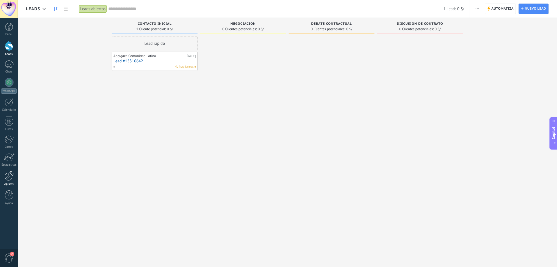
click at [7, 181] on link "Ajustes" at bounding box center [9, 178] width 18 height 15
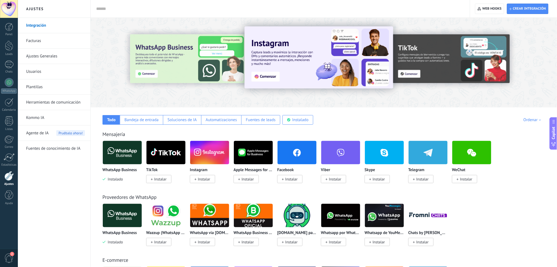
click at [59, 85] on link "Plantillas" at bounding box center [55, 86] width 59 height 15
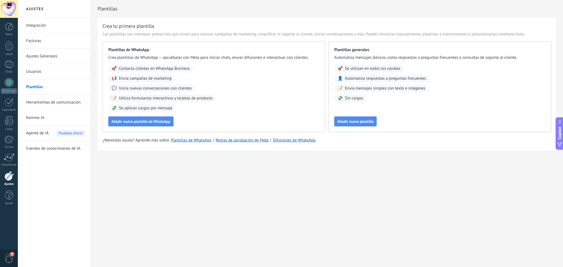
click at [60, 118] on link "Kommo IA" at bounding box center [55, 117] width 59 height 15
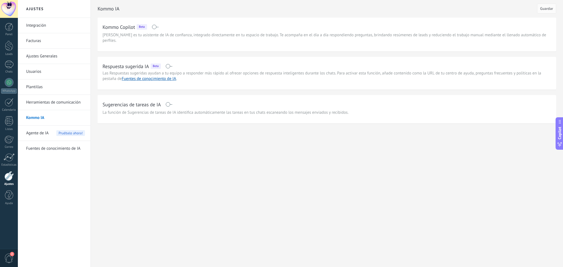
click at [53, 62] on link "Ajustes Generales" at bounding box center [55, 56] width 59 height 15
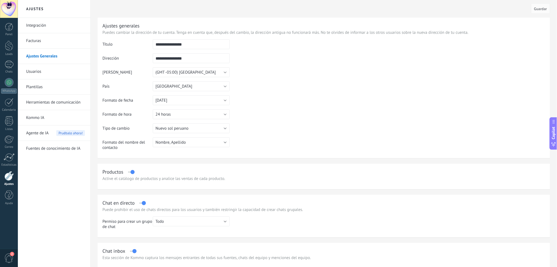
click at [55, 46] on link "Facturas" at bounding box center [55, 40] width 59 height 15
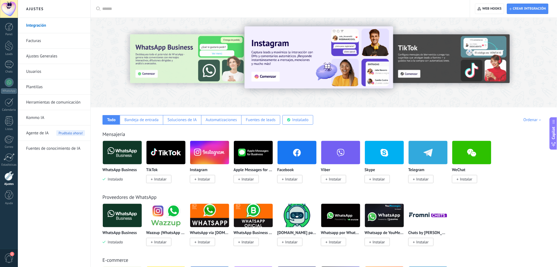
click at [56, 105] on link "Herramientas de comunicación" at bounding box center [55, 102] width 59 height 15
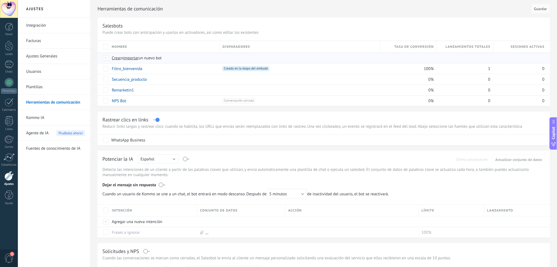
click at [116, 58] on span "Crear" at bounding box center [116, 58] width 9 height 5
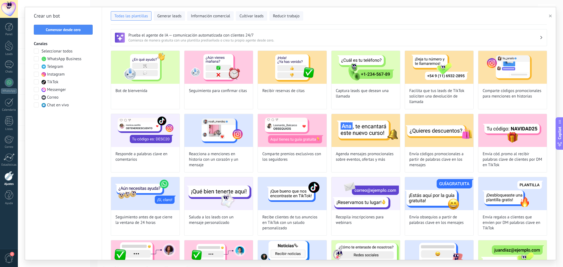
click at [37, 59] on span at bounding box center [36, 58] width 5 height 5
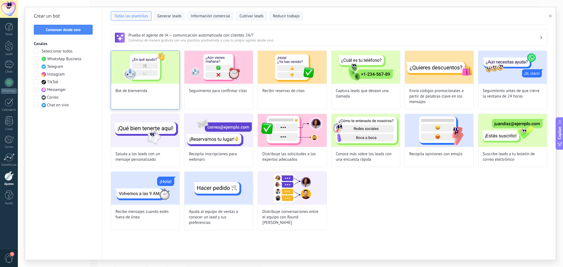
click at [140, 68] on img at bounding box center [145, 67] width 68 height 33
type input "**********"
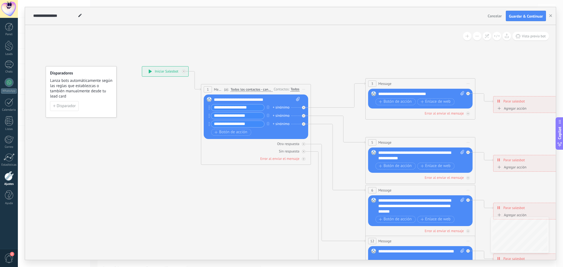
click at [498, 17] on span "Cancelar" at bounding box center [495, 15] width 14 height 5
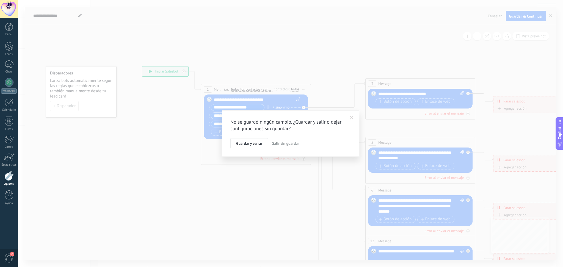
click at [282, 146] on span "Salir sin guardar" at bounding box center [285, 143] width 27 height 5
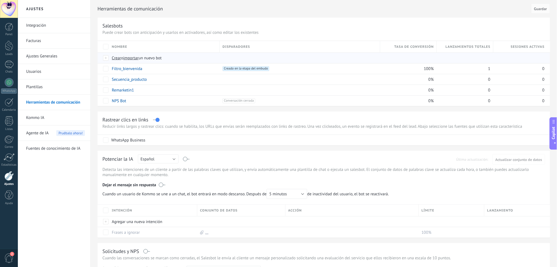
click at [116, 57] on span "Crear" at bounding box center [116, 58] width 9 height 5
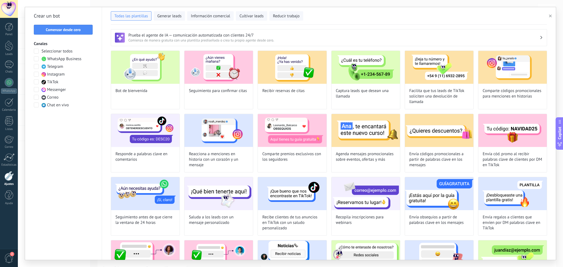
click at [37, 59] on span at bounding box center [36, 58] width 5 height 5
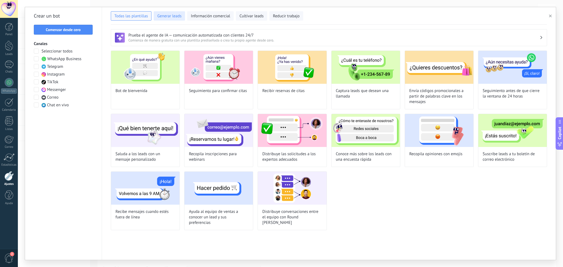
click at [177, 16] on span "Generar leads" at bounding box center [169, 15] width 24 height 5
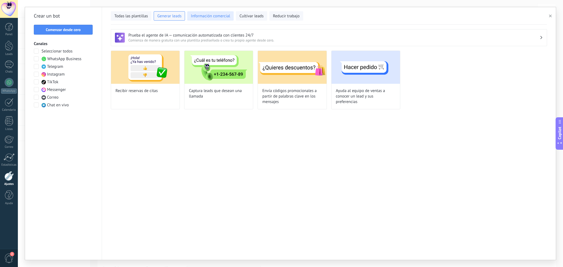
click at [202, 17] on span "Información comercial" at bounding box center [210, 15] width 39 height 5
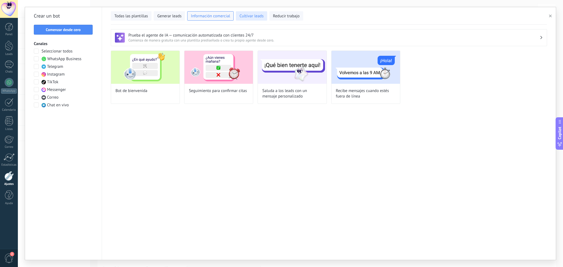
click at [241, 18] on span "Cultivar leads" at bounding box center [251, 15] width 24 height 5
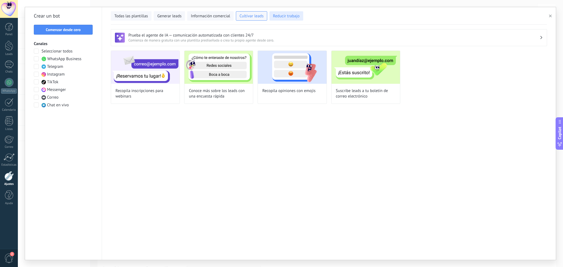
click at [280, 17] on span "Reducir trabajo" at bounding box center [286, 15] width 27 height 5
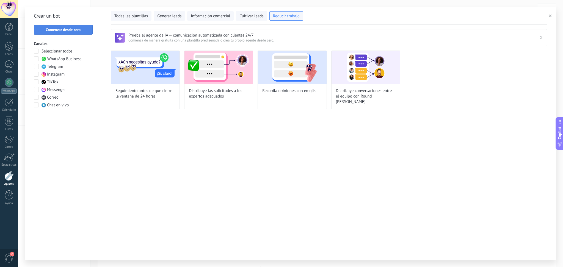
click at [77, 28] on span "Comenzar desde cero" at bounding box center [63, 30] width 35 height 4
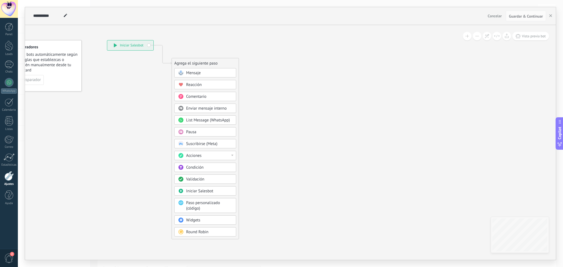
drag, startPoint x: 141, startPoint y: 125, endPoint x: 135, endPoint y: 120, distance: 8.0
click at [135, 120] on icon at bounding box center [153, 140] width 369 height 475
click at [9, 48] on div at bounding box center [9, 46] width 8 height 10
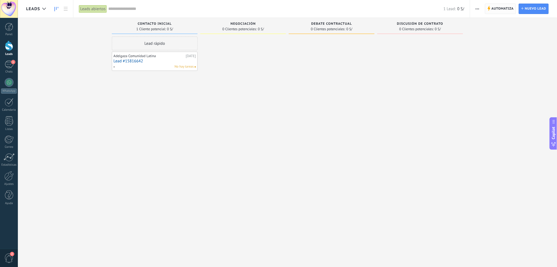
click at [507, 10] on span "Automatiza" at bounding box center [503, 9] width 22 height 10
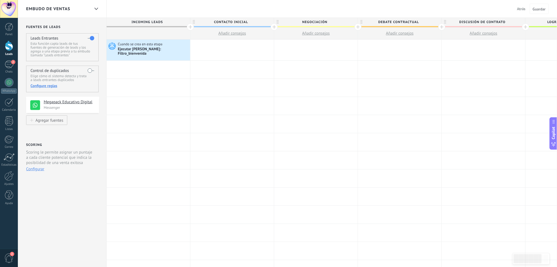
click at [522, 9] on span "Atrás" at bounding box center [521, 8] width 9 height 5
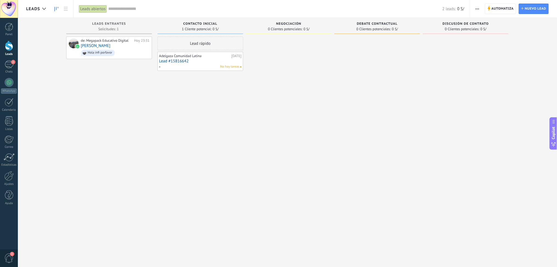
click at [475, 10] on button "button" at bounding box center [478, 9] width 8 height 10
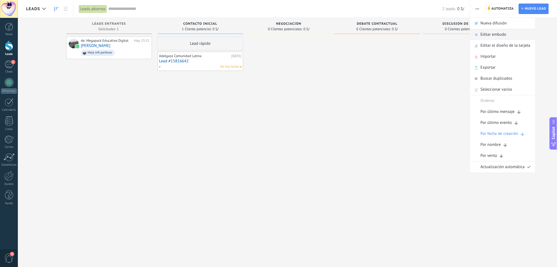
click at [491, 34] on span "Editar embudo" at bounding box center [494, 34] width 26 height 11
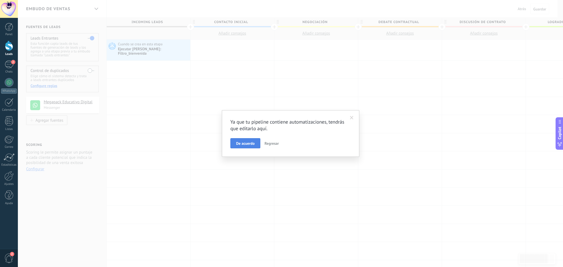
click at [244, 143] on span "De acuerdo" at bounding box center [245, 144] width 18 height 4
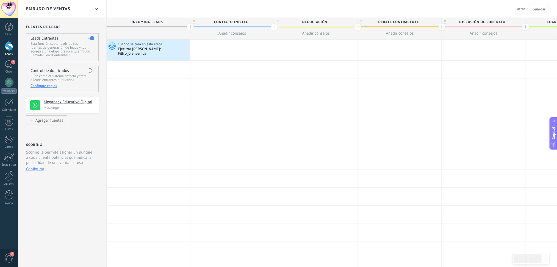
click at [156, 22] on span "Incoming leads" at bounding box center [147, 22] width 81 height 9
click at [156, 21] on span "Incoming leads" at bounding box center [147, 22] width 81 height 9
click at [520, 8] on span "Atrás" at bounding box center [521, 8] width 9 height 5
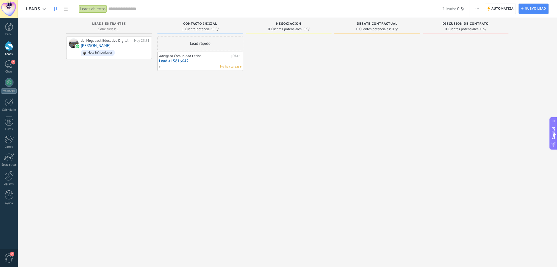
click at [476, 6] on span "button" at bounding box center [478, 9] width 4 height 10
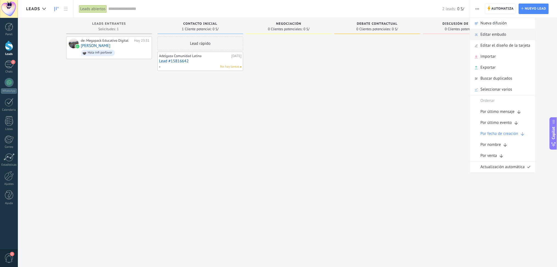
click at [484, 34] on span "Editar embudo" at bounding box center [494, 34] width 26 height 11
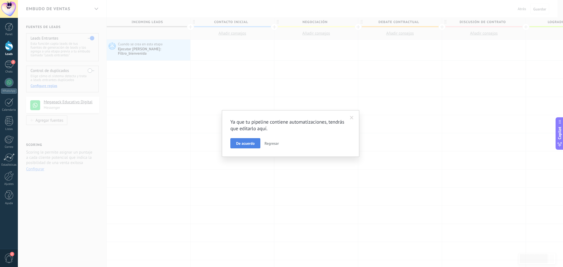
click at [251, 143] on span "De acuerdo" at bounding box center [245, 144] width 18 height 4
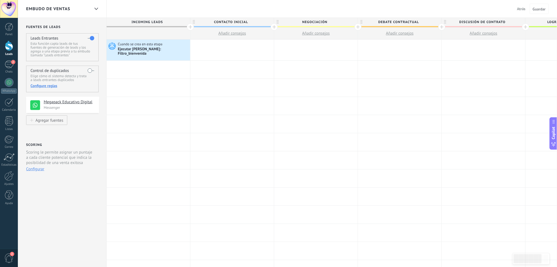
click at [141, 20] on span "Incoming leads" at bounding box center [147, 22] width 81 height 9
click at [240, 24] on span "Contacto inicial" at bounding box center [230, 22] width 81 height 9
click at [241, 21] on input "**********" at bounding box center [231, 22] width 73 height 8
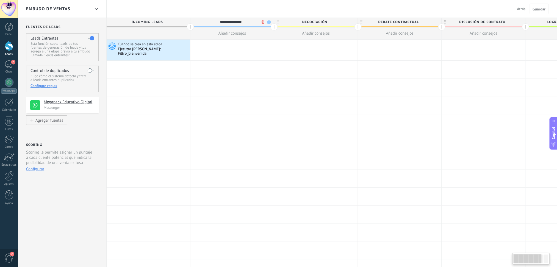
click at [241, 21] on input "**********" at bounding box center [231, 22] width 73 height 8
click at [157, 19] on span "Incoming leads" at bounding box center [147, 22] width 81 height 9
click at [157, 21] on span "Incoming leads" at bounding box center [147, 22] width 81 height 9
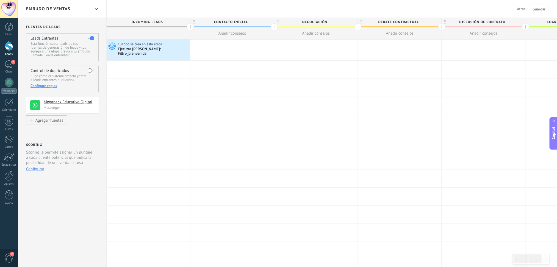
click at [157, 21] on span "Incoming leads" at bounding box center [147, 22] width 81 height 9
click at [226, 20] on span "Contacto inicial" at bounding box center [230, 22] width 81 height 9
click at [226, 20] on input "**********" at bounding box center [231, 22] width 73 height 8
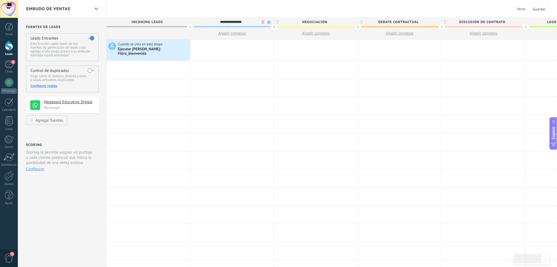
drag, startPoint x: 253, startPoint y: 22, endPoint x: 203, endPoint y: 19, distance: 50.1
click at [203, 19] on input "**********" at bounding box center [231, 22] width 73 height 8
click at [221, 20] on span "Contacto inicial" at bounding box center [230, 22] width 81 height 9
click at [221, 20] on input "**********" at bounding box center [231, 22] width 73 height 8
type input "**********"
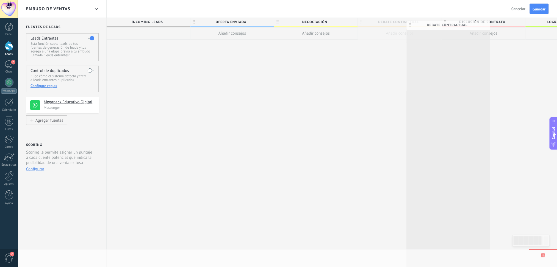
drag, startPoint x: 378, startPoint y: 21, endPoint x: 427, endPoint y: 24, distance: 48.5
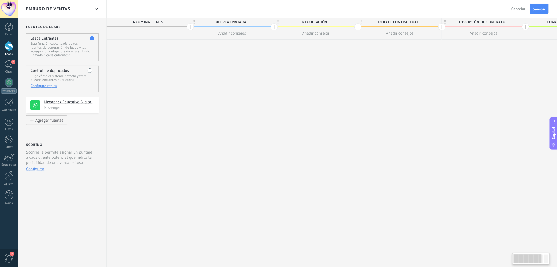
click at [388, 22] on span "Debate contractual" at bounding box center [398, 22] width 81 height 9
click at [388, 22] on input "**********" at bounding box center [398, 22] width 73 height 8
type input "**********"
click at [465, 21] on span "Discusión de contrato" at bounding box center [482, 22] width 81 height 9
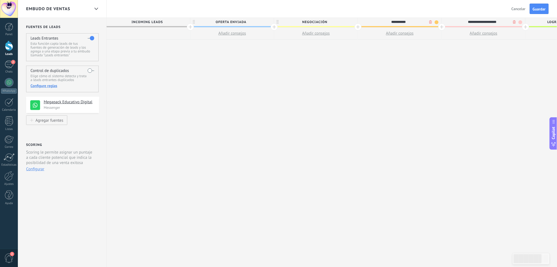
click at [465, 21] on input "**********" at bounding box center [482, 22] width 73 height 8
type input "**********"
click at [433, 72] on div "**********" at bounding box center [400, 143] width 587 height 250
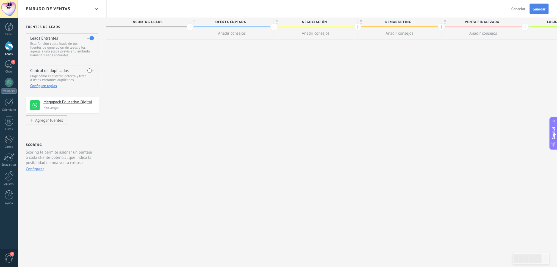
click at [540, 6] on button "Guardar" at bounding box center [539, 9] width 19 height 10
drag, startPoint x: 314, startPoint y: 102, endPoint x: 361, endPoint y: 106, distance: 46.6
click at [361, 106] on div "**********" at bounding box center [400, 143] width 587 height 250
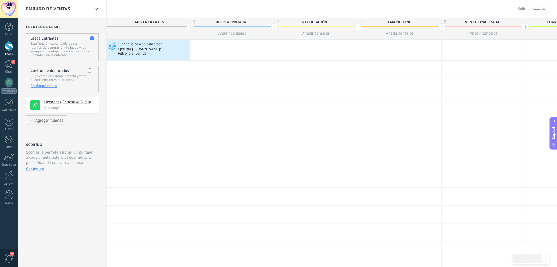
click at [540, 9] on span "Guardar" at bounding box center [539, 9] width 13 height 4
click at [522, 9] on span "Salir" at bounding box center [521, 8] width 7 height 5
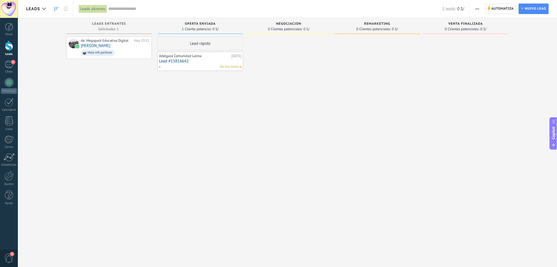
click at [504, 8] on span "Automatiza" at bounding box center [503, 9] width 22 height 10
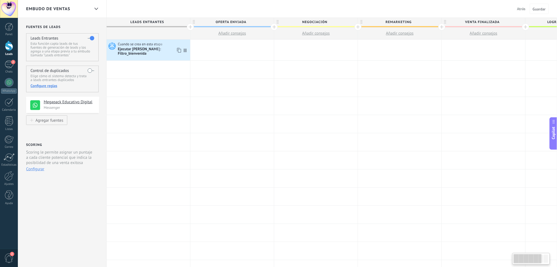
click at [152, 48] on div "Ejecutar [PERSON_NAME]: Filtro_bienvenida" at bounding box center [153, 51] width 71 height 9
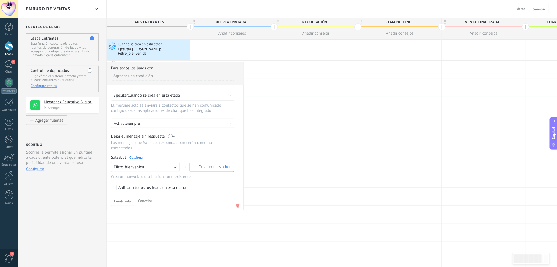
click at [143, 121] on p "Siempre" at bounding box center [174, 123] width 96 height 5
click at [143, 120] on li "Siempre" at bounding box center [183, 123] width 151 height 10
click at [161, 93] on span "Cuando se crea en esta etapa" at bounding box center [154, 95] width 51 height 5
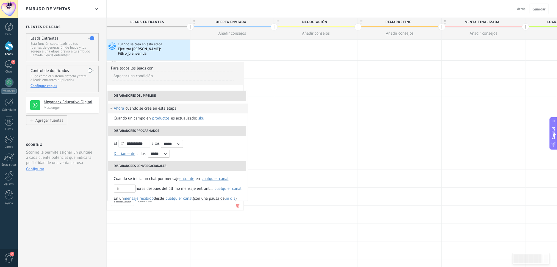
click at [161, 91] on li "Disparadores del pipeline" at bounding box center [177, 96] width 138 height 10
click at [117, 104] on span "ahora" at bounding box center [119, 109] width 10 height 10
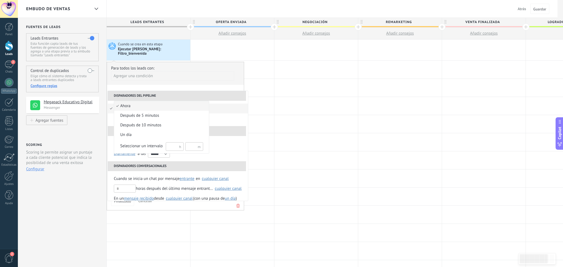
click at [118, 103] on li "ahora" at bounding box center [161, 106] width 95 height 10
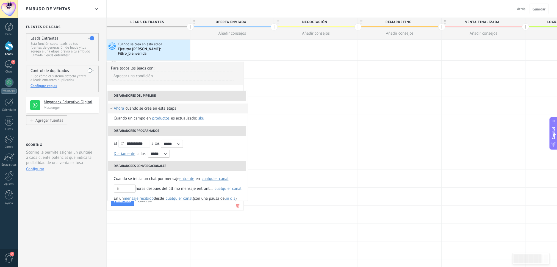
click at [184, 83] on div "**********" at bounding box center [175, 136] width 137 height 149
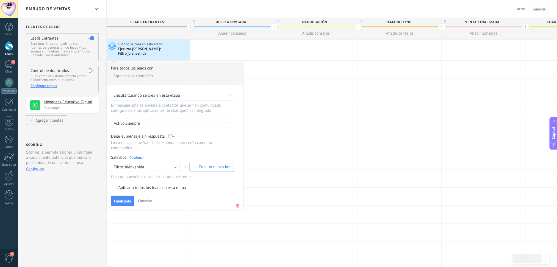
click at [200, 164] on span "Crea un nuevo bot" at bounding box center [215, 166] width 32 height 5
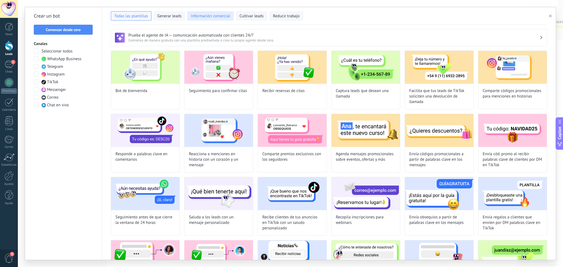
click at [219, 18] on span "Información comercial" at bounding box center [210, 15] width 39 height 5
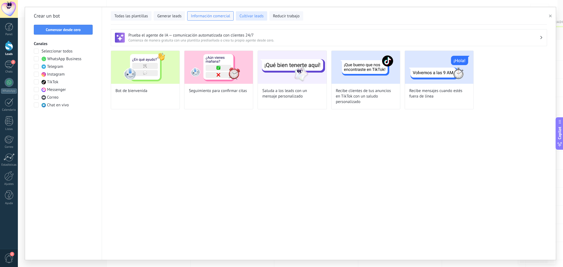
click at [250, 14] on span "Cultivar leads" at bounding box center [251, 15] width 24 height 5
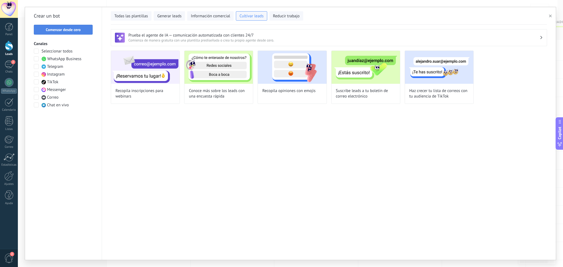
click at [74, 28] on span "Comenzar desde cero" at bounding box center [63, 30] width 35 height 4
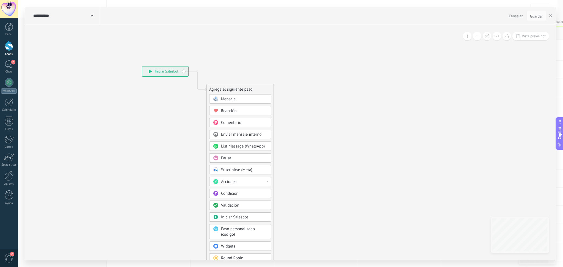
click at [234, 99] on span "Mensaje" at bounding box center [228, 98] width 15 height 5
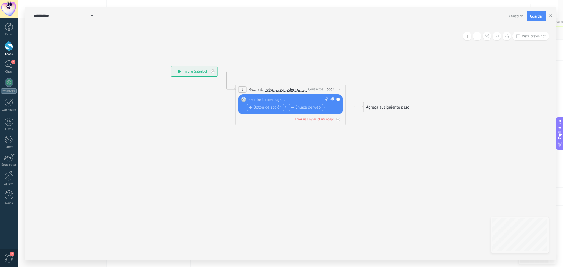
click at [254, 97] on div at bounding box center [289, 99] width 82 height 5
click at [256, 99] on div at bounding box center [289, 99] width 82 height 5
click at [307, 98] on div "**********" at bounding box center [291, 99] width 86 height 5
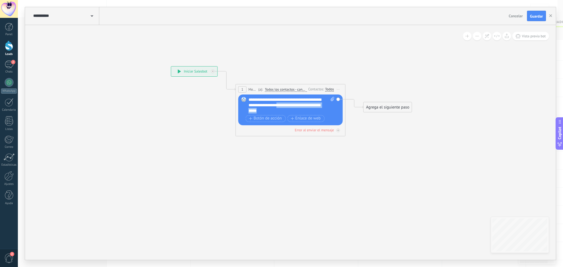
drag, startPoint x: 283, startPoint y: 112, endPoint x: 290, endPoint y: 106, distance: 9.9
click at [290, 106] on div "**********" at bounding box center [291, 105] width 86 height 16
click at [282, 107] on div "**********" at bounding box center [291, 105] width 86 height 16
click at [284, 107] on div "**********" at bounding box center [291, 105] width 86 height 16
click at [283, 111] on div "**********" at bounding box center [291, 105] width 86 height 16
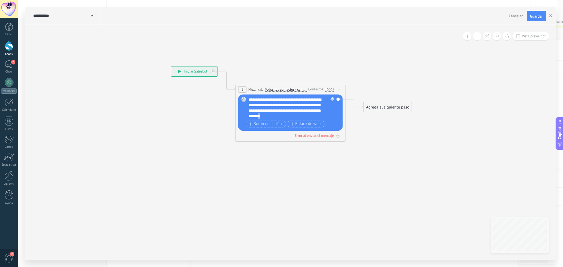
click at [295, 115] on div "**********" at bounding box center [291, 108] width 86 height 22
click at [264, 116] on div "**********" at bounding box center [291, 108] width 86 height 22
click at [305, 104] on div "**********" at bounding box center [291, 108] width 86 height 22
click at [269, 112] on div "**********" at bounding box center [291, 108] width 86 height 22
click at [381, 108] on div "Agrega el siguiente paso" at bounding box center [388, 107] width 48 height 9
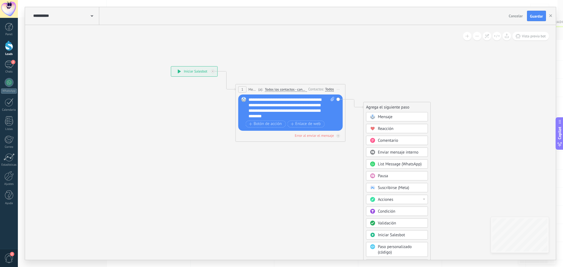
click at [394, 176] on div "Pausa" at bounding box center [401, 175] width 46 height 5
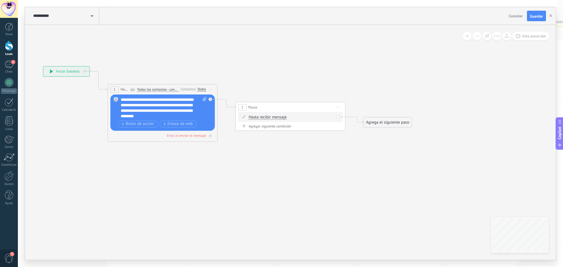
click at [269, 117] on span "Hasta recibir mensaje" at bounding box center [268, 117] width 38 height 4
click at [269, 117] on button "Hasta recibir mensaje" at bounding box center [280, 117] width 69 height 10
click at [271, 126] on span "Temporizador" at bounding box center [276, 126] width 67 height 5
click at [291, 118] on input "*" at bounding box center [289, 117] width 2 height 4
click at [294, 118] on span ": * horas * min * sec" at bounding box center [289, 117] width 34 height 5
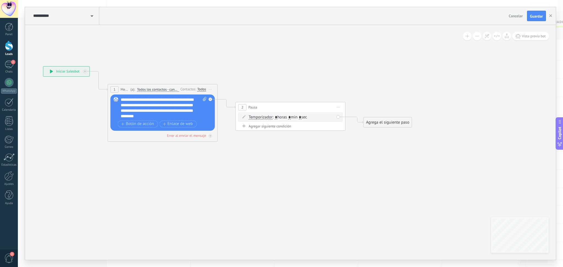
type input "*"
click at [306, 114] on div "Temporizador Hasta recibir mensaje Temporizador Excepto horas laborales Hasta q…" at bounding box center [290, 116] width 104 height 9
click at [301, 118] on input "*" at bounding box center [300, 117] width 2 height 4
type input "*"
click at [392, 123] on div "Agrega el siguiente paso" at bounding box center [388, 122] width 48 height 9
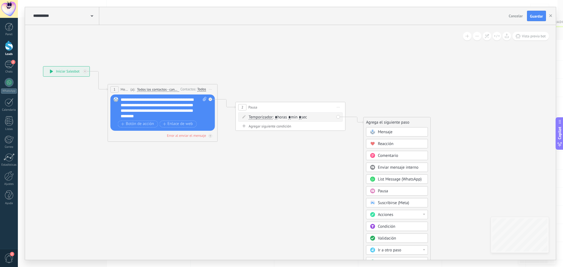
click at [389, 134] on span "Mensaje" at bounding box center [385, 131] width 15 height 5
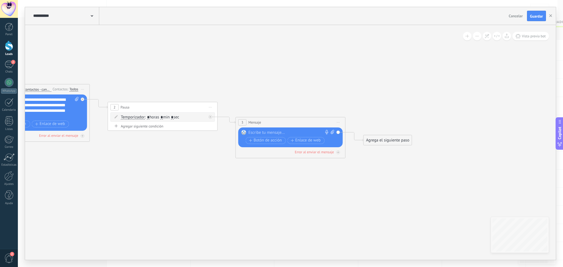
click at [296, 134] on div at bounding box center [289, 132] width 82 height 5
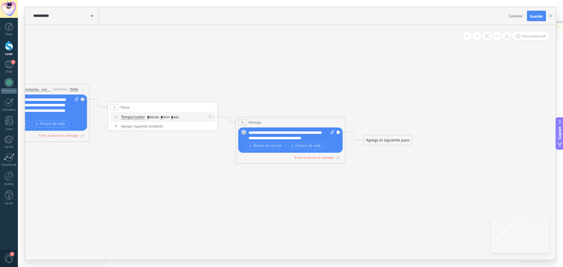
click at [382, 142] on div "Agrega el siguiente paso" at bounding box center [388, 140] width 48 height 9
click at [398, 256] on div "Validación" at bounding box center [401, 256] width 46 height 5
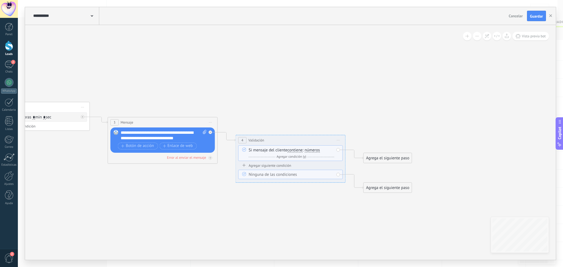
click at [311, 150] on span "números" at bounding box center [312, 150] width 15 height 4
click at [311, 150] on button "números" at bounding box center [336, 150] width 69 height 10
click at [317, 163] on span "letras" at bounding box center [331, 159] width 67 height 5
click at [387, 159] on div "Agrega el siguiente paso" at bounding box center [388, 158] width 48 height 9
click at [396, 170] on div "Mensaje" at bounding box center [401, 167] width 46 height 5
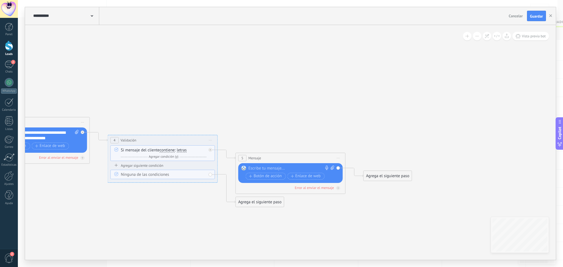
click at [301, 167] on div at bounding box center [289, 168] width 82 height 5
click at [290, 167] on div "**********" at bounding box center [291, 168] width 86 height 5
click at [380, 175] on div "Agrega el siguiente paso" at bounding box center [388, 175] width 48 height 9
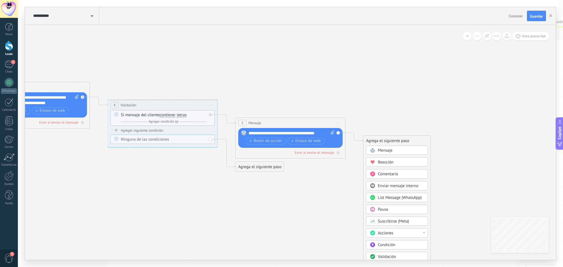
click at [385, 231] on span "Acciones" at bounding box center [385, 233] width 15 height 5
click at [323, 133] on div "**********" at bounding box center [291, 133] width 86 height 5
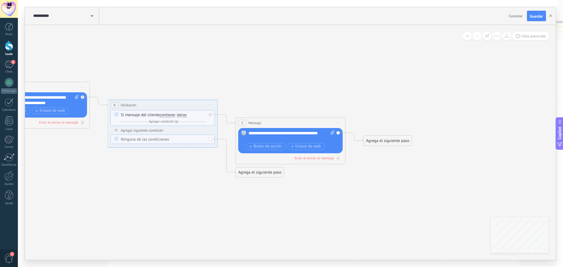
click at [248, 133] on div "**********" at bounding box center [291, 136] width 86 height 11
drag, startPoint x: 271, startPoint y: 140, endPoint x: 266, endPoint y: 139, distance: 5.0
click at [266, 139] on div "**********" at bounding box center [291, 136] width 86 height 11
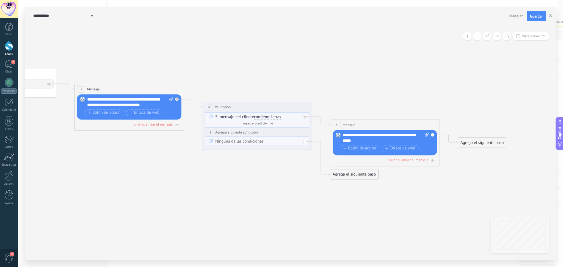
drag, startPoint x: 215, startPoint y: 201, endPoint x: 292, endPoint y: 203, distance: 77.3
click at [292, 203] on icon at bounding box center [121, 104] width 1008 height 416
click at [89, 99] on div "**********" at bounding box center [130, 102] width 86 height 11
drag, startPoint x: 146, startPoint y: 105, endPoint x: 165, endPoint y: 105, distance: 19.2
click at [165, 105] on div "**********" at bounding box center [130, 102] width 86 height 11
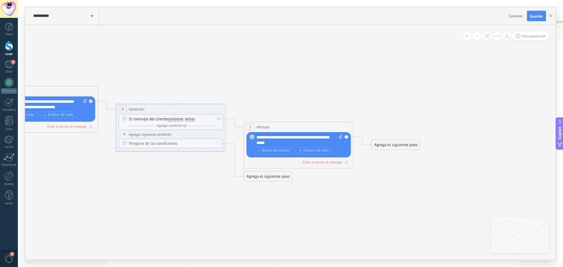
drag, startPoint x: 471, startPoint y: 181, endPoint x: 382, endPoint y: 182, distance: 88.5
click at [383, 183] on icon at bounding box center [34, 106] width 1008 height 416
click at [391, 147] on div "Agrega el siguiente paso" at bounding box center [394, 144] width 48 height 9
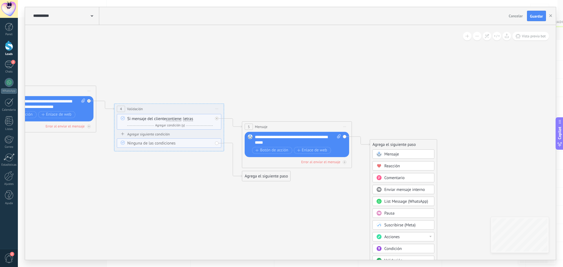
click at [404, 238] on div "Acciones" at bounding box center [407, 236] width 46 height 5
click at [405, 238] on div "Administrar etiquetas" at bounding box center [403, 237] width 61 height 9
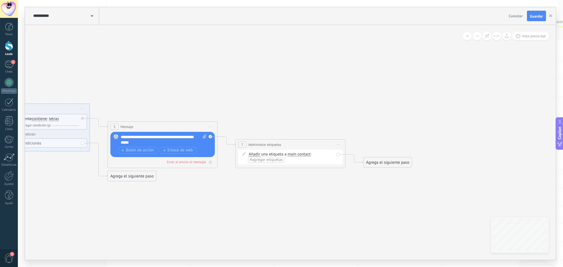
click at [257, 159] on span "#agregar etiquetas" at bounding box center [266, 159] width 33 height 5
type input "**********"
click at [290, 168] on span "nombre confirmado" at bounding box center [296, 169] width 38 height 7
click at [264, 159] on span "nombre confirmado" at bounding box center [267, 160] width 34 height 5
click at [264, 159] on input "text" at bounding box center [267, 160] width 36 height 4
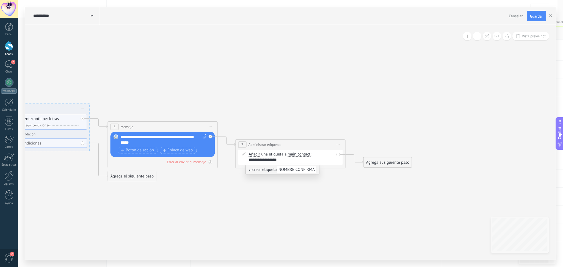
scroll to position [0, 6]
type input "**********"
click at [301, 170] on span "NOMBRE CONFIRMADO" at bounding box center [299, 169] width 45 height 7
click at [386, 162] on div "Agrega el siguiente paso" at bounding box center [388, 162] width 48 height 9
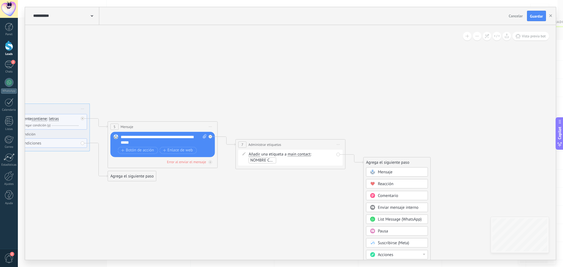
click at [396, 255] on div "Acciones" at bounding box center [401, 254] width 46 height 5
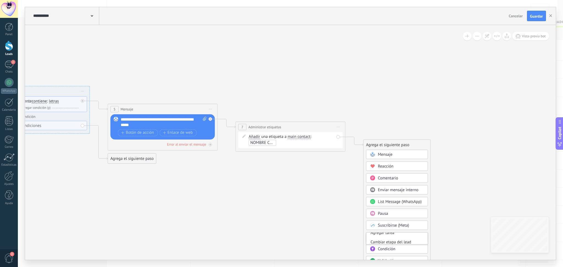
scroll to position [23, 0]
click at [411, 242] on div "Cambiar etapa del lead" at bounding box center [396, 241] width 61 height 9
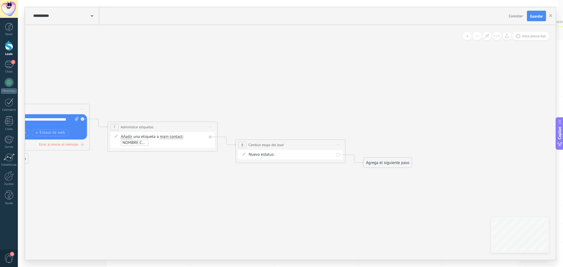
click at [0, 0] on div "oFERTA ENVIADA Negociación REMARKETING VENTA FINALIZADA Logrado con éxito Venta…" at bounding box center [0, 0] width 0 height 0
click at [0, 0] on label "oFERTA ENVIADA" at bounding box center [0, 0] width 0 height 0
click at [0, 0] on div "oFERTA ENVIADA Negociación REMARKETING VENTA FINALIZADA Logrado con éxito Venta…" at bounding box center [0, 0] width 0 height 0
click at [317, 152] on label at bounding box center [305, 156] width 58 height 9
click at [0, 0] on label "oFERTA ENVIADA" at bounding box center [0, 0] width 0 height 0
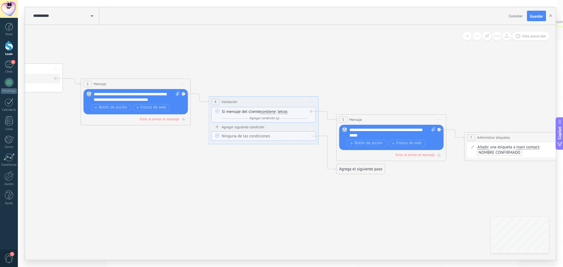
drag, startPoint x: 379, startPoint y: 85, endPoint x: 562, endPoint y: 97, distance: 183.7
click at [557, 97] on div "**********" at bounding box center [290, 133] width 545 height 267
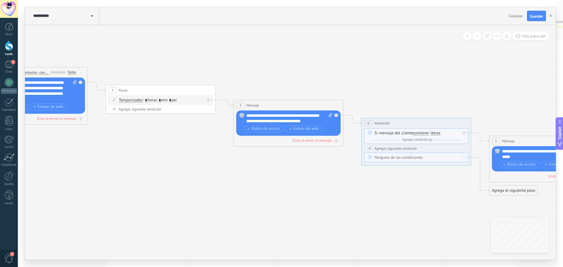
drag, startPoint x: 344, startPoint y: 68, endPoint x: 515, endPoint y: 92, distance: 172.9
click at [515, 92] on icon at bounding box center [408, 124] width 1264 height 425
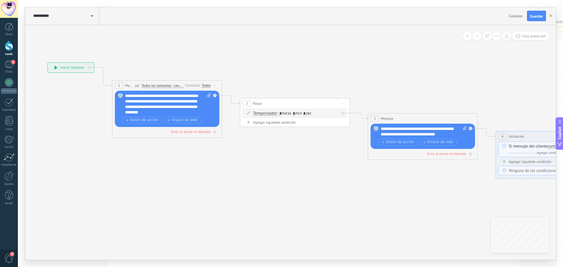
drag, startPoint x: 267, startPoint y: 72, endPoint x: 383, endPoint y: 83, distance: 116.2
click at [383, 83] on icon at bounding box center [542, 137] width 1264 height 425
drag, startPoint x: 135, startPoint y: 96, endPoint x: 102, endPoint y: 151, distance: 64.9
click at [102, 151] on icon at bounding box center [542, 137] width 1264 height 425
click at [532, 17] on span "Guardar" at bounding box center [536, 16] width 13 height 4
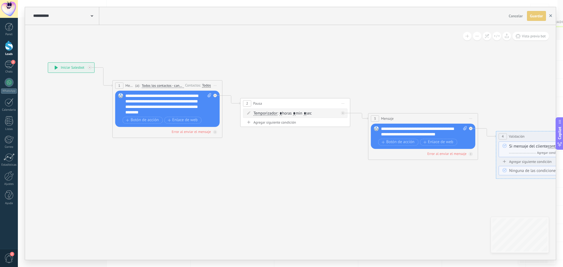
click at [551, 17] on icon "button" at bounding box center [550, 15] width 3 height 3
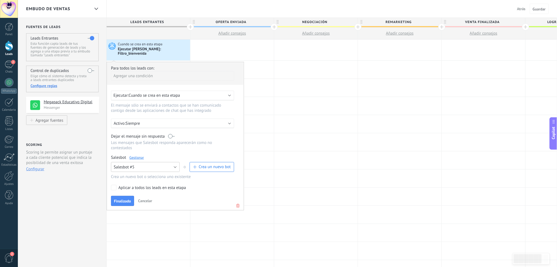
click at [179, 162] on button "Salesbot #5" at bounding box center [145, 167] width 69 height 10
click at [167, 174] on span "Salesbot #5" at bounding box center [143, 176] width 70 height 5
click at [128, 202] on button "Finalizado" at bounding box center [122, 201] width 23 height 10
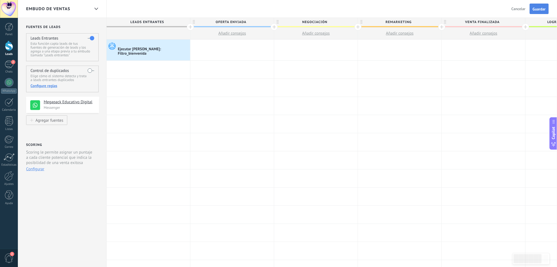
click at [535, 6] on button "Guardar" at bounding box center [539, 9] width 19 height 10
click at [8, 175] on div at bounding box center [8, 176] width 9 height 10
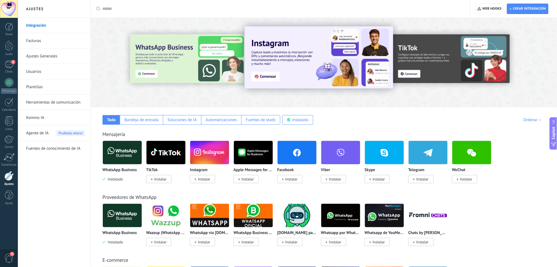
click at [60, 104] on link "Herramientas de comunicación" at bounding box center [55, 102] width 59 height 15
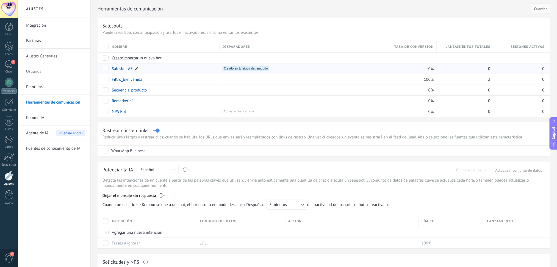
click at [134, 69] on span at bounding box center [136, 68] width 5 height 5
drag, startPoint x: 134, startPoint y: 70, endPoint x: 101, endPoint y: 63, distance: 34.3
click at [101, 63] on div "**********" at bounding box center [324, 79] width 453 height 76
click at [135, 68] on span at bounding box center [136, 68] width 5 height 5
click at [103, 70] on div "**********" at bounding box center [324, 79] width 453 height 76
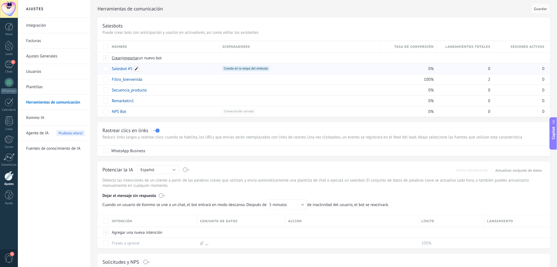
click at [137, 68] on span at bounding box center [136, 68] width 5 height 5
type input "*"
type input "**********"
click at [131, 80] on button "Guardar" at bounding box center [124, 81] width 24 height 10
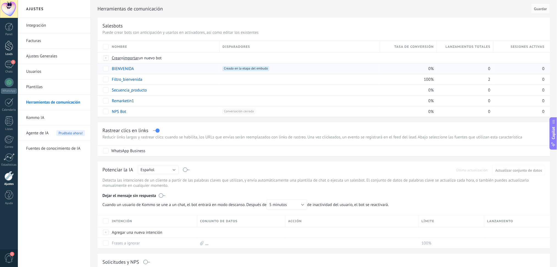
click at [12, 46] on div at bounding box center [9, 46] width 8 height 10
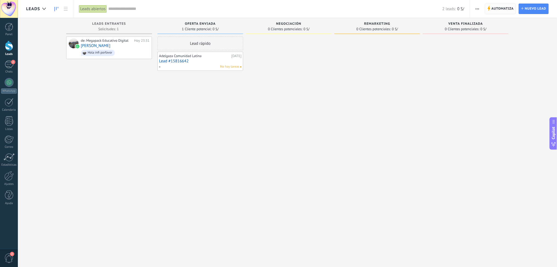
click at [501, 5] on span "Automatiza" at bounding box center [503, 9] width 22 height 10
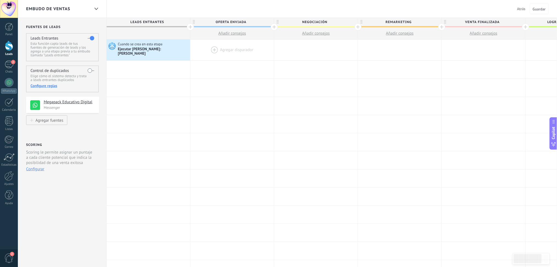
click at [231, 48] on div at bounding box center [232, 50] width 84 height 21
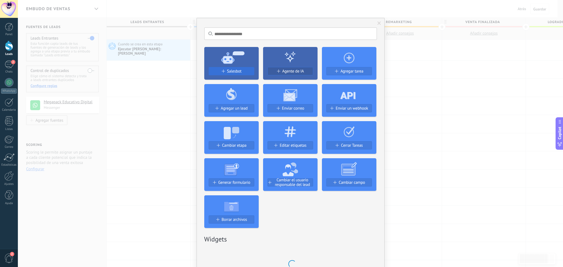
click at [234, 72] on span "Salesbot" at bounding box center [234, 71] width 15 height 5
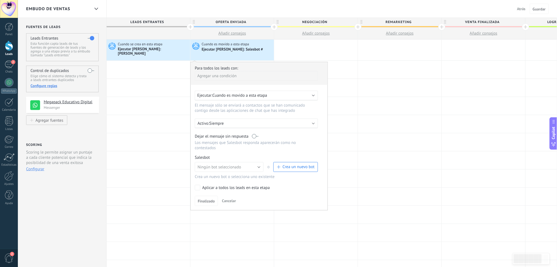
click at [292, 164] on span "Crea un nuevo bot" at bounding box center [299, 166] width 32 height 5
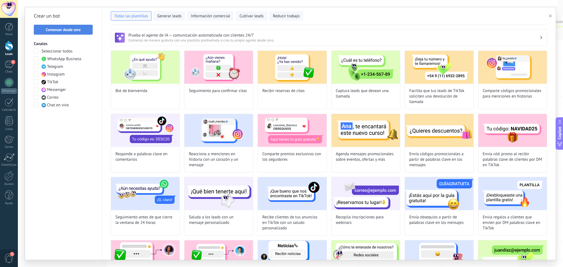
click at [85, 29] on span "Comenzar desde cero" at bounding box center [63, 30] width 53 height 4
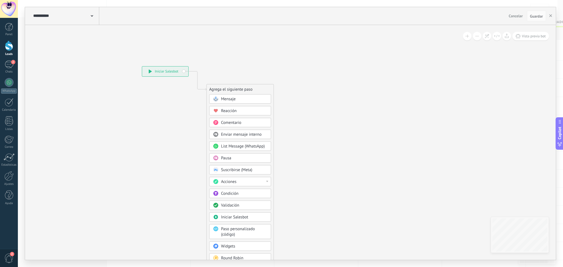
click at [234, 159] on div "Pausa" at bounding box center [244, 158] width 46 height 5
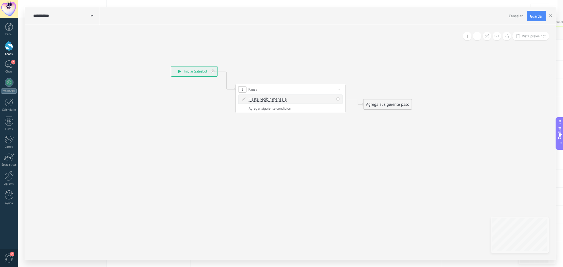
click at [263, 99] on span "Hasta recibir mensaje" at bounding box center [268, 99] width 38 height 4
click at [263, 99] on button "Hasta recibir mensaje" at bounding box center [280, 100] width 69 height 10
click at [270, 109] on span "Temporizador" at bounding box center [276, 109] width 67 height 5
click at [291, 98] on input "*" at bounding box center [289, 99] width 2 height 4
type input "*"
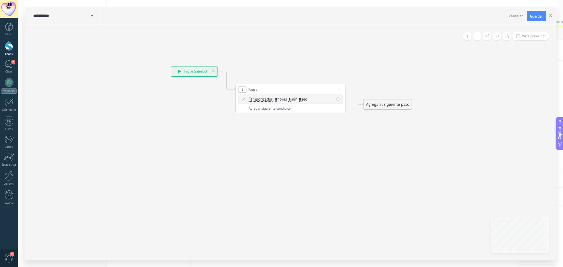
click at [301, 98] on input "*" at bounding box center [300, 99] width 2 height 4
type input "*"
click at [380, 103] on div "Agrega el siguiente paso" at bounding box center [388, 104] width 48 height 9
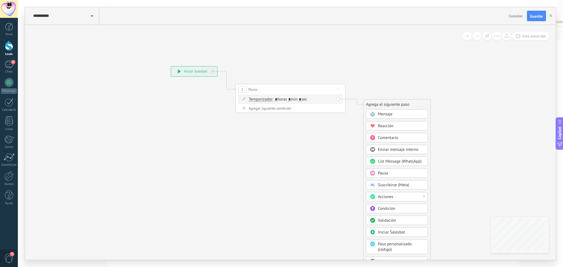
click at [391, 114] on span "Mensaje" at bounding box center [385, 114] width 15 height 5
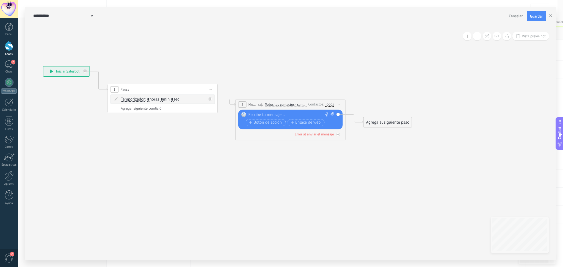
click at [294, 115] on div at bounding box center [289, 114] width 82 height 5
click at [332, 117] on span at bounding box center [331, 117] width 5 height 11
click input "Subir" at bounding box center [0, 0] width 0 height 0
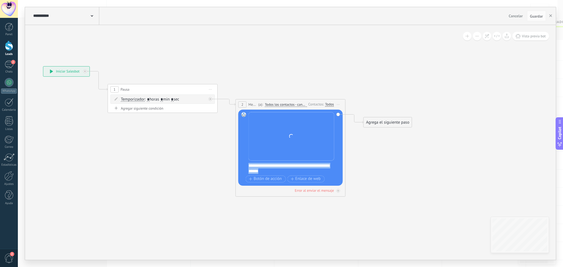
drag, startPoint x: 281, startPoint y: 172, endPoint x: 249, endPoint y: 167, distance: 32.3
click at [249, 167] on div "**********" at bounding box center [293, 168] width 91 height 11
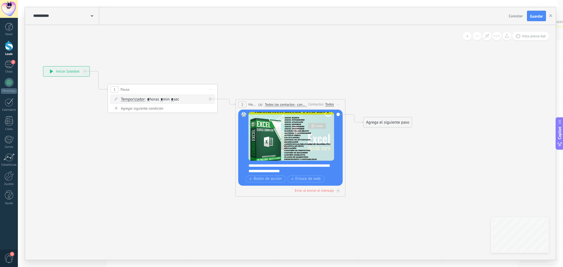
click at [267, 170] on div "**********" at bounding box center [293, 168] width 91 height 11
click at [380, 124] on div "Agrega el siguiente paso" at bounding box center [388, 122] width 48 height 9
click at [390, 132] on span "Mensaje" at bounding box center [385, 131] width 15 height 5
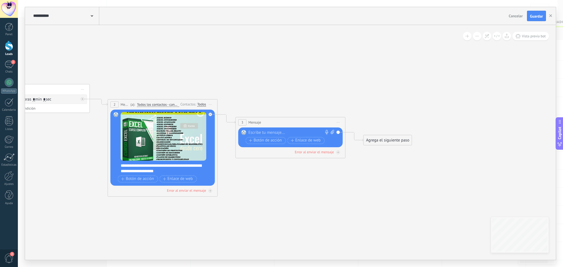
click at [258, 132] on div at bounding box center [289, 132] width 82 height 5
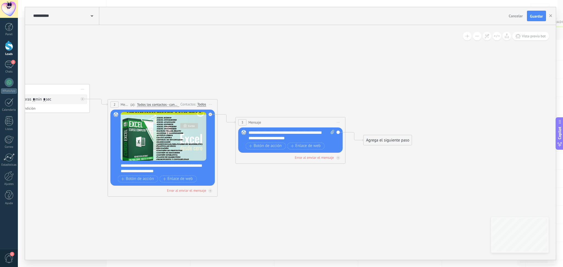
click at [250, 132] on div "**********" at bounding box center [291, 135] width 86 height 11
click at [249, 133] on div "**********" at bounding box center [291, 135] width 86 height 11
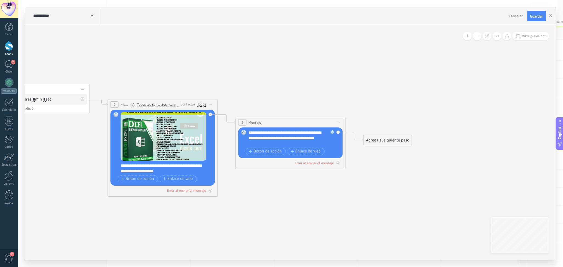
click at [249, 131] on div "**********" at bounding box center [291, 138] width 86 height 16
drag, startPoint x: 317, startPoint y: 133, endPoint x: 322, endPoint y: 133, distance: 5.0
click at [322, 133] on div "**********" at bounding box center [291, 138] width 86 height 16
click at [267, 141] on div "**********" at bounding box center [291, 138] width 86 height 16
click at [268, 145] on div "**********" at bounding box center [291, 138] width 86 height 16
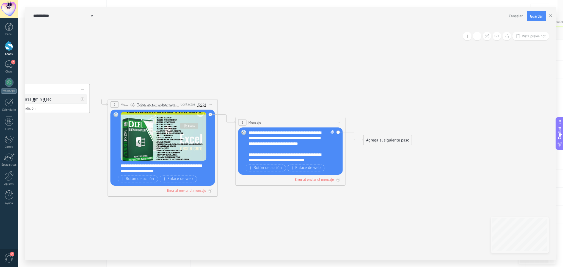
scroll to position [11, 0]
click at [171, 171] on div "**********" at bounding box center [166, 168] width 91 height 11
click at [259, 169] on span "Botón de acción" at bounding box center [265, 168] width 33 height 4
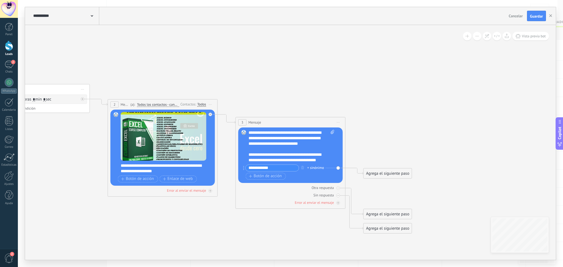
type input "**********"
click at [312, 168] on div "+ sinónimo" at bounding box center [315, 167] width 17 height 5
type input "**"
type input "*"
type input "**"
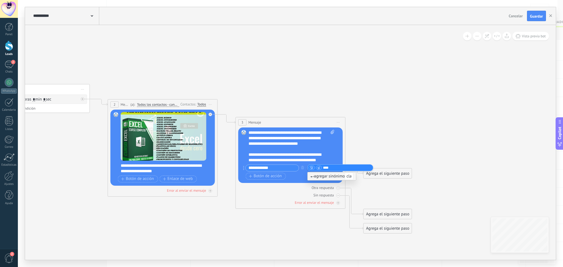
type input "*****"
type input "**********"
click at [392, 172] on div "Agrega el siguiente paso" at bounding box center [388, 173] width 48 height 9
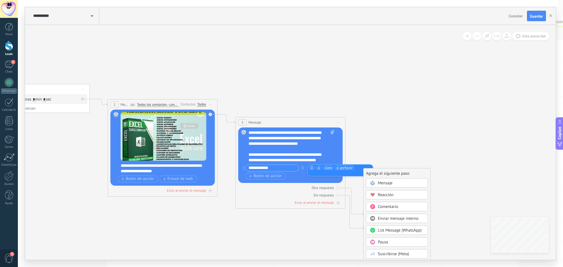
click at [396, 183] on div "Mensaje" at bounding box center [401, 183] width 46 height 5
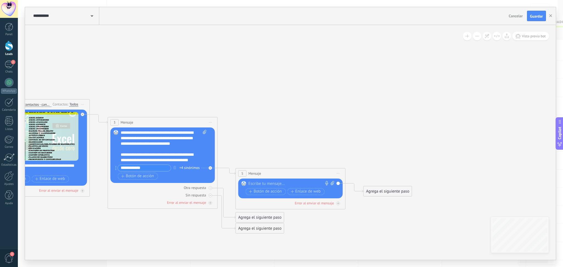
click at [298, 180] on div "Reemplazar Quitar Convertir a mensaje de voz Arrastre la imagen aquí para adjun…" at bounding box center [290, 189] width 104 height 20
click at [296, 185] on div at bounding box center [289, 183] width 82 height 5
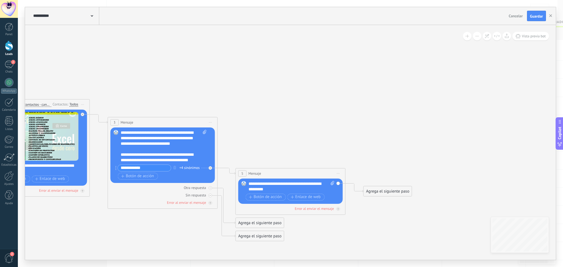
click at [331, 183] on icon at bounding box center [333, 183] width 4 height 4
click input "Subir" at bounding box center [0, 0] width 0 height 0
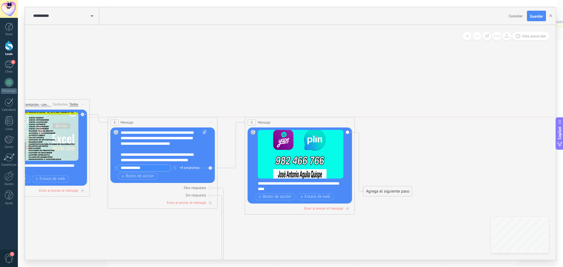
drag, startPoint x: 273, startPoint y: 173, endPoint x: 283, endPoint y: 123, distance: 50.6
click at [283, 123] on div "5 Mensaje ******* (a): Todos los contactos - canales seleccionados Todos los co…" at bounding box center [299, 122] width 109 height 10
click at [385, 192] on div "Agrega el siguiente paso" at bounding box center [388, 191] width 48 height 9
click at [403, 202] on div "Mensaje" at bounding box center [401, 200] width 46 height 5
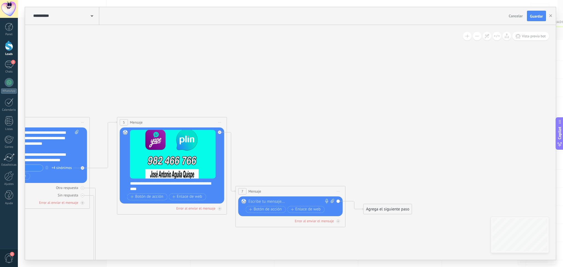
click at [313, 198] on div "Reemplazar Quitar Convertir a mensaje de voz Arrastre la imagen aquí para adjun…" at bounding box center [290, 207] width 104 height 20
click at [306, 200] on div at bounding box center [289, 201] width 82 height 5
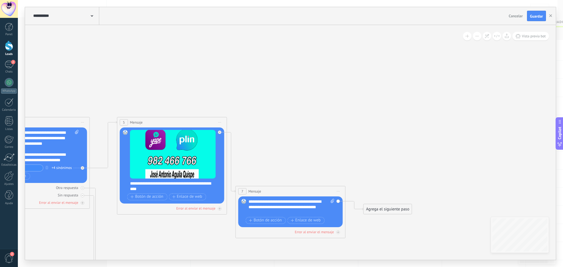
click at [306, 210] on div "**********" at bounding box center [291, 207] width 86 height 16
click at [394, 208] on div "Agrega el siguiente paso" at bounding box center [388, 209] width 48 height 9
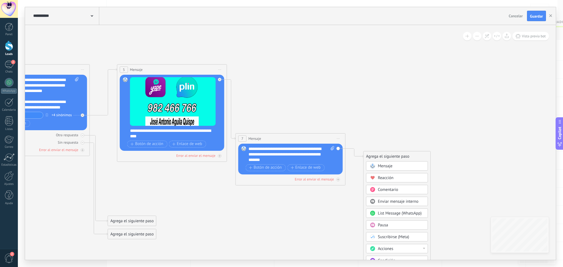
click at [392, 248] on span "Acciones" at bounding box center [385, 248] width 15 height 5
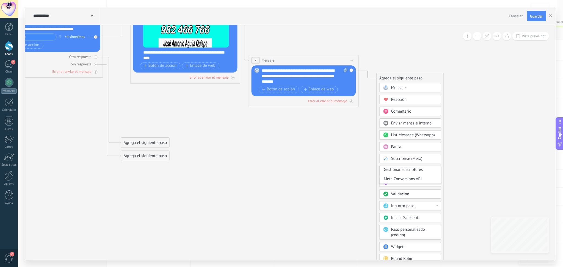
drag, startPoint x: 496, startPoint y: 165, endPoint x: 508, endPoint y: 90, distance: 76.1
click at [508, 90] on icon at bounding box center [40, 48] width 1008 height 501
click at [428, 176] on div "Cambiar etapa del lead" at bounding box center [410, 173] width 61 height 9
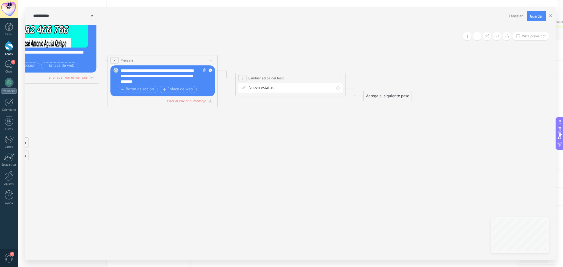
click at [0, 0] on div "oFERTA ENVIADA Negociación REMARKETING VENTA FINALIZADA Logrado con éxito Venta…" at bounding box center [0, 0] width 0 height 0
click at [0, 0] on label "Negociación" at bounding box center [0, 0] width 0 height 0
click at [535, 18] on span "Guardar" at bounding box center [536, 16] width 13 height 4
click at [549, 16] on icon "button" at bounding box center [550, 15] width 3 height 3
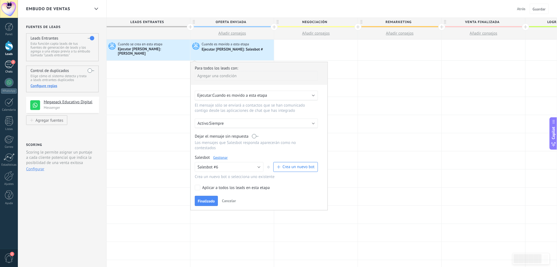
click at [5, 62] on div "2" at bounding box center [9, 64] width 9 height 8
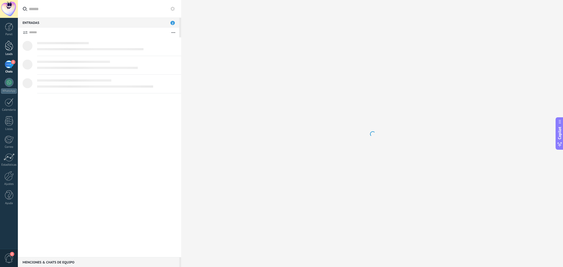
click at [8, 48] on div at bounding box center [9, 46] width 8 height 10
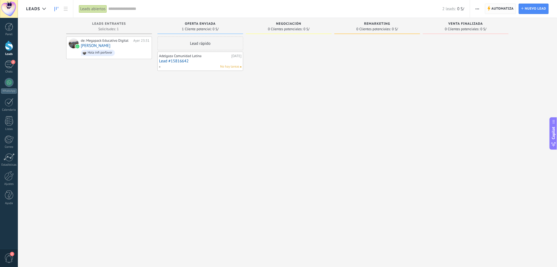
click at [496, 8] on span "Automatiza" at bounding box center [503, 9] width 22 height 10
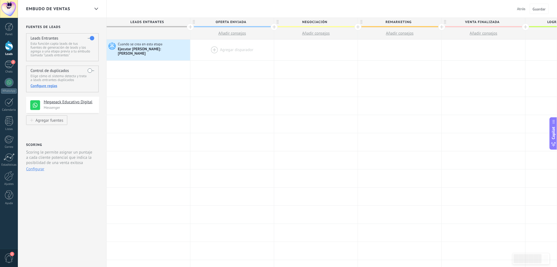
click at [237, 45] on div at bounding box center [232, 50] width 84 height 21
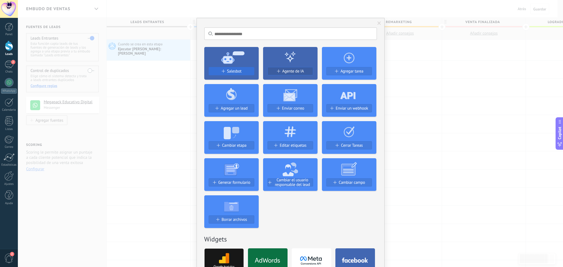
click at [235, 70] on span "Salesbot" at bounding box center [234, 71] width 15 height 5
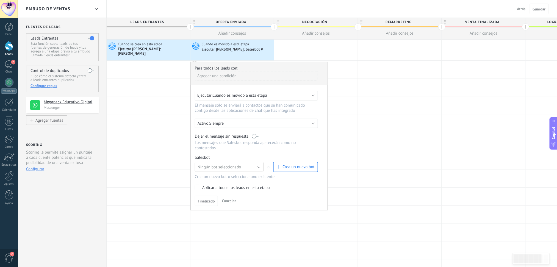
click at [243, 162] on button "Ningún bot seleccionado" at bounding box center [229, 167] width 69 height 10
click at [356, 91] on div at bounding box center [316, 88] width 84 height 18
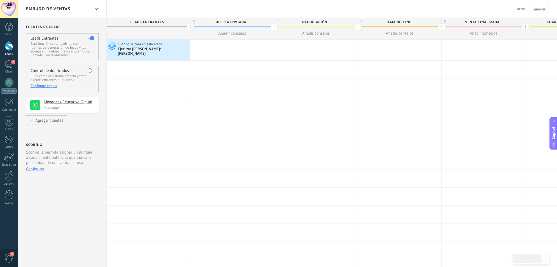
click at [204, 50] on div at bounding box center [232, 50] width 84 height 21
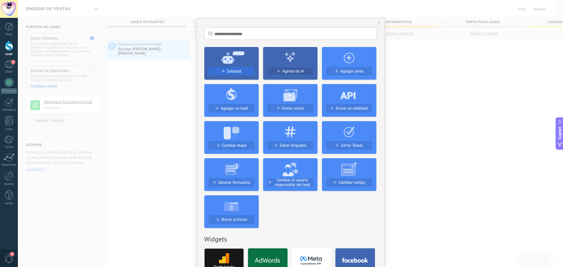
click at [238, 72] on span "Salesbot" at bounding box center [234, 71] width 15 height 5
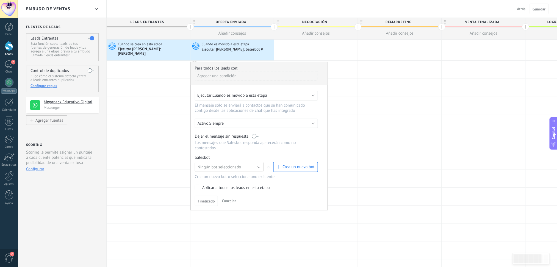
click at [248, 165] on button "Ningún bot seleccionado" at bounding box center [229, 167] width 69 height 10
click at [241, 174] on span "Salesbot #6" at bounding box center [227, 176] width 70 height 5
click at [206, 199] on span "Finalizado" at bounding box center [206, 201] width 17 height 4
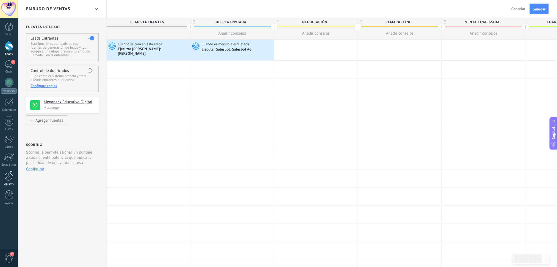
click at [8, 177] on div at bounding box center [8, 176] width 9 height 10
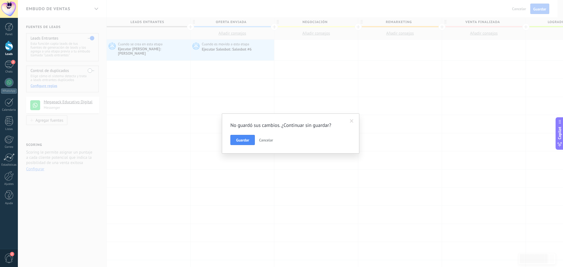
click at [265, 141] on span "Cancelar" at bounding box center [266, 140] width 14 height 5
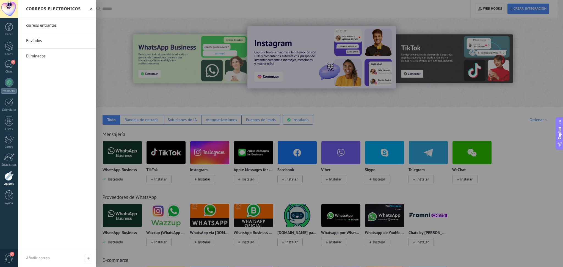
click at [9, 177] on div at bounding box center [8, 176] width 9 height 10
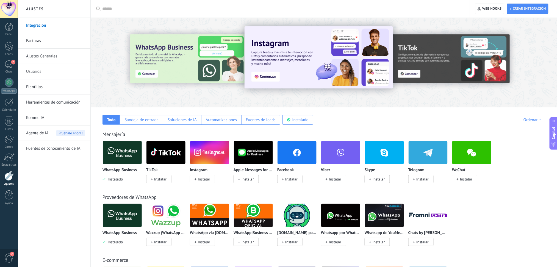
click at [56, 101] on link "Herramientas de comunicación" at bounding box center [55, 102] width 59 height 15
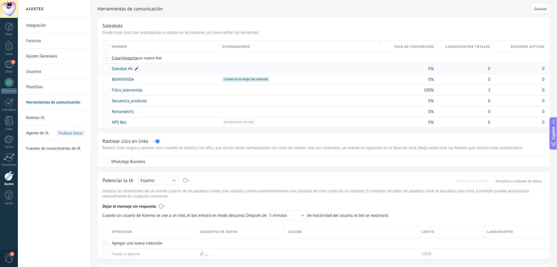
click at [137, 69] on span at bounding box center [136, 68] width 5 height 5
drag, startPoint x: 137, startPoint y: 71, endPoint x: 109, endPoint y: 68, distance: 27.7
click at [109, 68] on div "**********" at bounding box center [164, 76] width 112 height 27
type input "******"
click at [130, 81] on span "Guardar" at bounding box center [124, 81] width 13 height 4
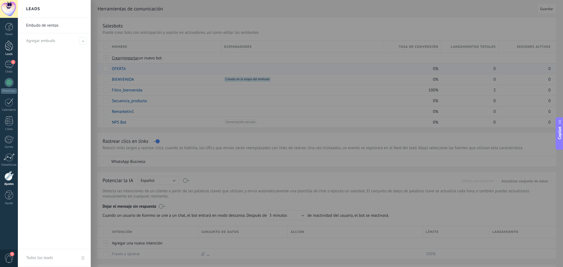
click at [10, 48] on div at bounding box center [9, 46] width 8 height 10
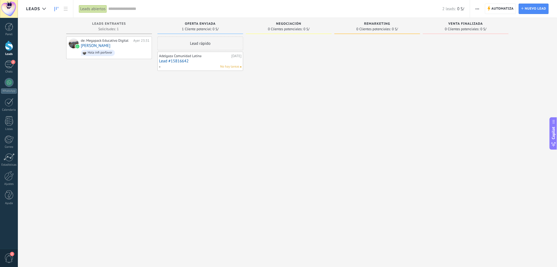
click at [496, 5] on span "Automatiza" at bounding box center [503, 9] width 22 height 10
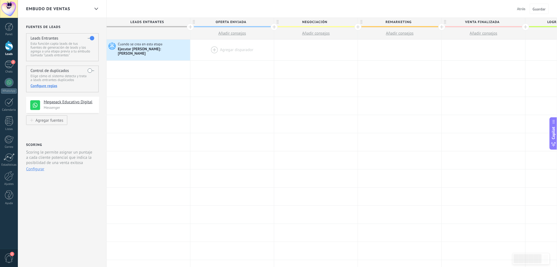
click at [228, 48] on div at bounding box center [232, 50] width 84 height 21
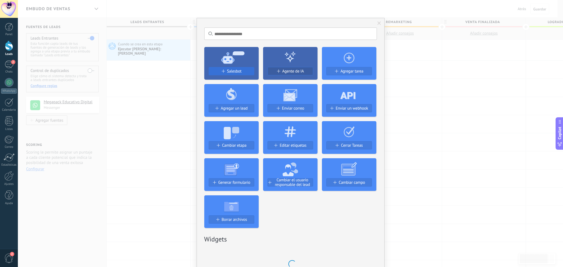
click at [231, 73] on span "Salesbot" at bounding box center [234, 71] width 15 height 5
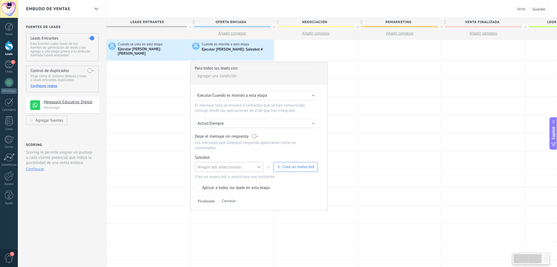
click at [229, 166] on span "Ningún bot seleccionado" at bounding box center [220, 167] width 44 height 5
click at [225, 174] on span "OFERTA" at bounding box center [227, 176] width 70 height 5
click at [211, 199] on span "Finalizado" at bounding box center [206, 201] width 17 height 4
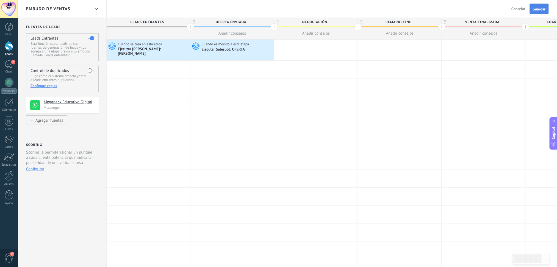
click at [539, 11] on span "Guardar" at bounding box center [539, 9] width 13 height 4
click at [8, 62] on div "2" at bounding box center [9, 64] width 9 height 8
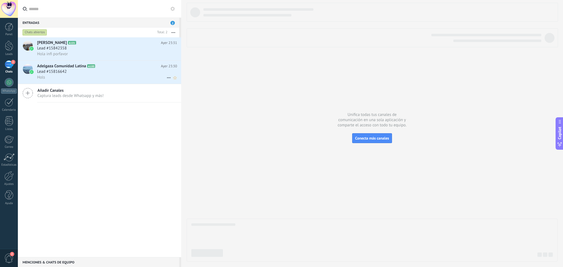
click at [167, 77] on icon at bounding box center [168, 77] width 7 height 7
click at [109, 51] on div at bounding box center [281, 133] width 563 height 267
click at [118, 46] on div "Lead #15842358" at bounding box center [107, 48] width 140 height 5
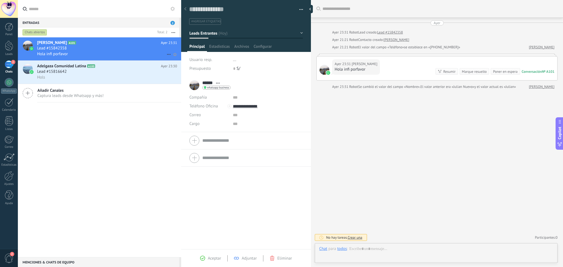
scroll to position [8, 0]
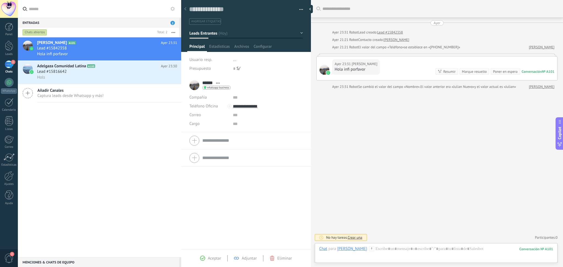
click at [298, 12] on button "button" at bounding box center [299, 9] width 8 height 8
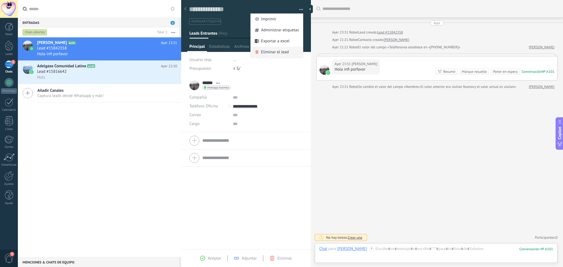
click at [280, 52] on span "Eliminar el lead" at bounding box center [275, 52] width 28 height 11
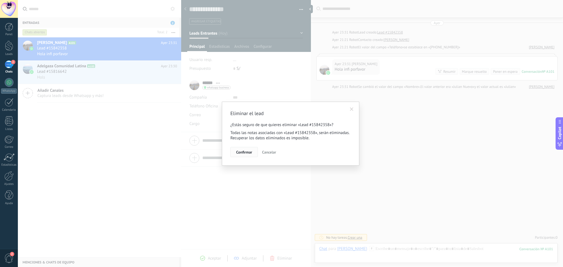
click at [235, 154] on button "Confirmar" at bounding box center [243, 152] width 27 height 10
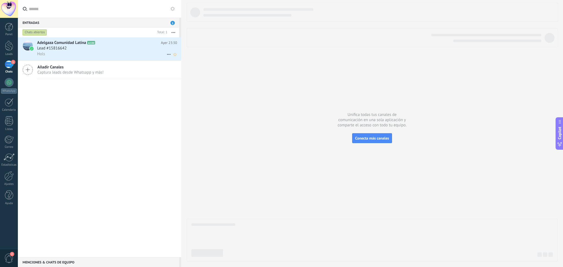
click at [155, 45] on h2 "Adelgaza Comunidad Latina A100" at bounding box center [99, 42] width 124 height 5
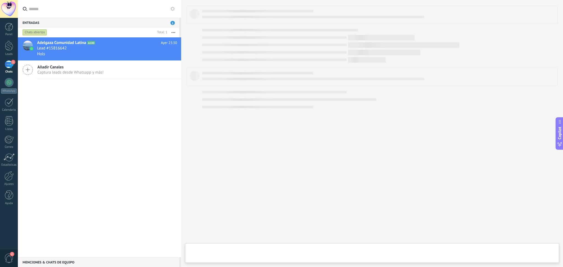
type textarea "**********"
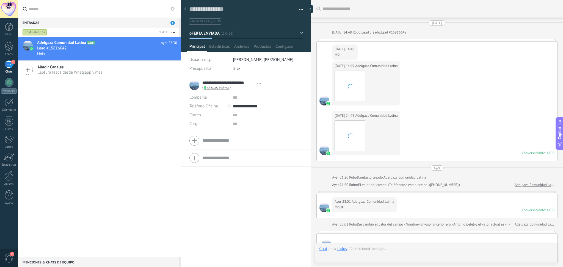
scroll to position [139, 0]
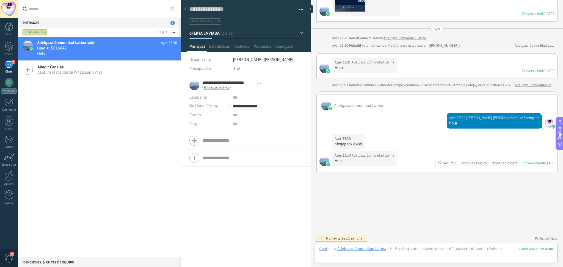
click at [296, 10] on button "button" at bounding box center [299, 9] width 8 height 8
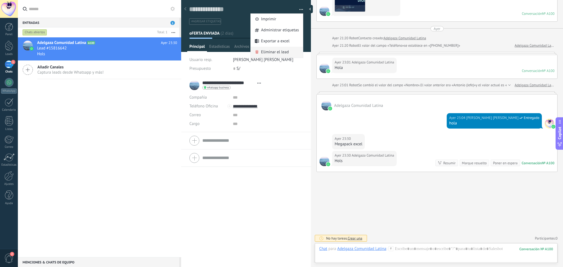
click at [278, 50] on span "Eliminar el lead" at bounding box center [275, 52] width 28 height 11
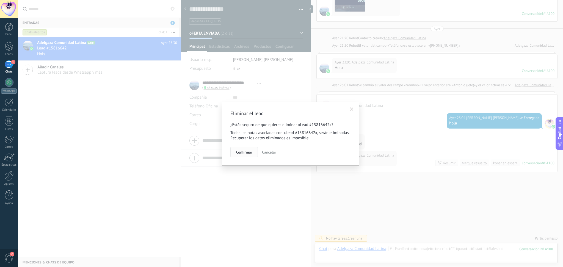
click at [249, 153] on span "Confirmar" at bounding box center [244, 152] width 16 height 4
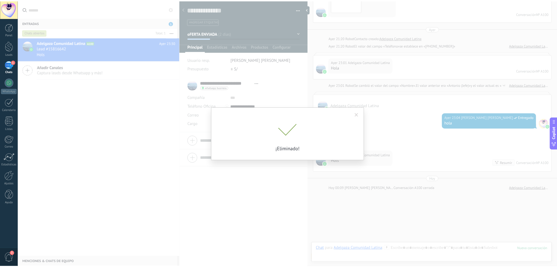
scroll to position [159, 0]
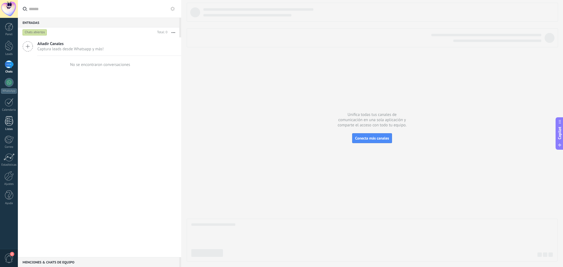
click at [12, 118] on div at bounding box center [9, 121] width 8 height 10
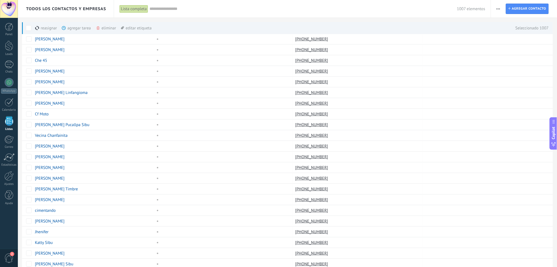
click at [29, 26] on span at bounding box center [28, 27] width 5 height 5
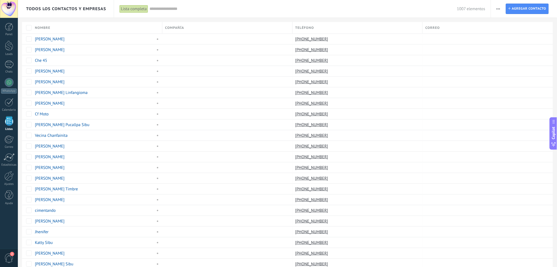
click at [170, 9] on input "text" at bounding box center [304, 9] width 308 height 6
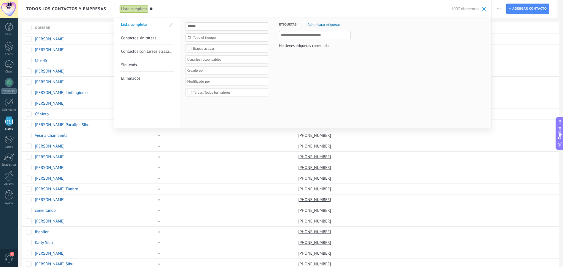
type input "**"
click at [213, 27] on input "text" at bounding box center [227, 26] width 82 height 8
type input "*"
type input "****"
click at [199, 116] on button "Aplicar" at bounding box center [197, 119] width 23 height 10
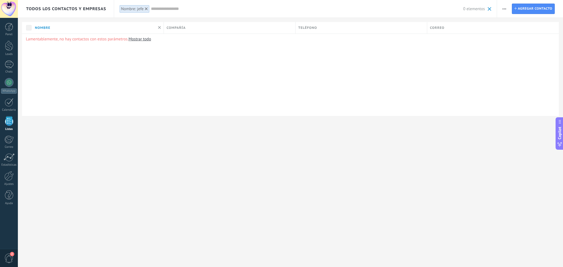
click at [148, 9] on div at bounding box center [146, 8] width 5 height 5
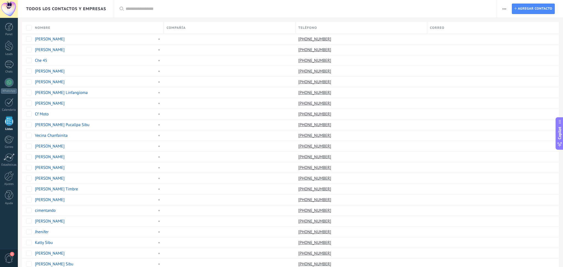
click at [148, 9] on input "text" at bounding box center [309, 9] width 366 height 6
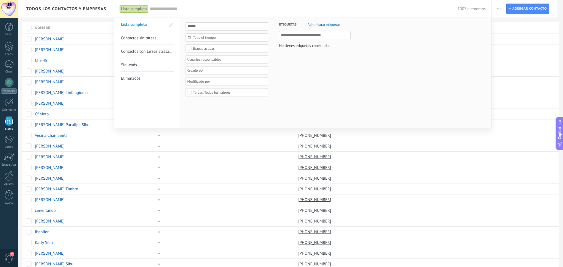
click at [156, 77] on link "Eliminados" at bounding box center [147, 78] width 52 height 13
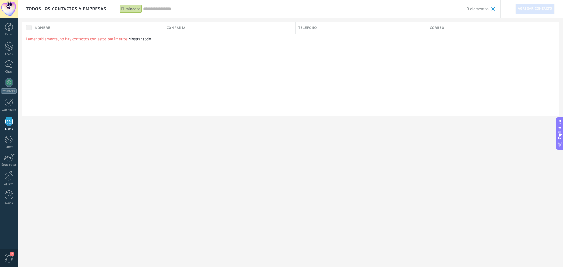
click at [152, 8] on input "text" at bounding box center [304, 9] width 323 height 6
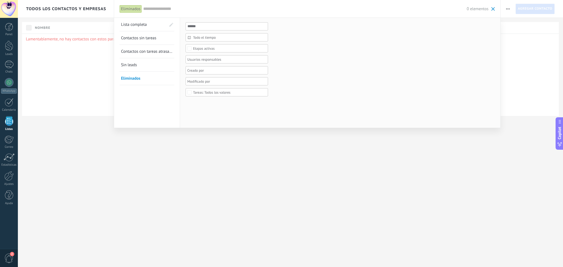
click at [139, 9] on div "Eliminados" at bounding box center [131, 9] width 22 height 8
click at [199, 25] on input "text" at bounding box center [227, 26] width 82 height 8
click at [494, 9] on span at bounding box center [493, 9] width 4 height 4
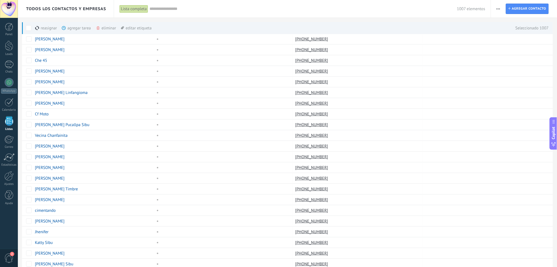
click at [500, 11] on span "button" at bounding box center [499, 9] width 4 height 10
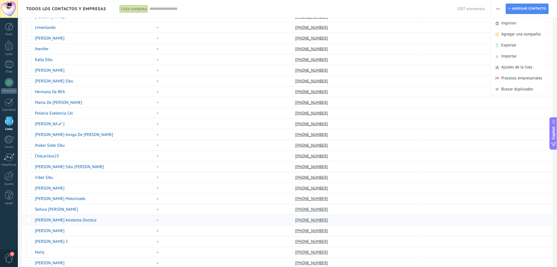
scroll to position [321, 0]
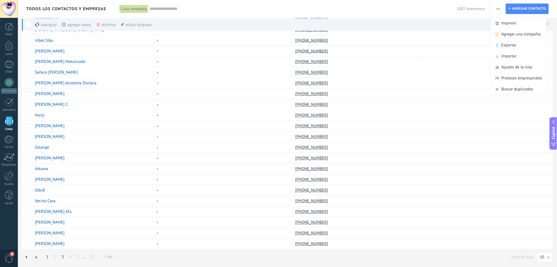
click at [63, 257] on link "3" at bounding box center [63, 257] width 8 height 11
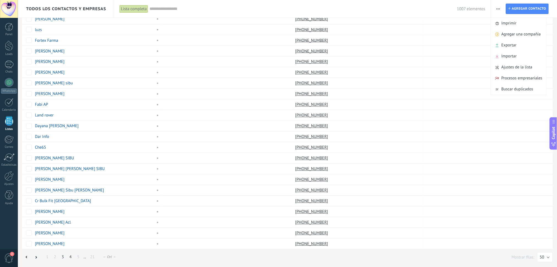
click at [69, 257] on link "4" at bounding box center [71, 257] width 8 height 11
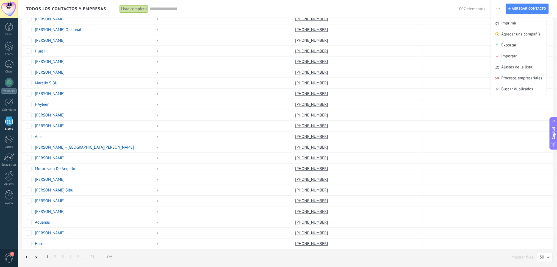
click at [47, 256] on link "1" at bounding box center [47, 257] width 8 height 11
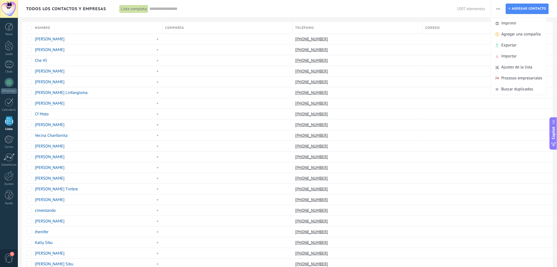
click at [304, 27] on span "Teléfono" at bounding box center [304, 27] width 19 height 5
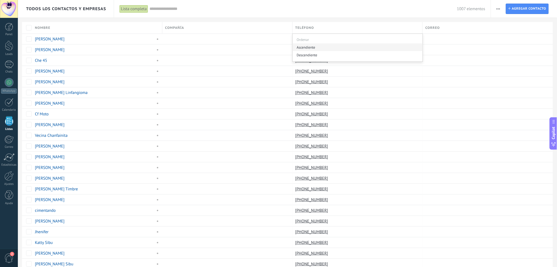
click at [310, 46] on div "Ascendiente" at bounding box center [358, 47] width 130 height 8
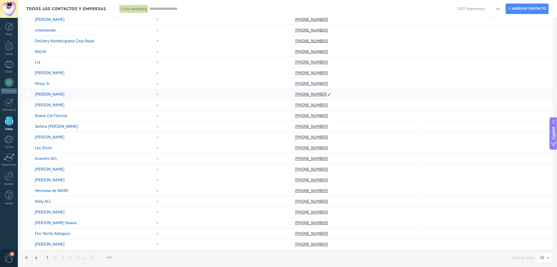
scroll to position [321, 0]
click at [78, 258] on link "5" at bounding box center [78, 257] width 8 height 11
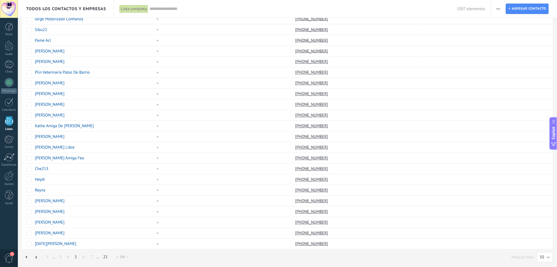
click at [103, 256] on link "21" at bounding box center [106, 257] width 10 height 11
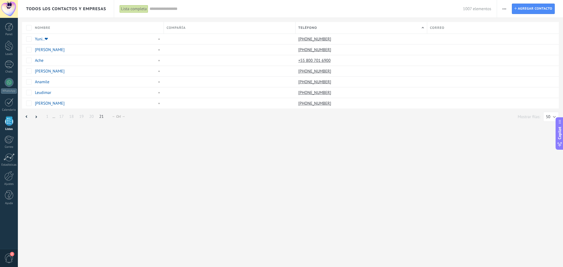
click at [86, 256] on div "Todos los contactos y empresas Lista completa Aplicar 1007 elementos Lista comp…" at bounding box center [290, 133] width 545 height 267
click at [81, 117] on link "19" at bounding box center [81, 116] width 10 height 11
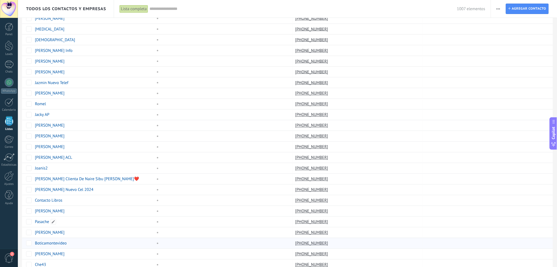
scroll to position [321, 0]
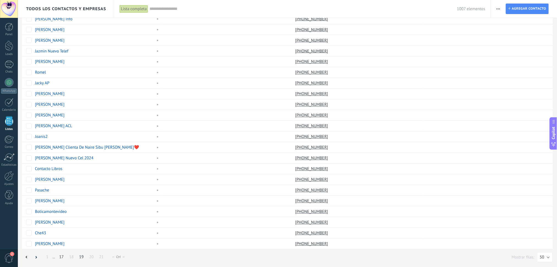
click at [61, 258] on link "17" at bounding box center [61, 257] width 10 height 11
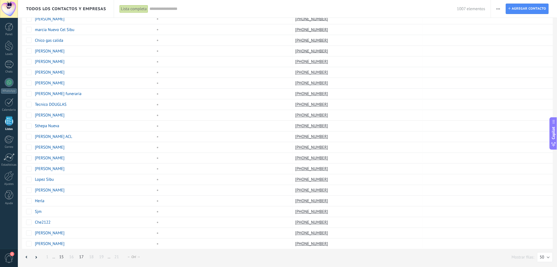
click at [62, 256] on link "15" at bounding box center [61, 257] width 10 height 11
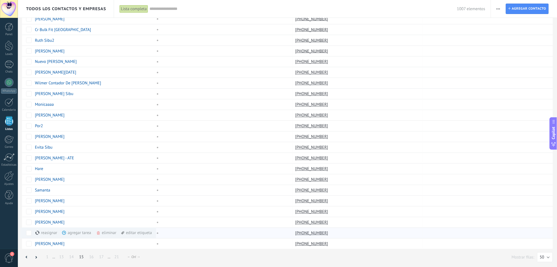
click at [109, 233] on div "eliminar màs" at bounding box center [115, 233] width 39 height 11
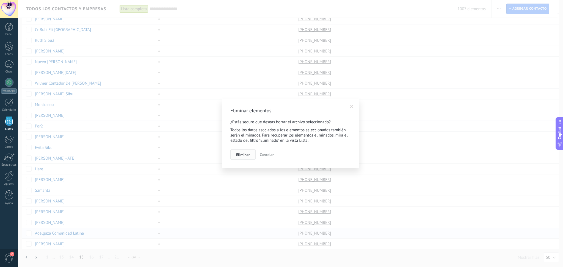
click at [247, 156] on span "Eliminar" at bounding box center [243, 155] width 14 height 4
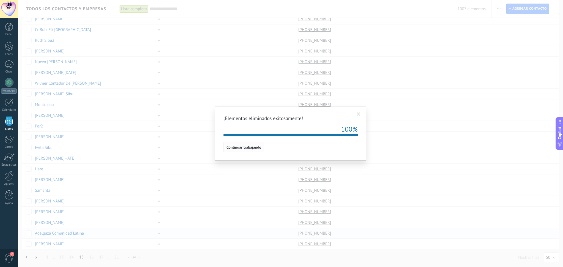
click at [246, 146] on span "Continuar trabajando" at bounding box center [243, 147] width 35 height 4
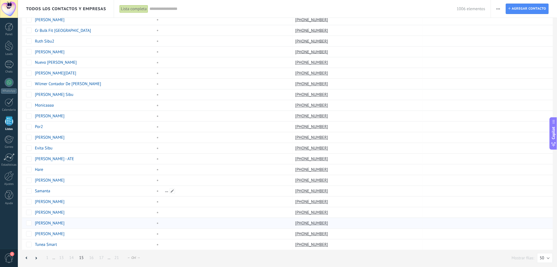
scroll to position [321, 0]
click at [102, 257] on link "17" at bounding box center [101, 257] width 10 height 11
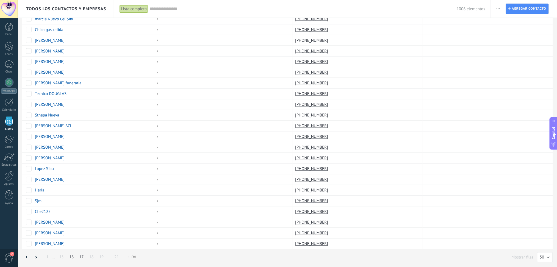
click at [72, 256] on link "16" at bounding box center [72, 257] width 10 height 11
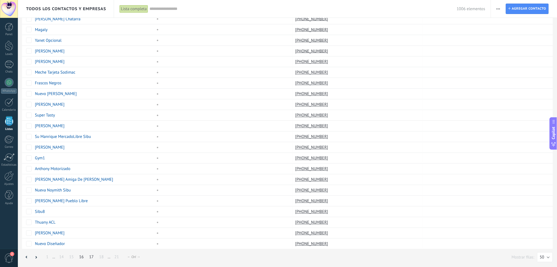
click at [93, 257] on link "17" at bounding box center [92, 257] width 10 height 11
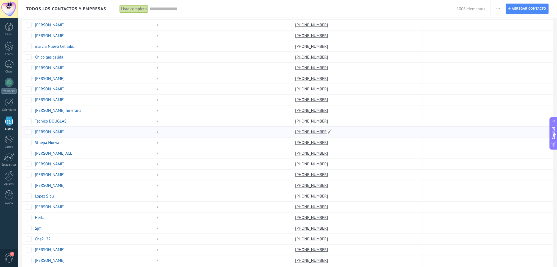
scroll to position [211, 0]
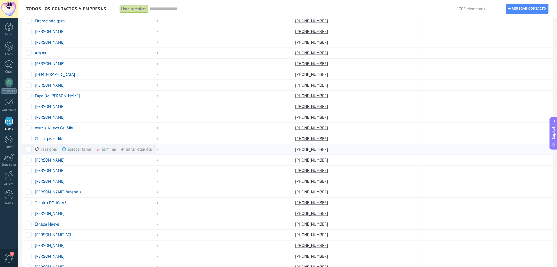
click at [103, 150] on div "eliminar màs" at bounding box center [115, 149] width 39 height 11
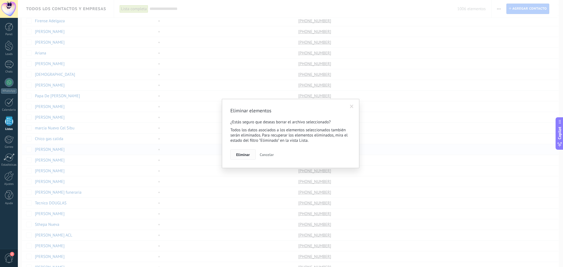
click at [247, 156] on span "Eliminar" at bounding box center [243, 155] width 14 height 4
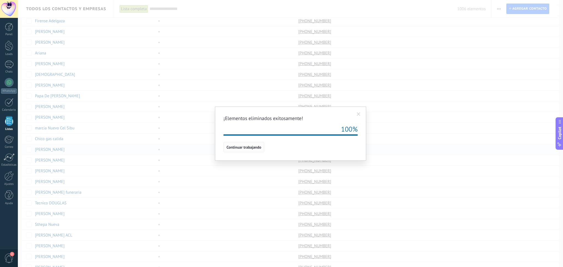
click at [257, 149] on span "Continuar trabajando" at bounding box center [243, 147] width 35 height 4
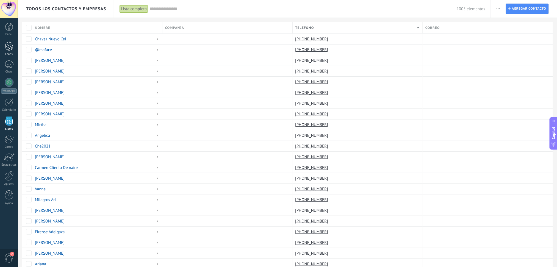
click at [8, 45] on div at bounding box center [9, 46] width 8 height 10
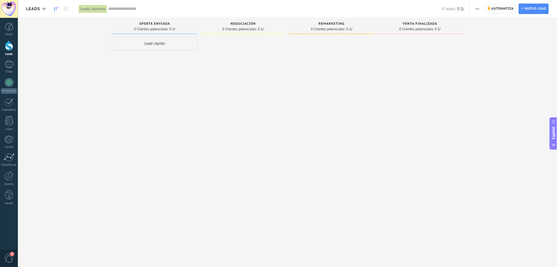
click at [496, 7] on span "Automatiza" at bounding box center [503, 9] width 22 height 10
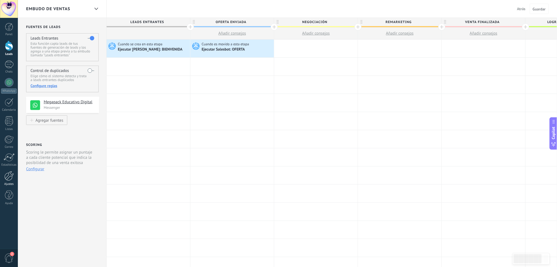
click at [11, 180] on div at bounding box center [8, 176] width 9 height 10
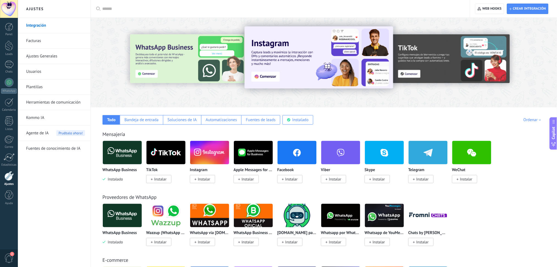
click at [50, 90] on link "Plantillas" at bounding box center [55, 86] width 59 height 15
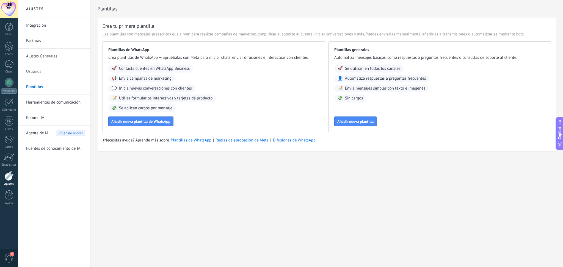
click at [58, 99] on link "Herramientas de comunicación" at bounding box center [55, 102] width 59 height 15
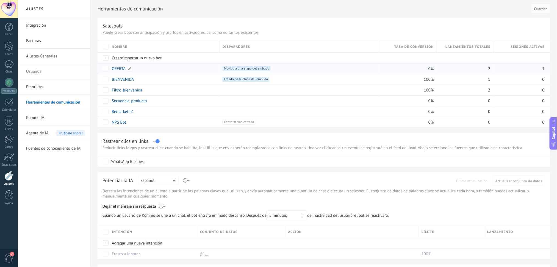
click at [119, 68] on link "OFERTA" at bounding box center [119, 68] width 14 height 5
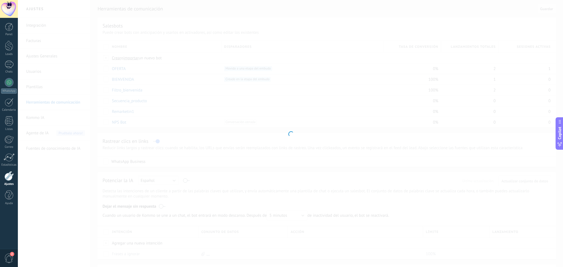
type input "******"
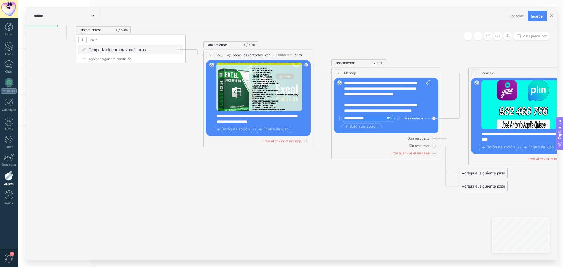
drag, startPoint x: 296, startPoint y: 202, endPoint x: 186, endPoint y: 159, distance: 118.2
click at [186, 159] on icon at bounding box center [418, 104] width 1088 height 450
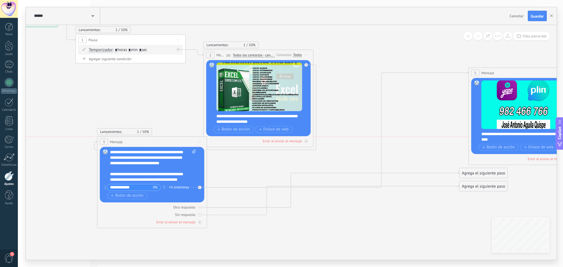
drag, startPoint x: 384, startPoint y: 77, endPoint x: 163, endPoint y: 107, distance: 223.3
click at [148, 143] on div "3 Mensaje ******* (a): Todos los contactos - canales seleccionados Todos los co…" at bounding box center [151, 142] width 109 height 10
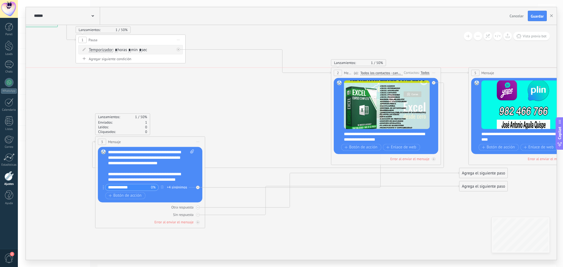
drag, startPoint x: 229, startPoint y: 53, endPoint x: 357, endPoint y: 71, distance: 128.5
click at [357, 71] on span "(a):" at bounding box center [356, 72] width 5 height 5
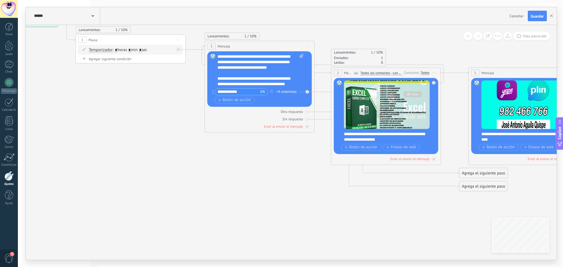
drag, startPoint x: 213, startPoint y: 104, endPoint x: 248, endPoint y: 46, distance: 67.7
click at [248, 46] on div "3 Mensaje ******* (a): Todos los contactos - canales seleccionados Todos los co…" at bounding box center [259, 46] width 109 height 10
click at [252, 196] on icon at bounding box center [418, 104] width 1088 height 450
click at [510, 17] on span "Cancelar" at bounding box center [517, 15] width 14 height 5
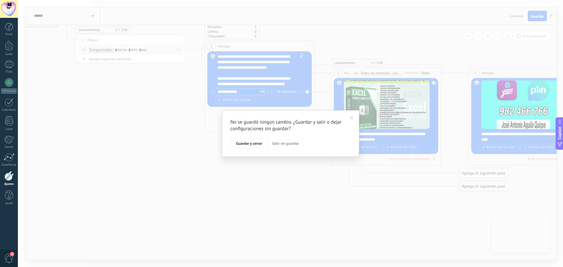
click at [283, 143] on span "Salir sin guardar" at bounding box center [285, 143] width 27 height 5
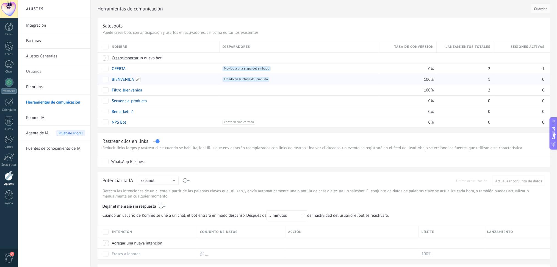
click at [125, 79] on link "BIENVENIDA" at bounding box center [123, 79] width 22 height 5
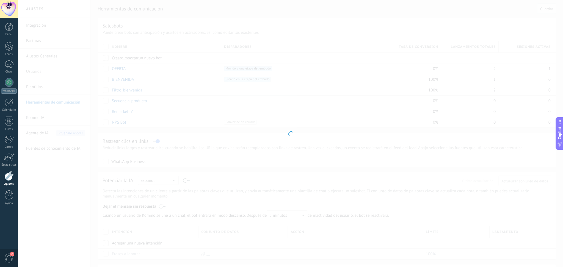
type input "**********"
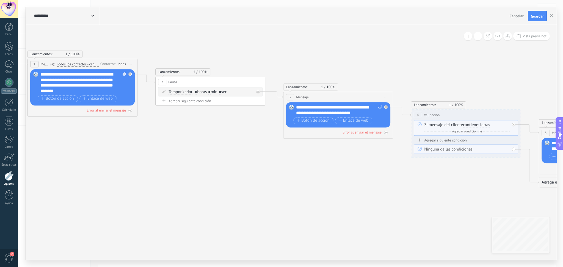
drag, startPoint x: 390, startPoint y: 184, endPoint x: 210, endPoint y: 159, distance: 181.5
click at [210, 159] on icon at bounding box center [433, 114] width 1216 height 421
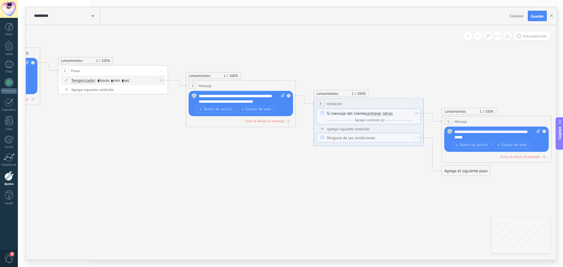
drag, startPoint x: 309, startPoint y: 179, endPoint x: 187, endPoint y: 160, distance: 123.6
click at [178, 160] on icon at bounding box center [336, 102] width 1216 height 421
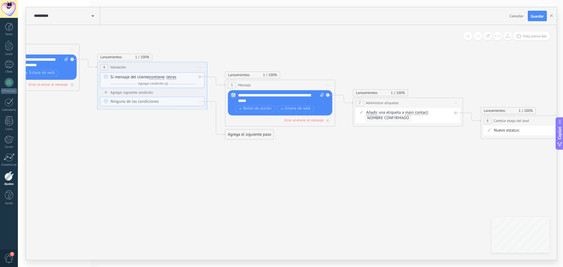
drag, startPoint x: 325, startPoint y: 190, endPoint x: 176, endPoint y: 163, distance: 150.8
click at [176, 163] on icon at bounding box center [144, 68] width 1264 height 425
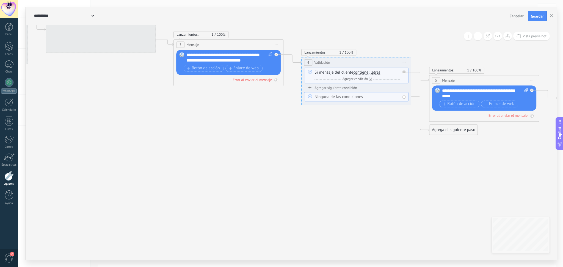
drag, startPoint x: 286, startPoint y: 178, endPoint x: 562, endPoint y: 70, distance: 296.5
click at [557, 146] on body ".abecls-1,.abecls-2{fill-rule:evenodd}.abecls-2{fill:#fff} .abhcls-1{fill:none}…" at bounding box center [281, 133] width 563 height 267
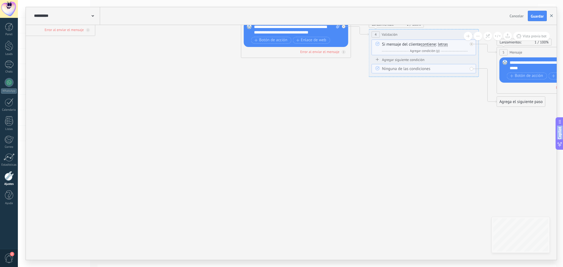
click at [551, 16] on use "button" at bounding box center [551, 15] width 3 height 3
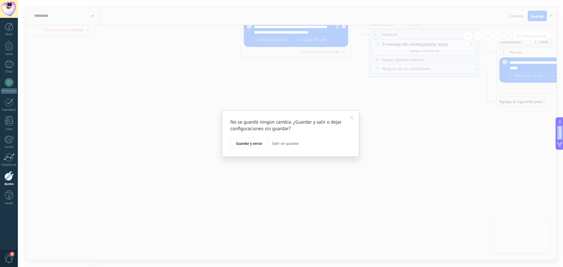
click at [288, 145] on span "Salir sin guardar" at bounding box center [285, 143] width 27 height 5
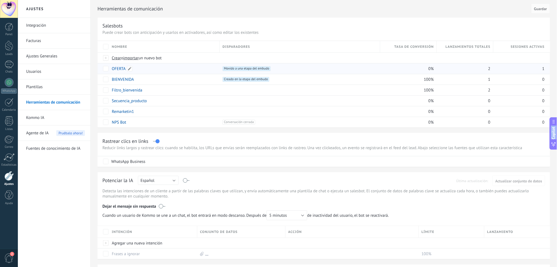
click at [120, 68] on link "OFERTA" at bounding box center [119, 68] width 14 height 5
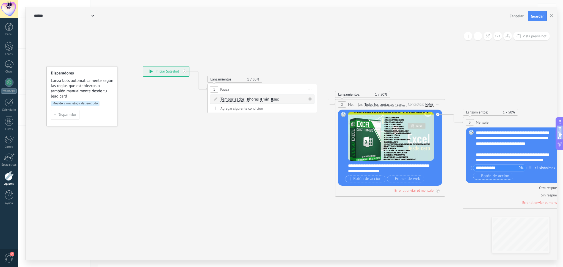
click at [400, 104] on span "Todos los contactos - canales seleccionados" at bounding box center [385, 105] width 42 height 4
click at [400, 104] on button "Todos los contactos - canales seleccionados" at bounding box center [396, 105] width 69 height 10
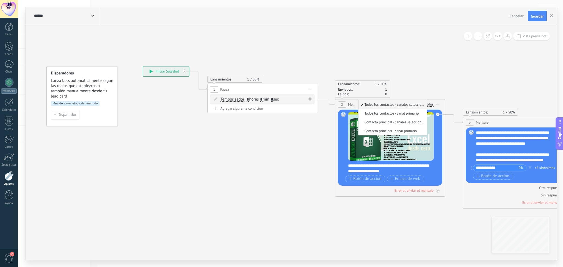
click at [421, 71] on icon at bounding box center [549, 154] width 1088 height 450
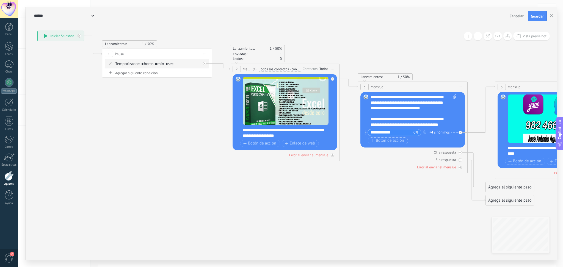
drag, startPoint x: 297, startPoint y: 184, endPoint x: 192, endPoint y: 150, distance: 110.3
click at [179, 146] on icon at bounding box center [444, 118] width 1088 height 450
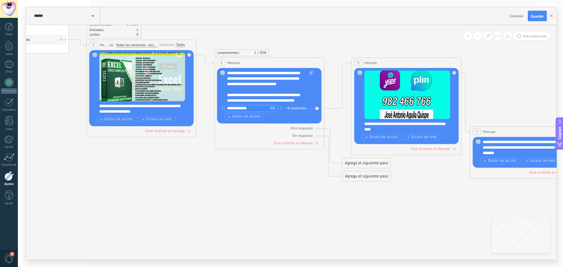
drag, startPoint x: 413, startPoint y: 222, endPoint x: 282, endPoint y: 200, distance: 132.7
click at [282, 200] on icon at bounding box center [324, 94] width 1136 height 450
drag, startPoint x: 301, startPoint y: 101, endPoint x: 234, endPoint y: 87, distance: 68.8
click at [234, 87] on div "**********" at bounding box center [270, 86] width 86 height 33
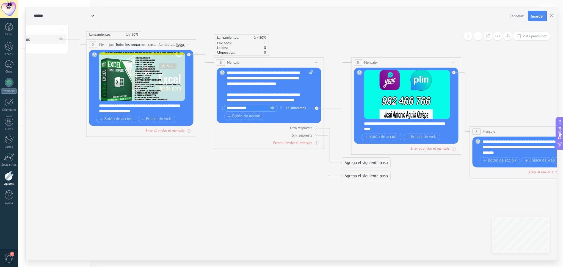
drag, startPoint x: 179, startPoint y: 90, endPoint x: 133, endPoint y: 156, distance: 80.2
click at [132, 162] on icon at bounding box center [324, 94] width 1136 height 450
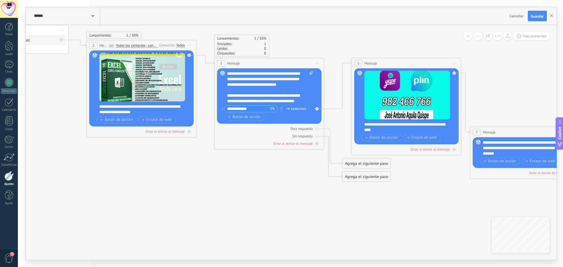
click at [234, 63] on span "Mensaje" at bounding box center [233, 62] width 13 height 5
click at [292, 107] on div "+4 sinónimos" at bounding box center [296, 108] width 20 height 5
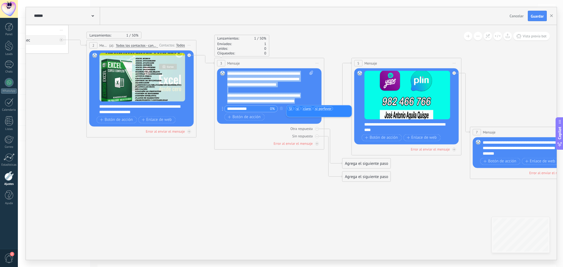
scroll to position [0, 0]
drag, startPoint x: 241, startPoint y: 101, endPoint x: 223, endPoint y: 70, distance: 36.2
click at [223, 70] on div "Reemplazar Quitar Convertir a mensaje de voz Arrastre la imagen aquí para adjun…" at bounding box center [269, 96] width 104 height 56
copy div "**********"
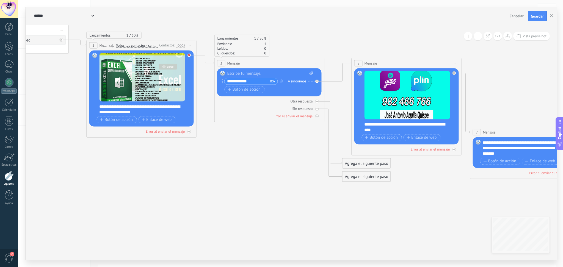
click at [190, 55] on div at bounding box center [189, 55] width 4 height 4
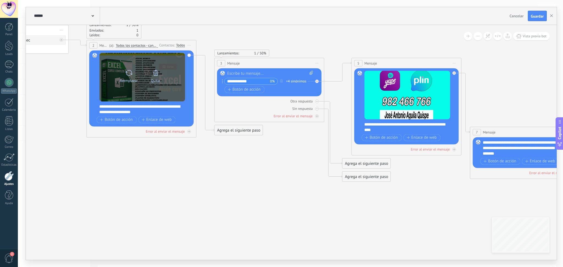
click at [155, 76] on icon at bounding box center [156, 73] width 8 height 8
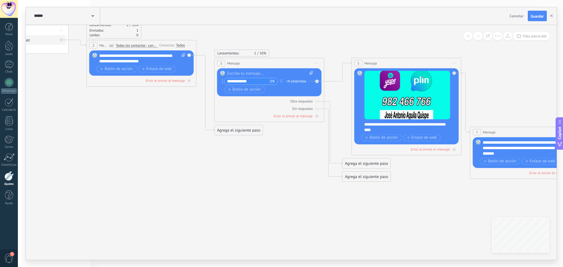
click at [153, 62] on div "**********" at bounding box center [142, 58] width 86 height 11
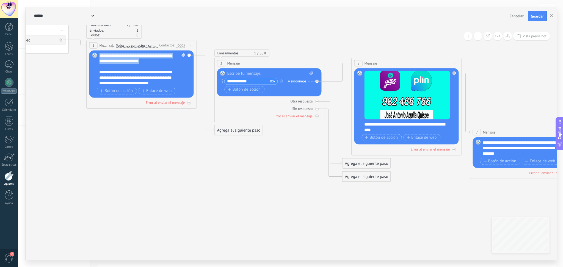
drag, startPoint x: 153, startPoint y: 61, endPoint x: 98, endPoint y: 52, distance: 55.6
click at [98, 52] on div "Reemplazar Quitar Convertir a mensaje de voz Arrastre la imagen aquí para adjun…" at bounding box center [141, 73] width 104 height 47
copy div "**********"
click at [244, 72] on div at bounding box center [270, 73] width 86 height 5
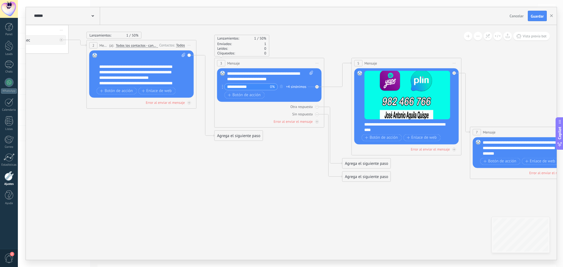
click at [125, 59] on div "**********" at bounding box center [142, 69] width 86 height 33
click at [100, 67] on div "**********" at bounding box center [142, 69] width 86 height 33
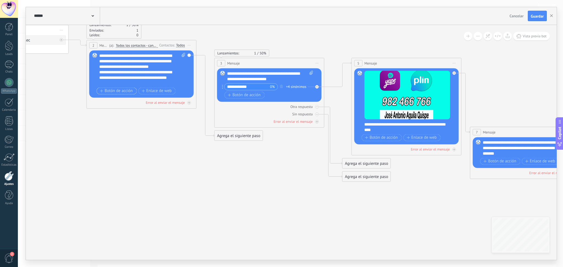
click at [128, 91] on span "Botón de acción" at bounding box center [116, 91] width 33 height 4
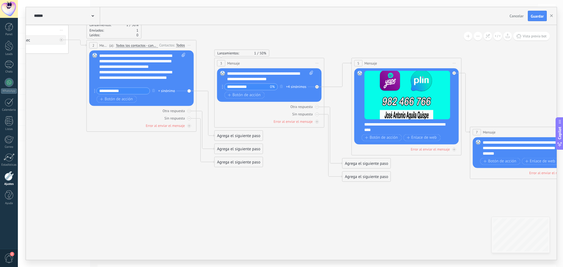
type input "**********"
click at [168, 90] on div "+ sinónimo" at bounding box center [166, 90] width 17 height 5
type input "**"
click at [180, 98] on span "agregar sinónimo SI" at bounding box center [181, 99] width 41 height 5
type input "**"
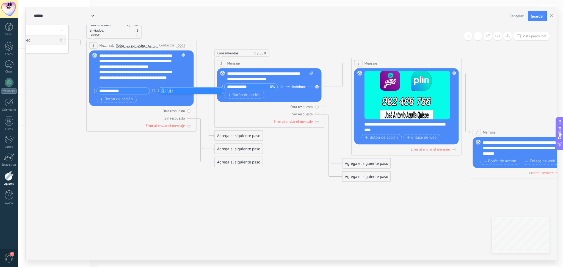
click at [170, 91] on span "sI" at bounding box center [169, 90] width 2 height 5
click at [171, 91] on input "text" at bounding box center [180, 91] width 27 height 4
type input "*"
type input "**"
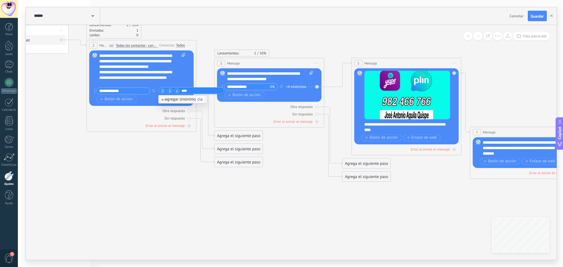
type input "*****"
type input "**********"
click at [264, 86] on input "**********" at bounding box center [247, 87] width 46 height 6
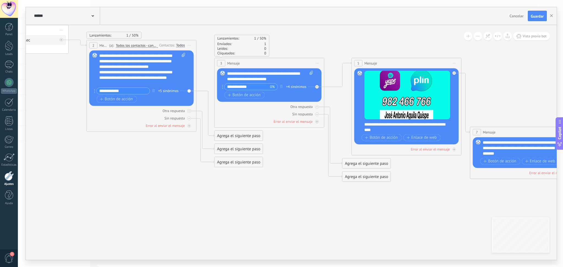
drag, startPoint x: 263, startPoint y: 86, endPoint x: 230, endPoint y: 89, distance: 33.1
click at [230, 89] on input "**********" at bounding box center [247, 87] width 46 height 6
click at [319, 85] on div at bounding box center [318, 85] width 6 height 7
click at [285, 99] on div "0% +4 sinónimos Botón de acción Enlace de web" at bounding box center [268, 91] width 88 height 16
click at [267, 89] on input "text" at bounding box center [247, 87] width 46 height 6
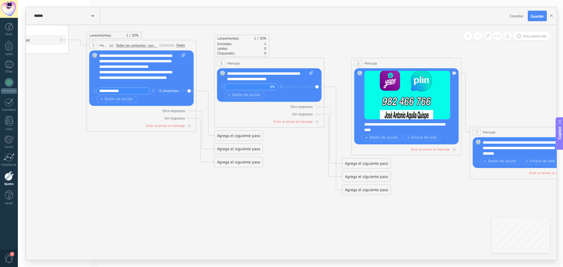
click at [258, 87] on input "text" at bounding box center [247, 87] width 46 height 6
click at [223, 86] on icon at bounding box center [222, 87] width 1 height 4
click at [240, 85] on input "text" at bounding box center [247, 87] width 46 height 6
click at [223, 86] on icon at bounding box center [222, 87] width 1 height 4
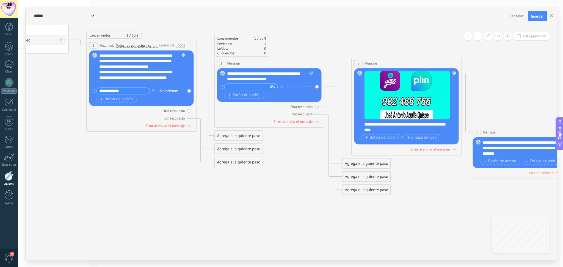
click at [270, 85] on span "0%" at bounding box center [272, 86] width 5 height 5
click at [273, 79] on div "**********" at bounding box center [270, 76] width 86 height 11
click at [281, 78] on div "**********" at bounding box center [270, 76] width 86 height 11
click at [280, 87] on icon "button" at bounding box center [281, 86] width 3 height 3
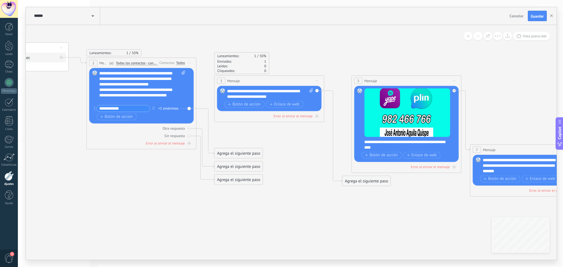
click at [311, 90] on icon at bounding box center [311, 90] width 4 height 4
click input "Subir" at bounding box center [0, 0] width 0 height 0
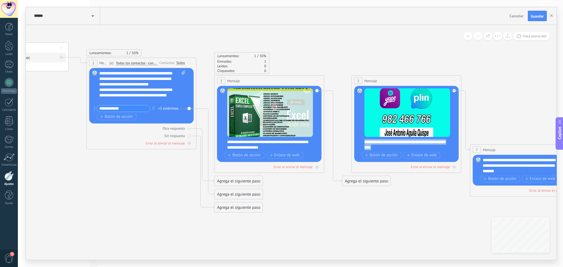
drag, startPoint x: 364, startPoint y: 141, endPoint x: 403, endPoint y: 150, distance: 40.3
click at [403, 150] on div "**********" at bounding box center [407, 124] width 86 height 72
click at [396, 150] on div "**********" at bounding box center [409, 144] width 91 height 11
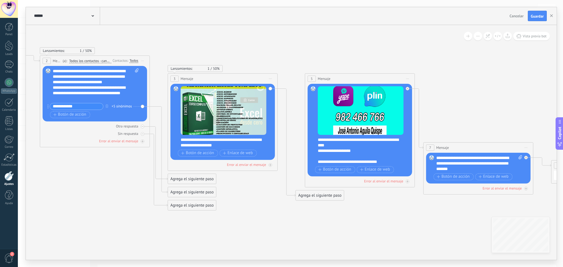
drag, startPoint x: 449, startPoint y: 200, endPoint x: 403, endPoint y: 198, distance: 46.8
click at [403, 198] on icon at bounding box center [278, 116] width 1136 height 463
click at [535, 16] on span "Guardar" at bounding box center [537, 16] width 13 height 4
click at [552, 15] on icon "button" at bounding box center [551, 15] width 3 height 3
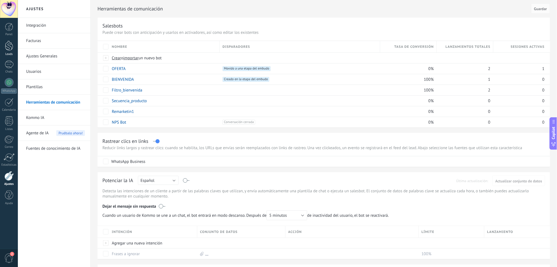
click at [11, 46] on div at bounding box center [9, 46] width 8 height 10
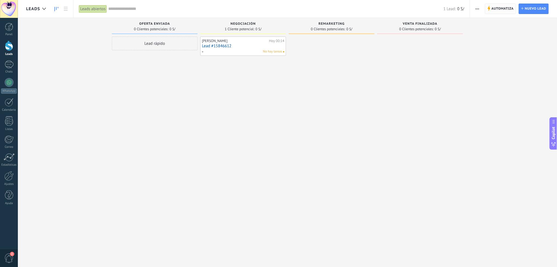
click at [501, 9] on span "Automatiza" at bounding box center [503, 9] width 22 height 10
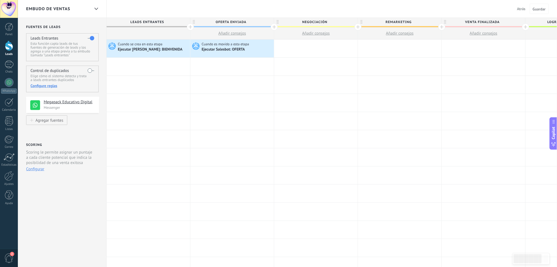
click at [9, 47] on div at bounding box center [9, 46] width 8 height 10
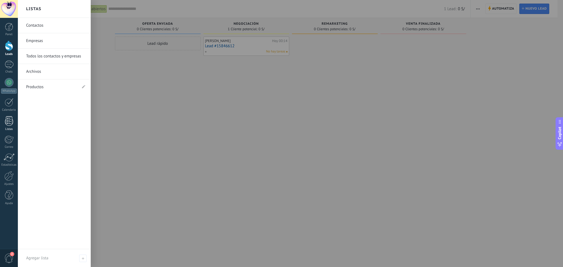
click at [10, 126] on link "Listas" at bounding box center [9, 123] width 18 height 15
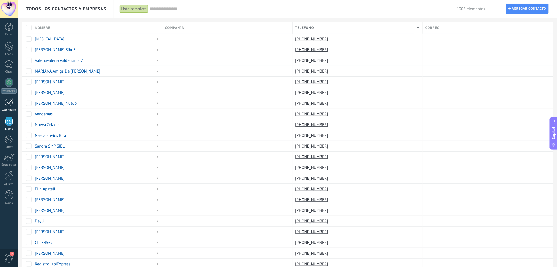
click at [12, 106] on div at bounding box center [9, 102] width 9 height 9
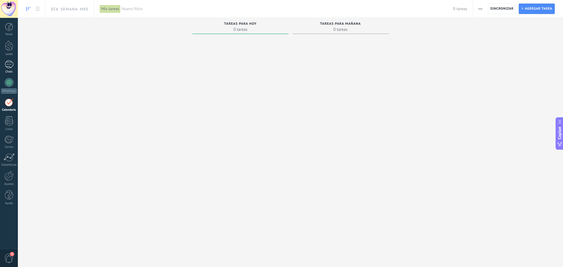
click at [10, 66] on div "1" at bounding box center [9, 64] width 9 height 8
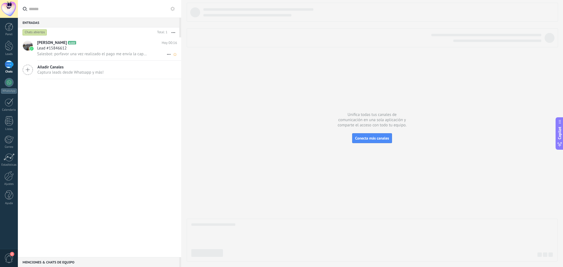
click at [165, 56] on icon at bounding box center [168, 54] width 7 height 7
click at [144, 67] on div at bounding box center [281, 133] width 563 height 267
click at [98, 49] on div "Lead #15846612" at bounding box center [107, 48] width 140 height 5
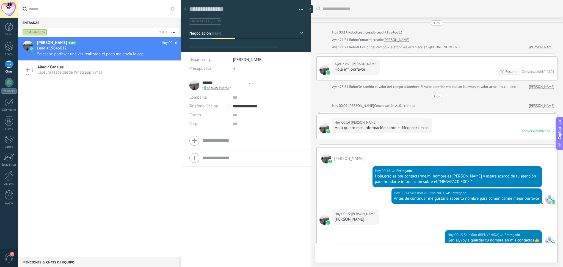
type textarea "**********"
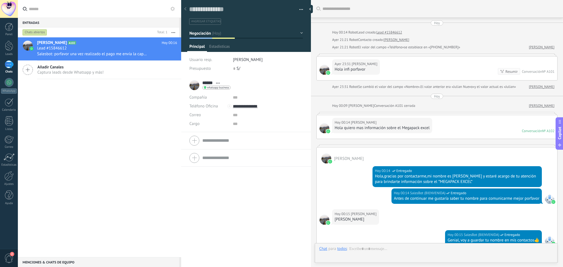
scroll to position [358, 0]
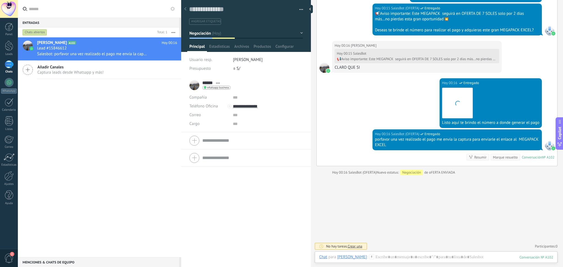
click at [297, 8] on button "button" at bounding box center [299, 9] width 8 height 8
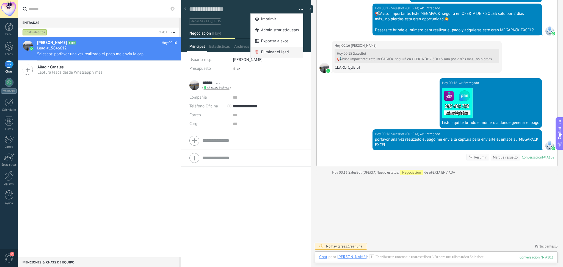
click at [280, 52] on span "Eliminar el lead" at bounding box center [275, 52] width 28 height 11
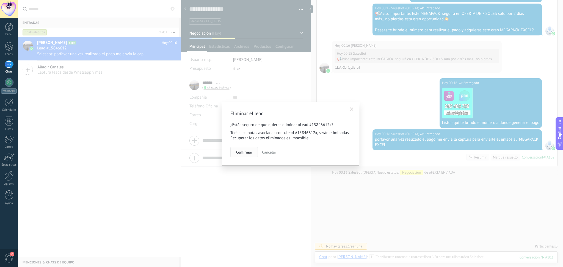
click at [249, 154] on span "Confirmar" at bounding box center [244, 152] width 16 height 4
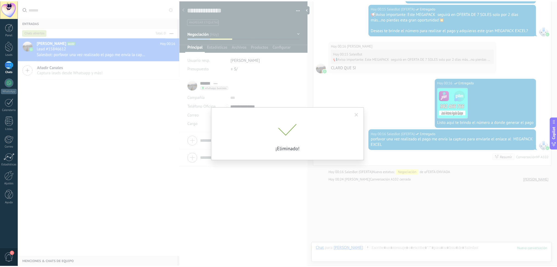
scroll to position [366, 0]
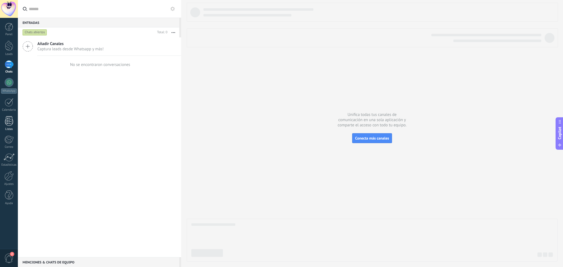
click at [10, 121] on div at bounding box center [9, 121] width 8 height 10
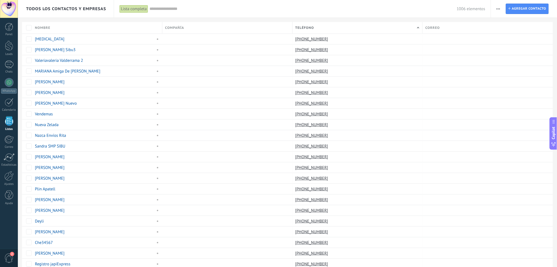
click at [310, 26] on span "Teléfono" at bounding box center [304, 27] width 19 height 5
click at [311, 46] on div "Ascendiente" at bounding box center [358, 47] width 130 height 8
click at [309, 27] on span "Teléfono" at bounding box center [304, 27] width 19 height 5
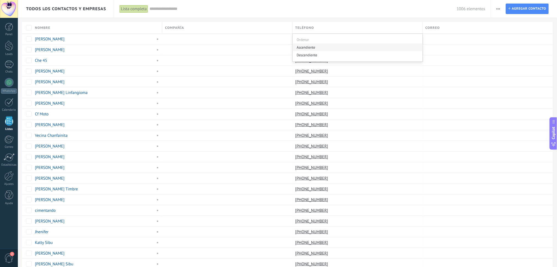
click at [313, 48] on div "Ascendiente" at bounding box center [358, 47] width 130 height 8
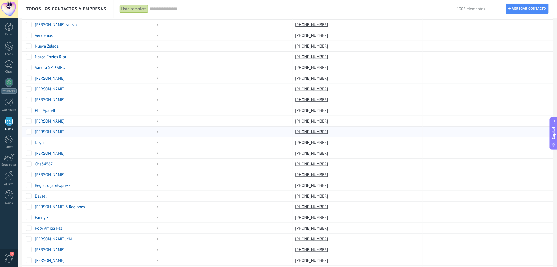
scroll to position [321, 0]
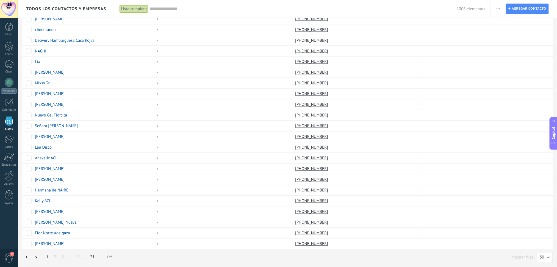
click at [95, 256] on link "21" at bounding box center [92, 257] width 10 height 11
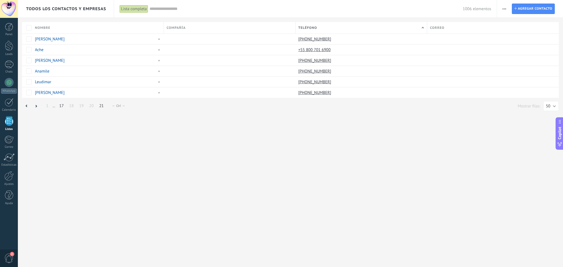
click at [62, 108] on link "17" at bounding box center [61, 106] width 10 height 11
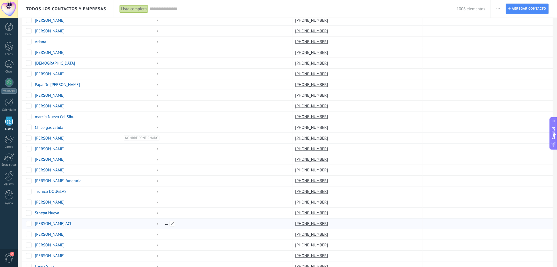
scroll to position [220, 0]
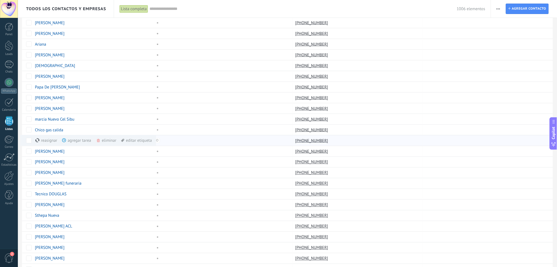
click at [107, 142] on div "eliminar màs" at bounding box center [115, 140] width 39 height 11
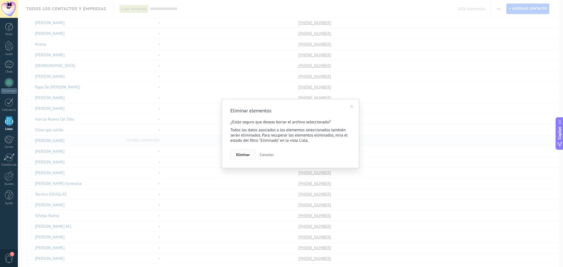
click at [250, 155] on span "Eliminar" at bounding box center [243, 155] width 14 height 4
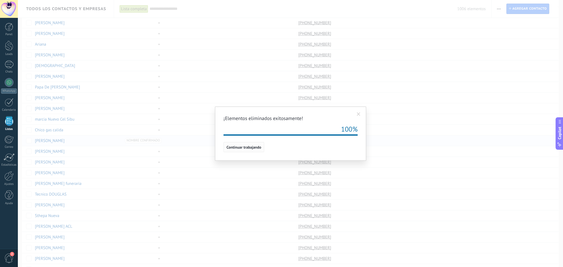
click at [227, 148] on span "Continuar trabajando" at bounding box center [243, 147] width 35 height 4
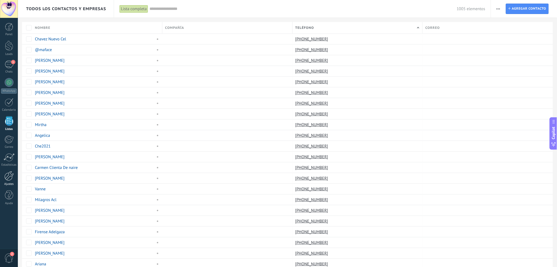
click at [12, 179] on div at bounding box center [8, 176] width 9 height 10
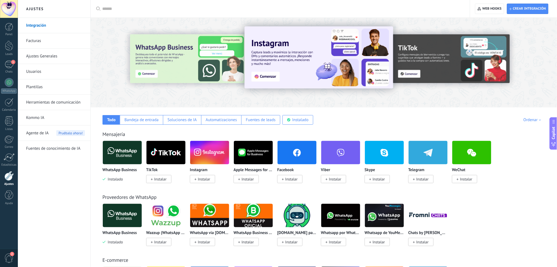
click at [124, 157] on img at bounding box center [122, 152] width 39 height 27
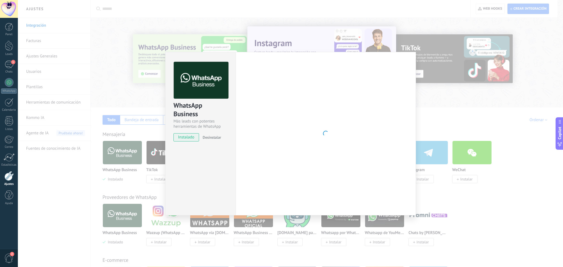
click at [418, 15] on div "WhatsApp Business Más leads con potentes herramientas de WhatsApp instalado Des…" at bounding box center [290, 133] width 545 height 267
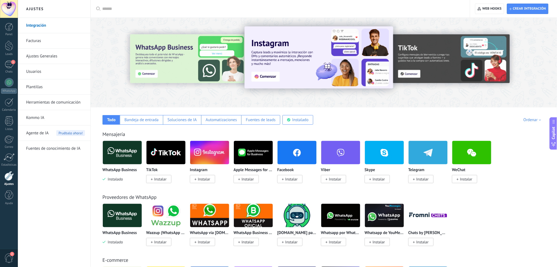
click at [59, 99] on link "Herramientas de comunicación" at bounding box center [55, 102] width 59 height 15
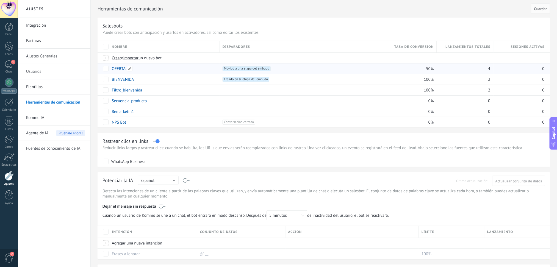
click at [122, 69] on link "OFERTA" at bounding box center [119, 68] width 14 height 5
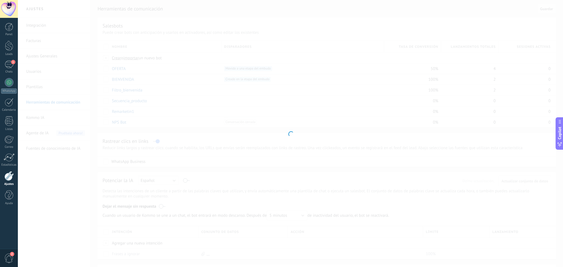
type input "******"
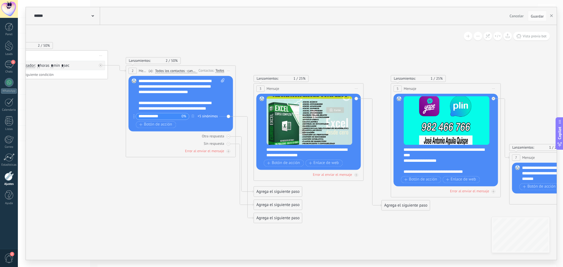
drag, startPoint x: 322, startPoint y: 212, endPoint x: 117, endPoint y: 176, distance: 208.2
click at [114, 179] on icon at bounding box center [364, 128] width 1136 height 466
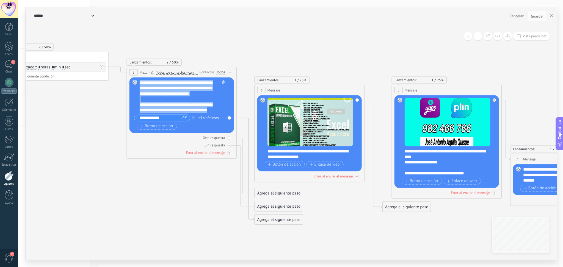
scroll to position [11, 0]
drag, startPoint x: 141, startPoint y: 81, endPoint x: 208, endPoint y: 110, distance: 73.0
click at [208, 110] on div "**********" at bounding box center [183, 96] width 86 height 33
copy div "**********"
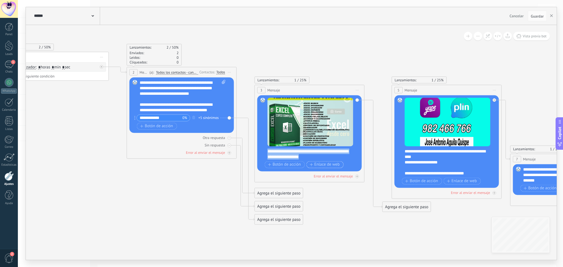
drag, startPoint x: 267, startPoint y: 150, endPoint x: 328, endPoint y: 162, distance: 62.2
click at [328, 162] on div "**********" at bounding box center [310, 134] width 86 height 72
copy div "**********"
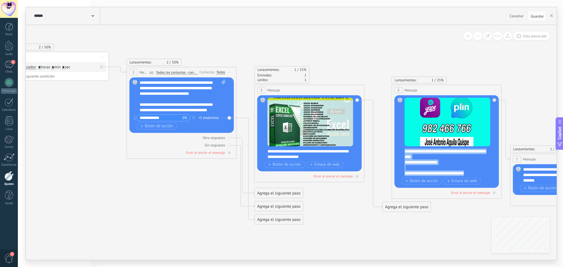
drag, startPoint x: 404, startPoint y: 151, endPoint x: 480, endPoint y: 175, distance: 80.2
click at [480, 175] on div "**********" at bounding box center [450, 161] width 91 height 27
copy div "**********"
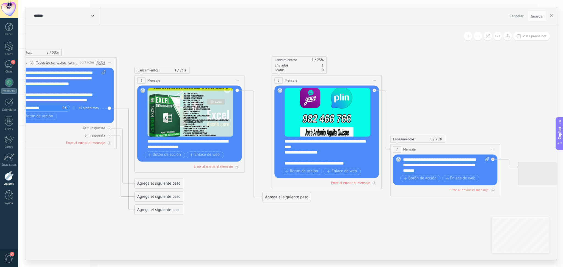
drag, startPoint x: 413, startPoint y: 217, endPoint x: 379, endPoint y: 189, distance: 43.9
click at [320, 203] on icon at bounding box center [245, 120] width 1136 height 466
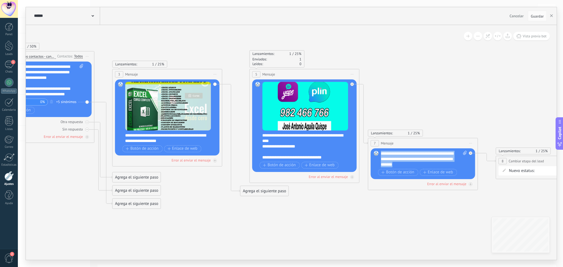
drag, startPoint x: 415, startPoint y: 165, endPoint x: 381, endPoint y: 154, distance: 35.3
click at [381, 154] on div "**********" at bounding box center [424, 159] width 86 height 16
copy div "**********"
click at [472, 153] on div at bounding box center [472, 151] width 6 height 7
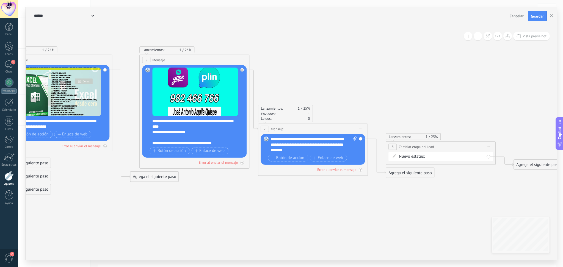
drag, startPoint x: 438, startPoint y: 212, endPoint x: 359, endPoint y: 187, distance: 82.9
click at [341, 197] on icon at bounding box center [113, 99] width 1136 height 466
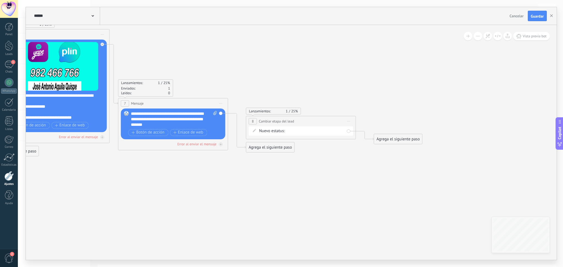
drag, startPoint x: 416, startPoint y: 184, endPoint x: 334, endPoint y: 169, distance: 83.2
click at [350, 121] on icon at bounding box center [348, 121] width 3 height 1
click at [356, 157] on div "Borrar" at bounding box center [373, 157] width 54 height 9
click at [220, 103] on span "Iniciar vista previa aquí Cambiar nombre Duplicar [GEOGRAPHIC_DATA]" at bounding box center [220, 103] width 9 height 8
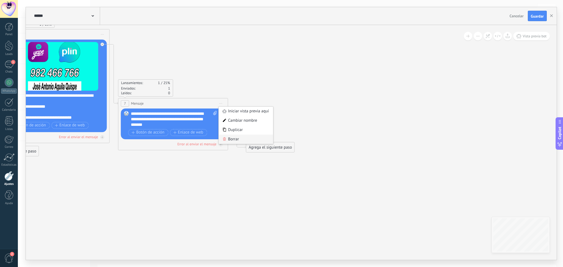
click at [232, 140] on div "Borrar" at bounding box center [245, 139] width 54 height 9
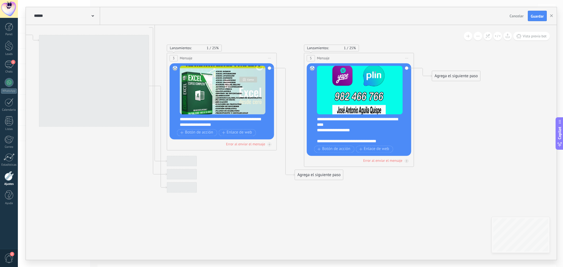
drag, startPoint x: 156, startPoint y: 126, endPoint x: 474, endPoint y: 150, distance: 319.1
click at [488, 150] on icon at bounding box center [154, 92] width 890 height 455
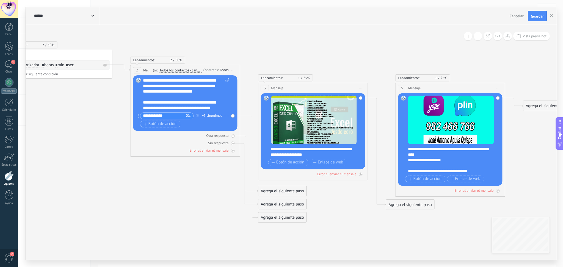
drag, startPoint x: 364, startPoint y: 192, endPoint x: 416, endPoint y: 173, distance: 54.9
click at [428, 221] on icon at bounding box center [245, 121] width 890 height 455
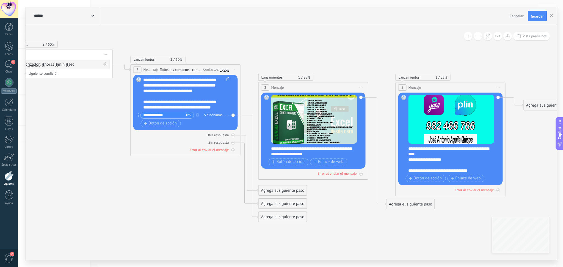
click at [362, 88] on icon at bounding box center [360, 87] width 3 height 1
click at [370, 123] on div "Borrar" at bounding box center [386, 123] width 54 height 9
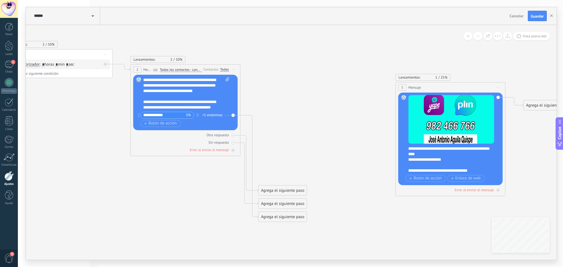
click at [500, 87] on span "Iniciar vista previa aquí Cambiar nombre Duplicar [GEOGRAPHIC_DATA]" at bounding box center [498, 88] width 9 height 8
click at [506, 123] on div "Borrar" at bounding box center [523, 123] width 54 height 9
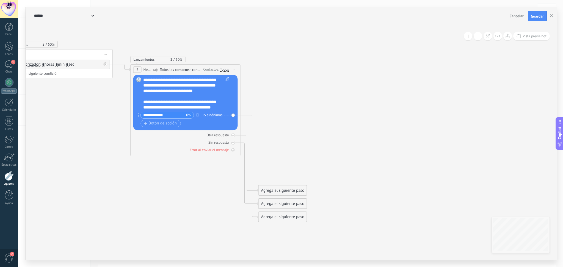
click at [234, 70] on icon at bounding box center [233, 69] width 3 height 1
click at [251, 105] on div "Borrar" at bounding box center [258, 105] width 54 height 9
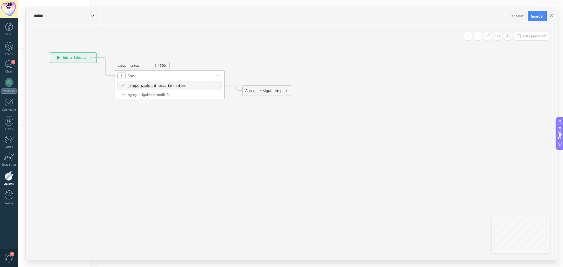
drag, startPoint x: 174, startPoint y: 123, endPoint x: 287, endPoint y: 132, distance: 113.4
click at [283, 142] on icon at bounding box center [161, 75] width 497 height 321
click at [256, 90] on div "Agrega el siguiente paso" at bounding box center [268, 90] width 48 height 9
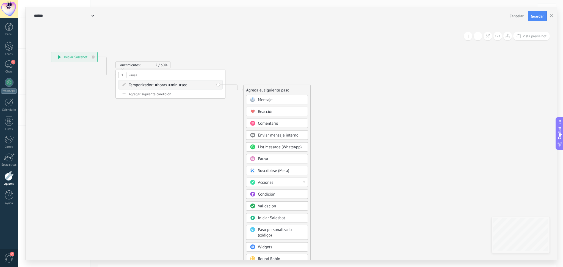
click at [262, 98] on span "Mensaje" at bounding box center [265, 99] width 15 height 5
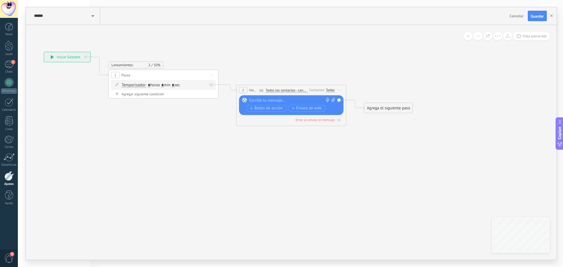
click at [332, 100] on icon at bounding box center [333, 100] width 4 height 4
click input "Subir" at bounding box center [0, 0] width 0 height 0
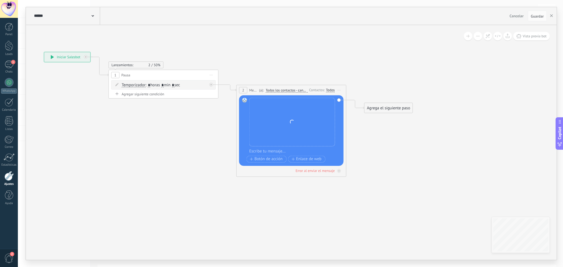
click at [271, 151] on div at bounding box center [294, 151] width 91 height 5
paste div
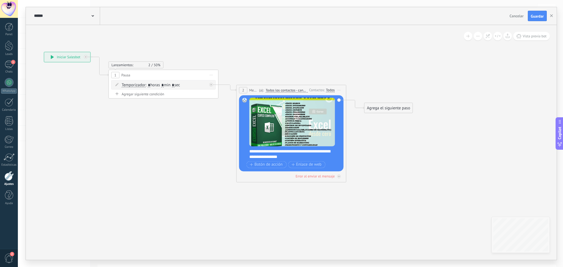
click at [387, 109] on div "Agrega el siguiente paso" at bounding box center [388, 108] width 48 height 9
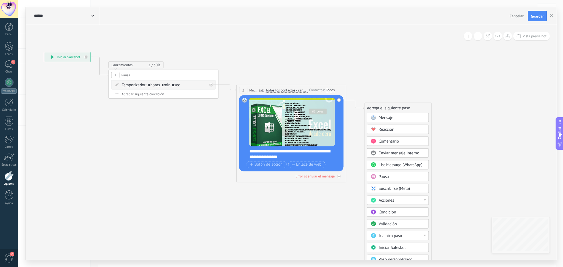
click at [394, 117] on div "Mensaje" at bounding box center [402, 117] width 46 height 5
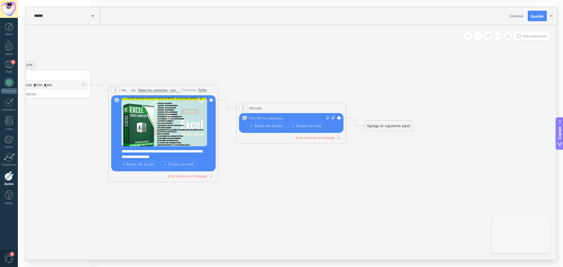
click at [283, 116] on div at bounding box center [290, 118] width 82 height 5
paste div
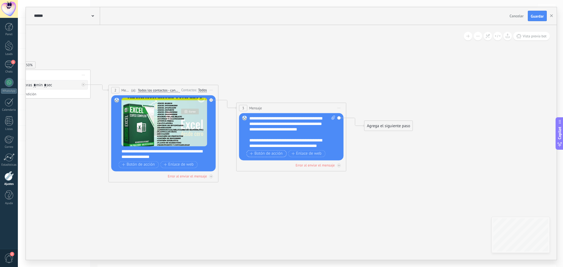
click at [278, 152] on span "Botón de acción" at bounding box center [266, 153] width 33 height 4
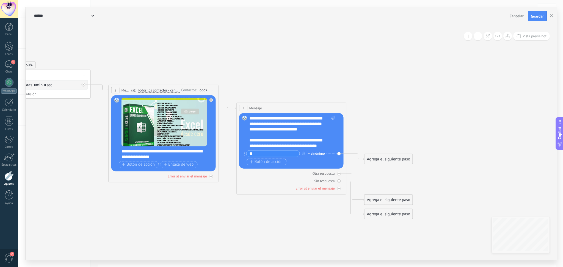
type input "*"
type input "**********"
click at [317, 153] on div "+ sinónimo" at bounding box center [316, 153] width 17 height 5
type input "**"
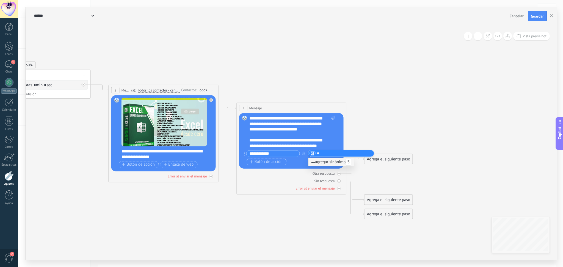
type input "**"
type input "*"
type input "**********"
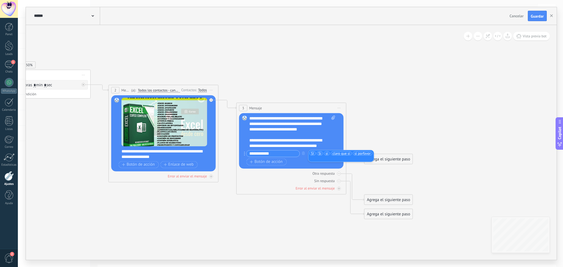
click at [269, 209] on icon at bounding box center [155, 136] width 753 height 442
click at [386, 160] on div "Agrega el siguiente paso" at bounding box center [388, 159] width 48 height 9
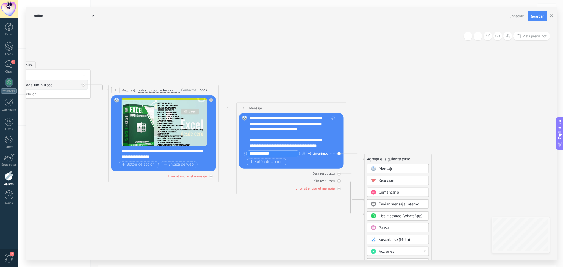
click at [390, 168] on span "Mensaje" at bounding box center [386, 168] width 15 height 5
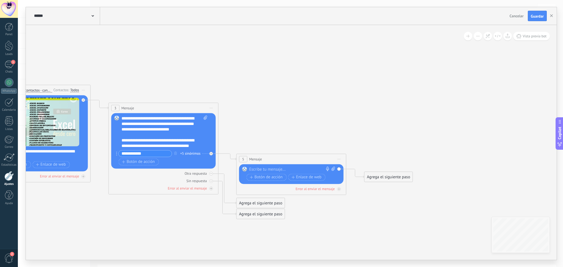
click at [333, 170] on icon at bounding box center [333, 169] width 4 height 4
click input "Subir" at bounding box center [0, 0] width 0 height 0
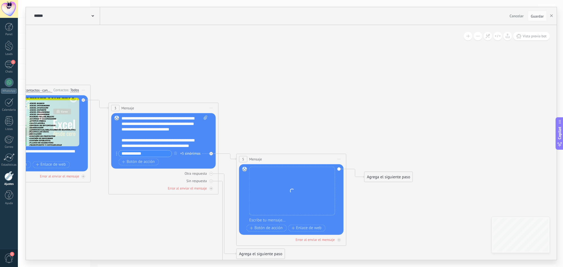
click at [279, 219] on div at bounding box center [294, 220] width 91 height 5
paste div
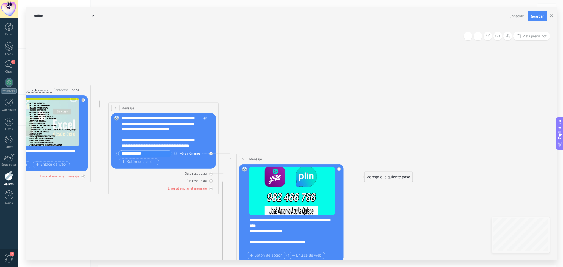
click at [286, 225] on div "**********" at bounding box center [294, 234] width 91 height 33
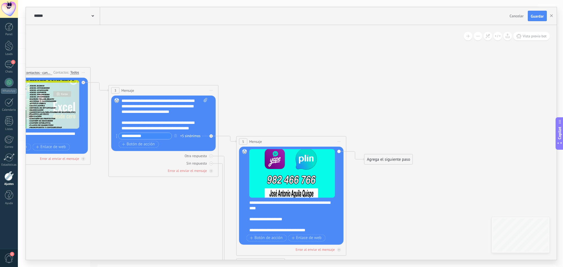
click at [389, 161] on div "Agrega el siguiente paso" at bounding box center [388, 159] width 48 height 9
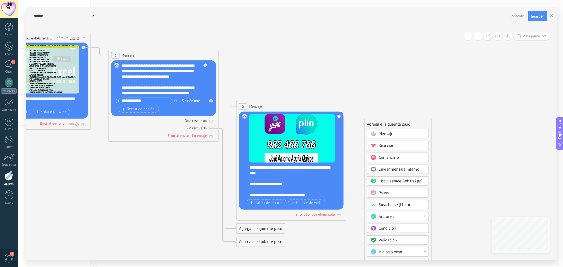
click at [404, 216] on div "Acciones" at bounding box center [402, 216] width 46 height 5
click at [404, 242] on div "Cambiar etapa del lead" at bounding box center [397, 244] width 61 height 9
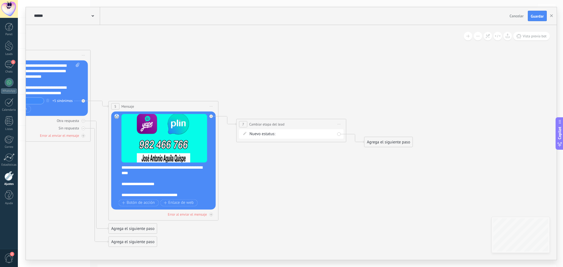
click at [0, 0] on div "oFERTA ENVIADA Negociación REMARKETING VENTA FINALIZADA Logrado con éxito Venta…" at bounding box center [0, 0] width 0 height 0
click at [0, 0] on label "Negociación" at bounding box center [0, 0] width 0 height 0
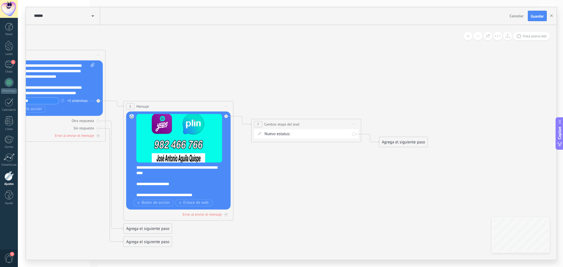
drag, startPoint x: 335, startPoint y: 205, endPoint x: 350, endPoint y: 205, distance: 14.8
click at [350, 205] on icon at bounding box center [42, 123] width 1008 height 523
click at [536, 15] on span "Guardar" at bounding box center [537, 16] width 13 height 4
click at [550, 17] on use "button" at bounding box center [551, 15] width 3 height 3
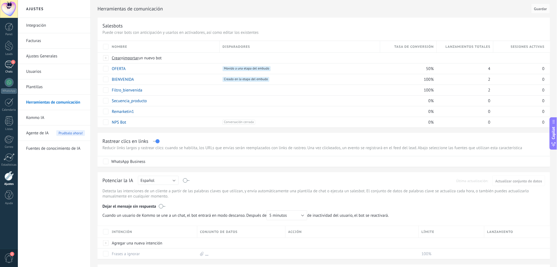
click at [12, 65] on div "1" at bounding box center [9, 64] width 9 height 8
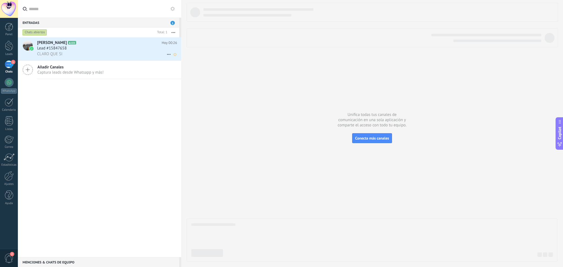
click at [167, 54] on icon at bounding box center [168, 54] width 7 height 7
click at [146, 40] on div at bounding box center [281, 133] width 563 height 267
click at [147, 44] on h2 "Julian A103" at bounding box center [99, 42] width 124 height 5
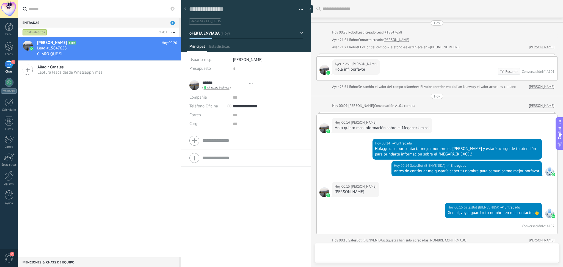
type textarea "**********"
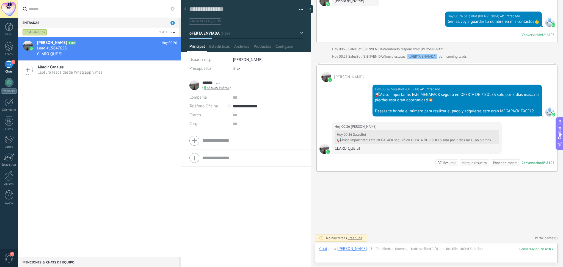
click at [300, 8] on button "button" at bounding box center [299, 9] width 8 height 8
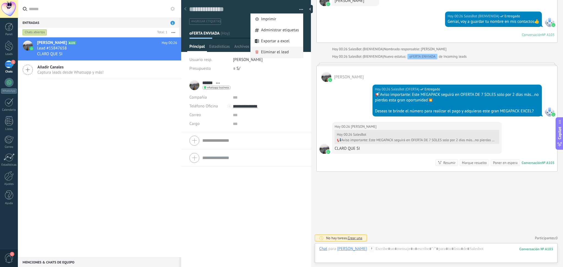
click at [274, 49] on span "Eliminar el lead" at bounding box center [275, 52] width 28 height 11
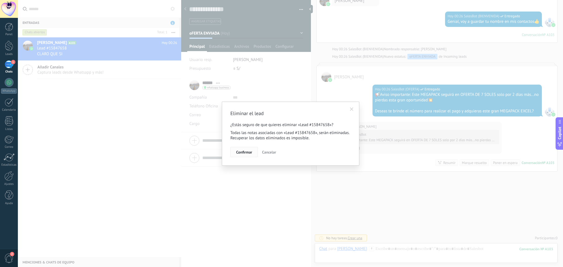
click at [241, 152] on span "Confirmar" at bounding box center [244, 152] width 16 height 4
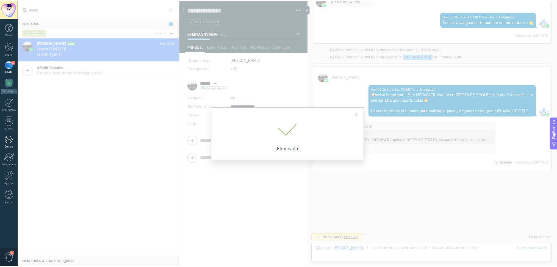
scroll to position [611, 0]
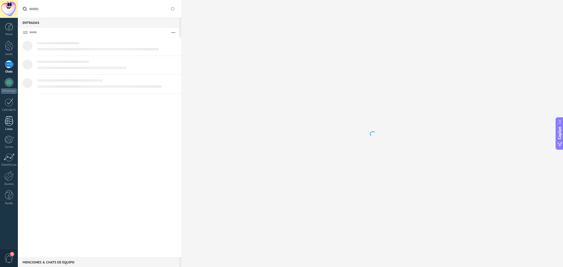
click at [12, 123] on div at bounding box center [9, 121] width 8 height 10
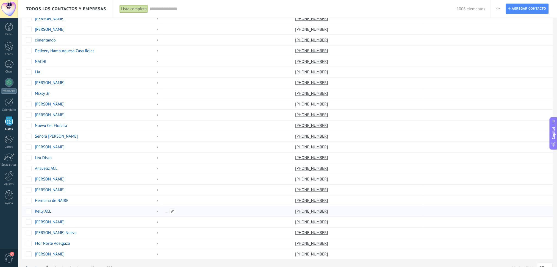
scroll to position [321, 0]
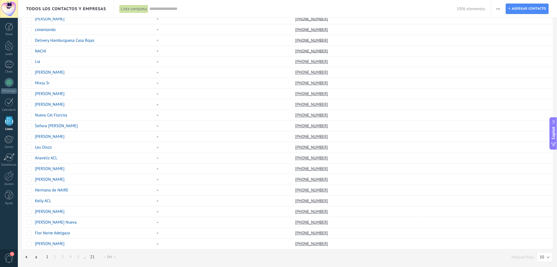
click at [94, 256] on link "21" at bounding box center [92, 257] width 10 height 11
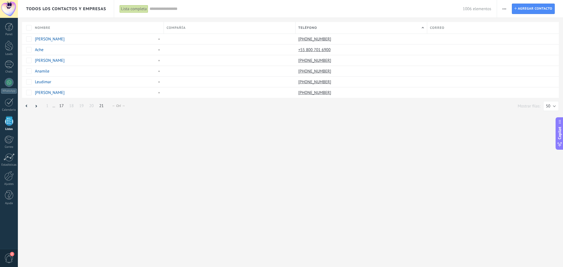
click at [63, 106] on link "17" at bounding box center [61, 106] width 10 height 11
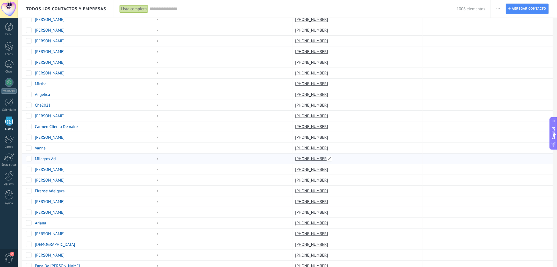
scroll to position [183, 0]
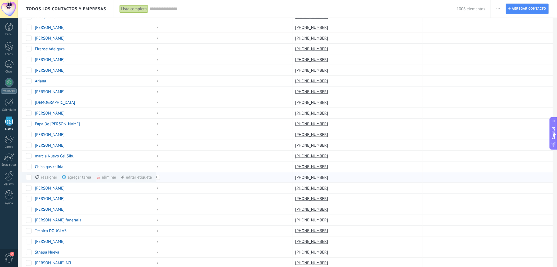
click at [116, 176] on div "eliminar màs" at bounding box center [115, 177] width 39 height 11
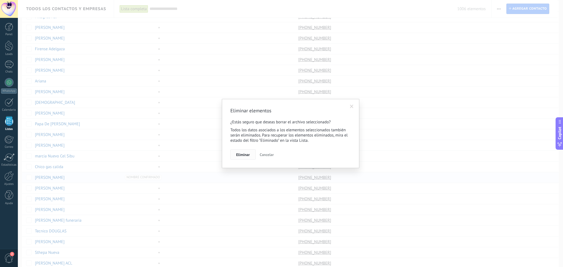
click at [247, 155] on span "Eliminar" at bounding box center [243, 155] width 14 height 4
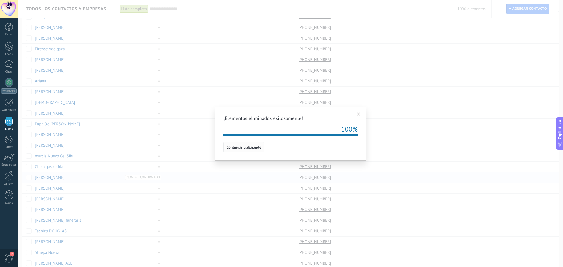
click at [253, 149] on span "Continuar trabajando" at bounding box center [243, 147] width 35 height 4
